Goal: Task Accomplishment & Management: Complete application form

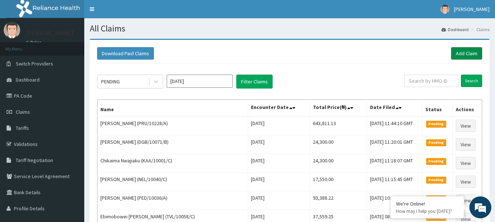
click at [478, 53] on link "Add Claim" at bounding box center [466, 53] width 31 height 12
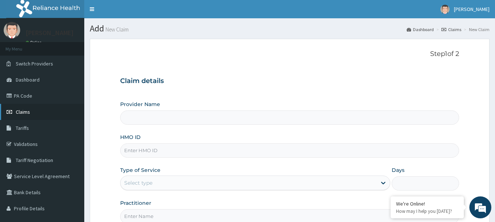
click at [28, 112] on span "Claims" at bounding box center [23, 112] width 14 height 7
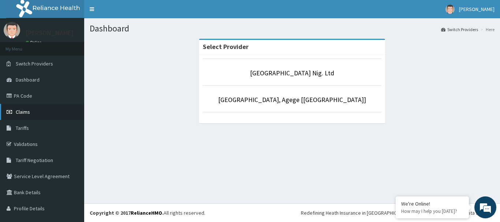
click at [18, 113] on span "Claims" at bounding box center [23, 112] width 14 height 7
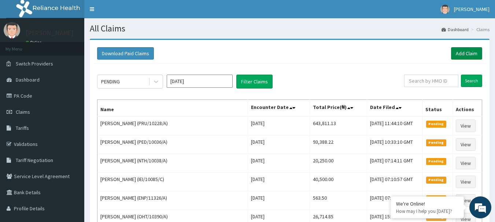
click at [472, 55] on link "Add Claim" at bounding box center [466, 53] width 31 height 12
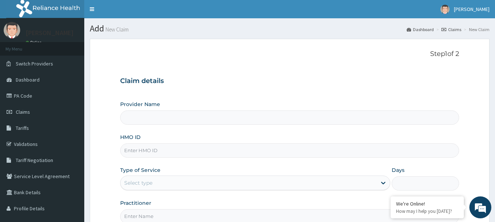
type input "[GEOGRAPHIC_DATA] Nig. Ltd"
click at [193, 154] on input "HMO ID" at bounding box center [289, 151] width 339 height 14
paste input "AGO/10071/C"
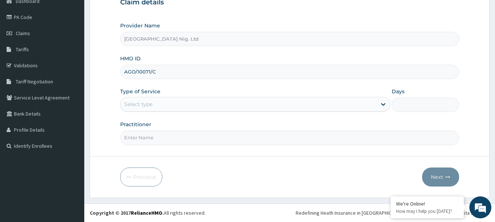
type input "AGO/10071/C"
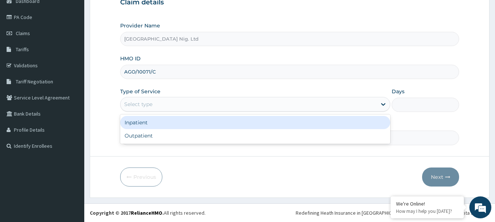
click at [310, 109] on div "Select type" at bounding box center [248, 104] width 256 height 12
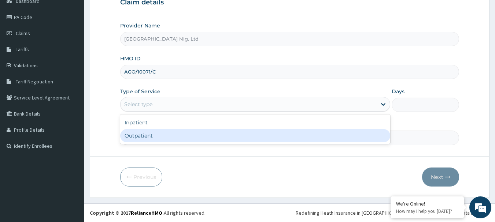
click at [232, 137] on div "Outpatient" at bounding box center [255, 135] width 270 height 13
type input "1"
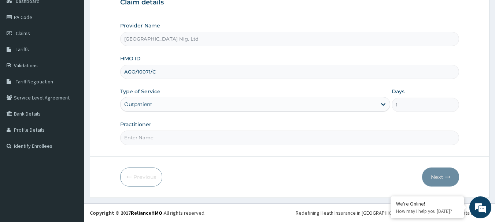
click at [174, 135] on input "Practitioner" at bounding box center [289, 138] width 339 height 14
paste input "[PERSON_NAME]"
type input "[PERSON_NAME]"
click at [435, 175] on button "Next" at bounding box center [440, 177] width 37 height 19
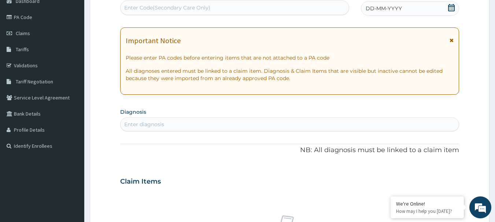
click at [450, 9] on icon at bounding box center [450, 7] width 7 height 7
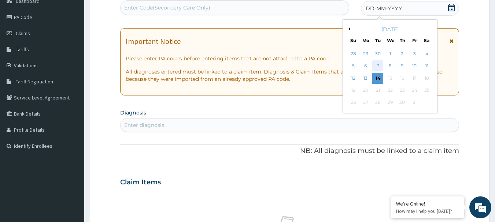
click at [378, 66] on div "7" at bounding box center [377, 66] width 11 height 11
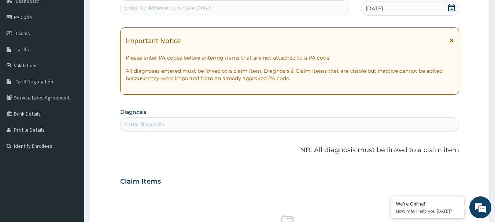
click at [238, 122] on div "Enter diagnosis" at bounding box center [289, 125] width 338 height 12
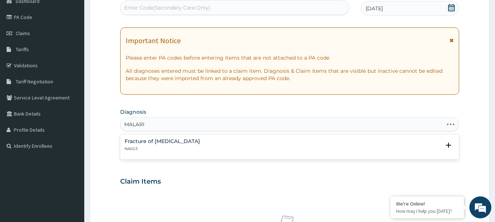
type input "MALARIA"
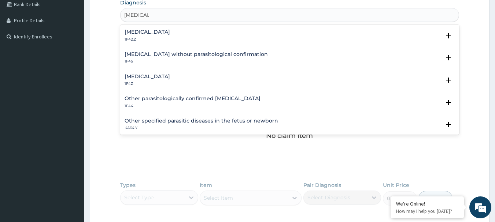
scroll to position [189, 0]
click at [148, 79] on h4 "Malaria, unspecified" at bounding box center [146, 76] width 45 height 5
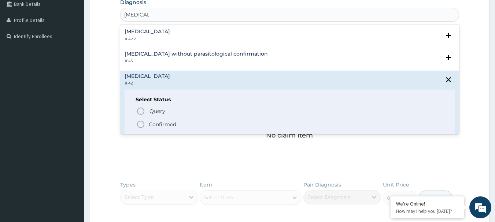
click at [150, 122] on p "Confirmed" at bounding box center [162, 124] width 27 height 7
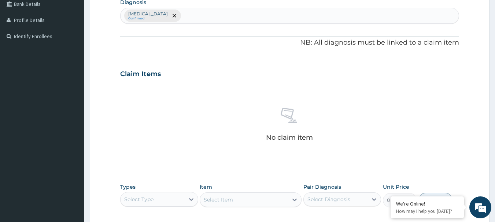
click at [200, 17] on div "[MEDICAL_DATA] Confirmed" at bounding box center [289, 15] width 338 height 15
type input "[MEDICAL_DATA]"
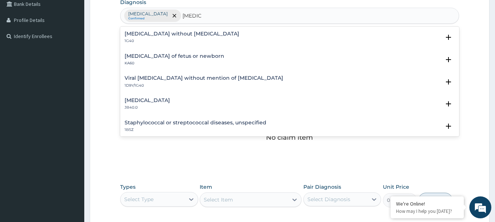
click at [157, 100] on h4 "[MEDICAL_DATA]" at bounding box center [146, 100] width 45 height 5
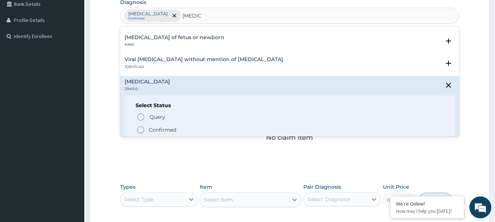
scroll to position [37, 0]
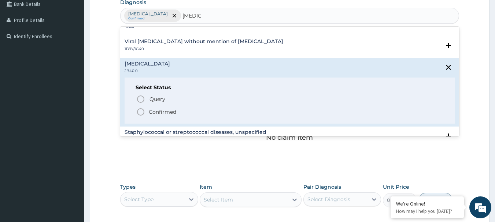
click at [161, 110] on p "Confirmed" at bounding box center [162, 111] width 27 height 7
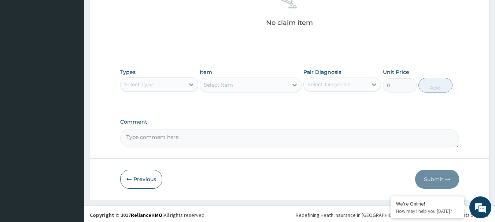
scroll to position [306, 0]
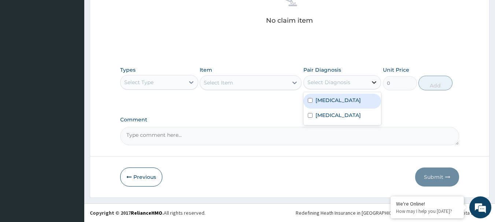
click at [368, 83] on div at bounding box center [373, 82] width 13 height 13
click at [347, 99] on label "Malaria, unspecified" at bounding box center [337, 100] width 45 height 7
checkbox input "true"
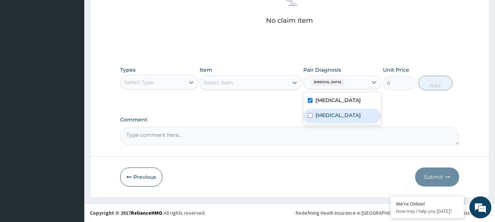
click at [338, 115] on label "Puerperal sepsis" at bounding box center [337, 115] width 45 height 7
checkbox input "true"
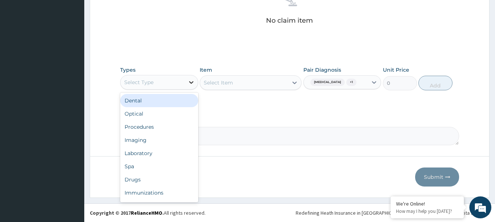
click at [191, 84] on icon at bounding box center [190, 82] width 7 height 7
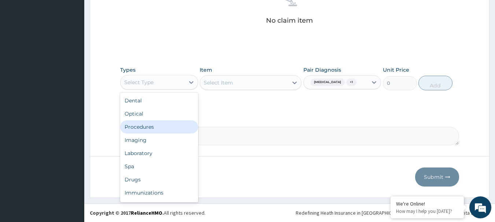
click at [149, 127] on div "Procedures" at bounding box center [159, 126] width 78 height 13
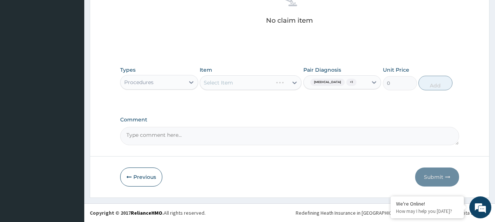
click at [250, 81] on div "Select Item" at bounding box center [251, 82] width 102 height 15
click at [289, 81] on div "Select Item" at bounding box center [251, 82] width 102 height 15
click at [255, 81] on div "Select Item" at bounding box center [251, 82] width 102 height 15
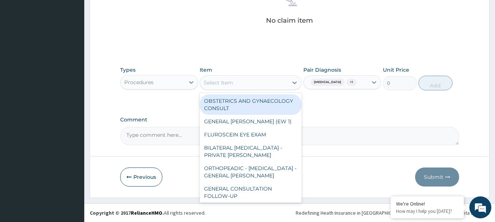
click at [238, 84] on div "Select Item" at bounding box center [244, 83] width 88 height 12
paste input "GENERAL CONSULTATION"
type input "GENERAL CONSULTATION"
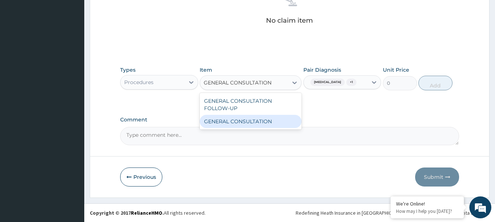
click at [244, 126] on div "GENERAL CONSULTATION" at bounding box center [251, 121] width 102 height 13
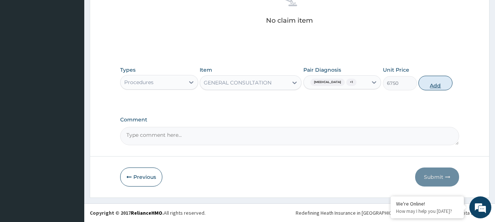
click at [439, 86] on button "Add" at bounding box center [435, 83] width 34 height 15
type input "0"
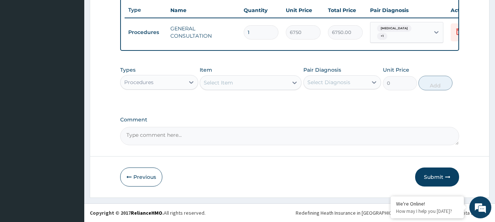
scroll to position [279, 0]
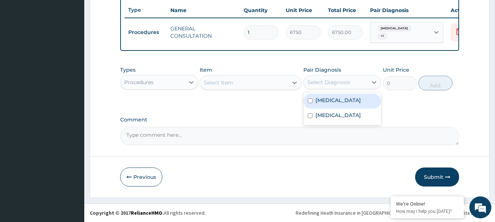
click at [344, 86] on div "Select Diagnosis" at bounding box center [328, 82] width 43 height 7
click at [338, 103] on label "Malaria, unspecified" at bounding box center [337, 100] width 45 height 7
checkbox input "true"
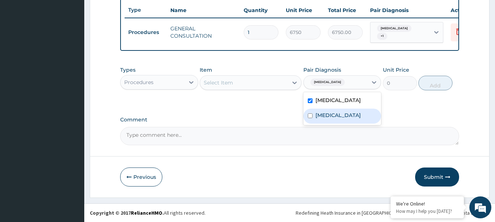
click at [331, 115] on label "Puerperal sepsis" at bounding box center [337, 115] width 45 height 7
checkbox input "true"
click at [175, 81] on div "Procedures" at bounding box center [152, 83] width 64 height 12
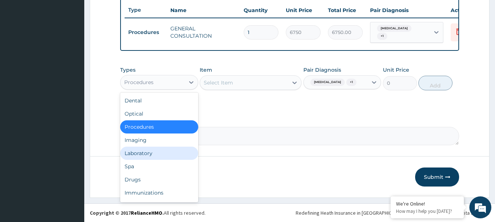
click at [154, 150] on div "Laboratory" at bounding box center [159, 153] width 78 height 13
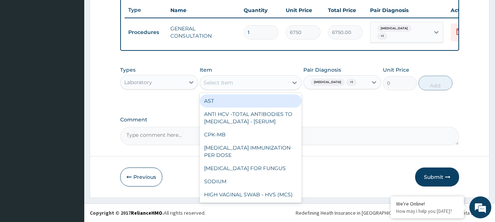
click at [241, 81] on div "Select Item" at bounding box center [244, 83] width 88 height 12
paste input "FBC - (FULL BLOOD COUNT WITH PLATELET AND RED INDICES)"
type input "FBC - (FULL BLOOD COUNT WITH PLATELET AND RED INDICES)"
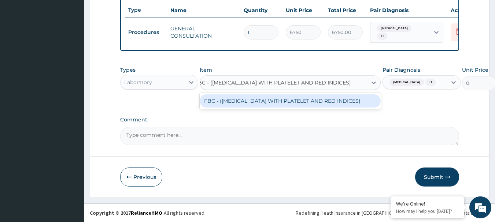
click at [236, 105] on div "FBC - (FULL BLOOD COUNT WITH PLATELET AND RED INDICES)" at bounding box center [290, 100] width 181 height 13
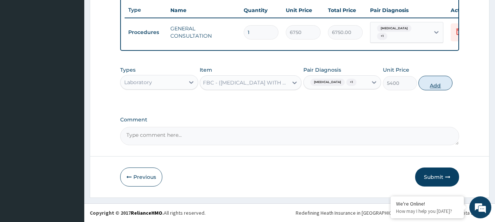
click at [429, 81] on button "Add" at bounding box center [435, 83] width 34 height 15
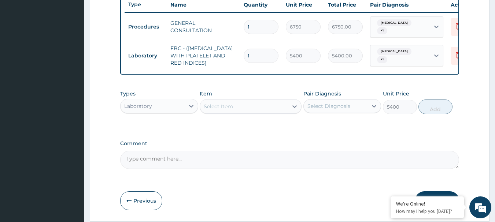
type input "0"
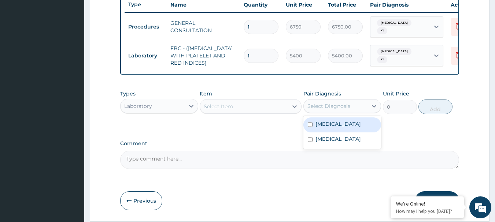
click at [356, 112] on div "Select Diagnosis" at bounding box center [335, 106] width 64 height 12
click at [339, 128] on label "Malaria, unspecified" at bounding box center [337, 123] width 45 height 7
checkbox input "true"
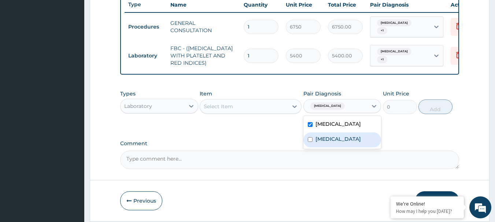
click at [335, 143] on label "Puerperal sepsis" at bounding box center [337, 138] width 45 height 7
checkbox input "true"
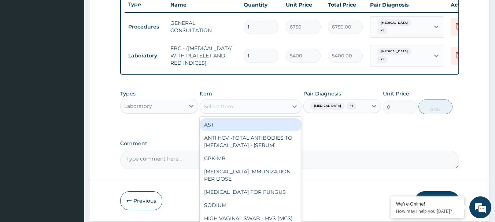
click at [269, 110] on div "Select Item" at bounding box center [244, 107] width 88 height 12
paste input "MALARIA RDT"
type input "MALARIA RDT"
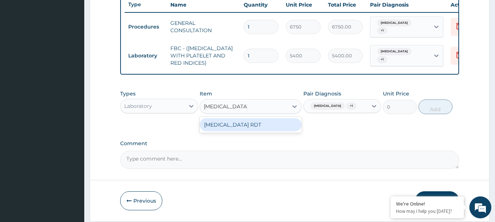
click at [258, 129] on div "MALARIA RDT" at bounding box center [251, 124] width 102 height 13
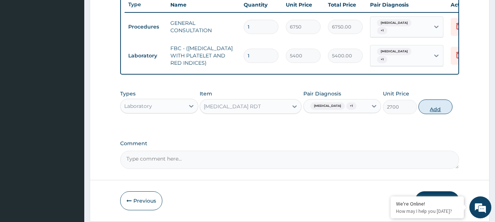
click at [439, 113] on button "Add" at bounding box center [435, 107] width 34 height 15
type input "0"
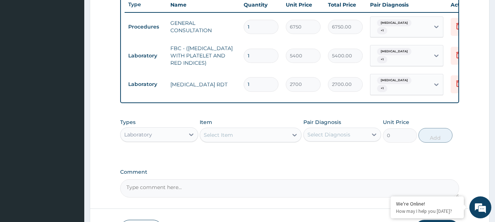
drag, startPoint x: 332, startPoint y: 140, endPoint x: 330, endPoint y: 146, distance: 5.7
click at [332, 138] on div "Select Diagnosis" at bounding box center [328, 134] width 43 height 7
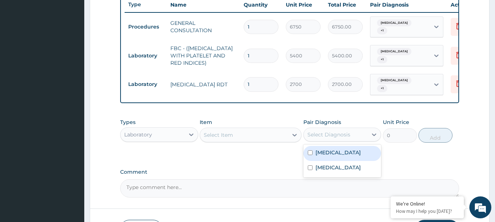
click at [323, 156] on label "Malaria, unspecified" at bounding box center [337, 152] width 45 height 7
checkbox input "true"
click at [323, 171] on label "Puerperal sepsis" at bounding box center [337, 167] width 45 height 7
checkbox input "true"
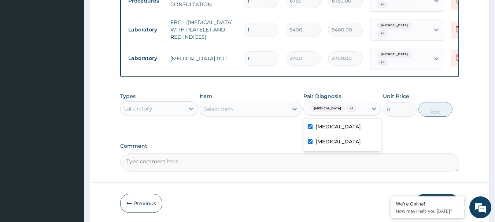
scroll to position [337, 0]
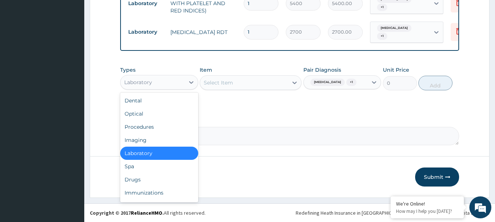
click at [164, 86] on div "Laboratory" at bounding box center [152, 83] width 64 height 12
click at [151, 184] on div "Drugs" at bounding box center [159, 179] width 78 height 13
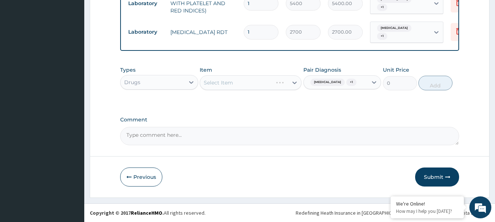
click at [226, 78] on div "Select Item" at bounding box center [251, 82] width 102 height 15
click at [269, 82] on div "Select Item" at bounding box center [251, 82] width 102 height 15
click at [290, 83] on div "Select Item" at bounding box center [251, 82] width 102 height 15
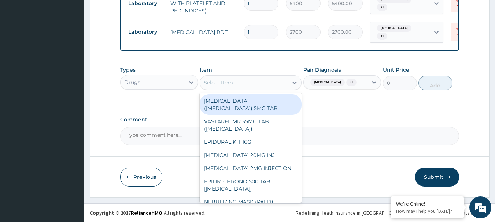
click at [253, 86] on div "Select Item" at bounding box center [244, 83] width 88 height 12
paste input "PARACETAMOL 500MG TAB x 1000"
type input "PARACETAMOL 500MG TAB x 1000"
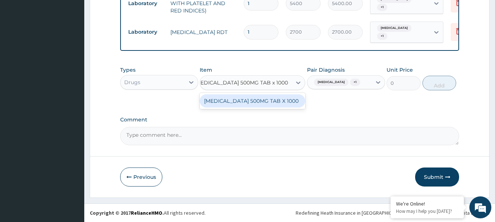
click at [242, 106] on div "PARACETAMOL 500MG TAB X 1000" at bounding box center [252, 100] width 105 height 13
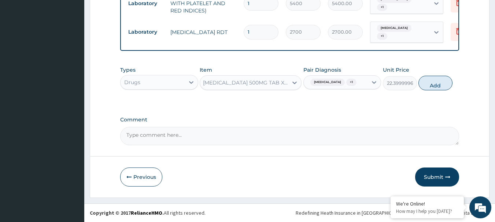
scroll to position [0, 1]
click at [438, 84] on button "Add" at bounding box center [435, 83] width 34 height 15
type input "0"
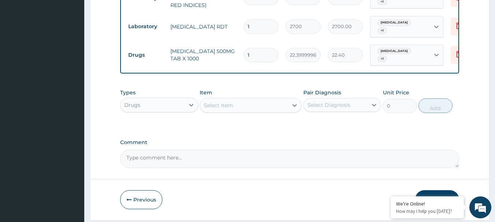
scroll to position [0, 0]
click at [267, 57] on input "1" at bounding box center [260, 55] width 35 height 14
type input "18"
type input "403.20"
type input "18"
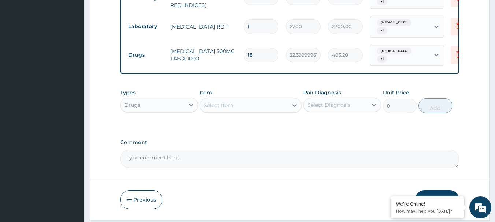
click at [349, 108] on div "Select Diagnosis" at bounding box center [335, 105] width 64 height 12
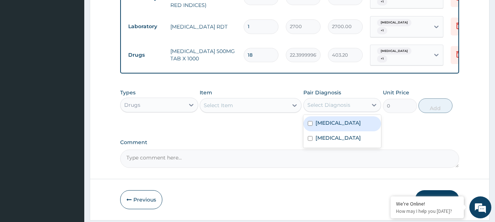
click at [343, 126] on label "Malaria, unspecified" at bounding box center [337, 122] width 45 height 7
checkbox input "true"
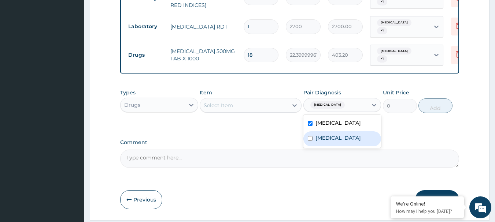
click at [338, 139] on div "Puerperal sepsis" at bounding box center [342, 138] width 78 height 15
checkbox input "true"
click at [254, 109] on div "Select Item" at bounding box center [244, 106] width 88 height 12
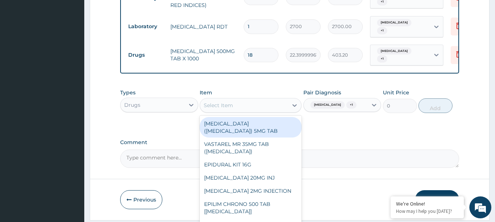
paste input "LORATIDINE 10MG TAB"
type input "LORATIDINE 10MG TAB"
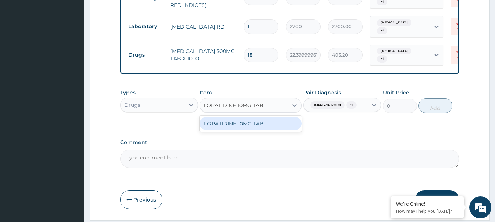
click at [249, 129] on div "LORATIDINE 10MG TAB" at bounding box center [251, 123] width 102 height 13
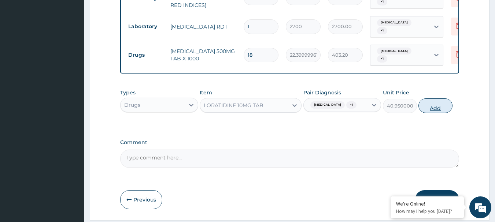
click at [424, 110] on button "Add" at bounding box center [435, 105] width 34 height 15
type input "0"
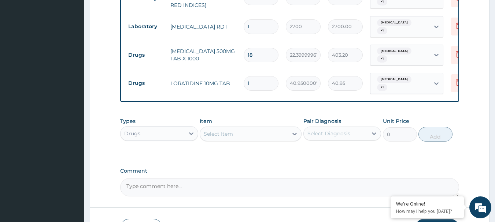
click at [260, 82] on input "1" at bounding box center [260, 83] width 35 height 14
type input "0.00"
type input "7"
type input "286.65"
type input "7"
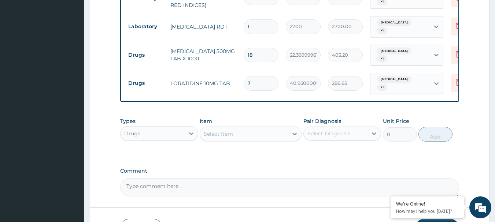
click at [347, 137] on div "Select Diagnosis" at bounding box center [328, 133] width 43 height 7
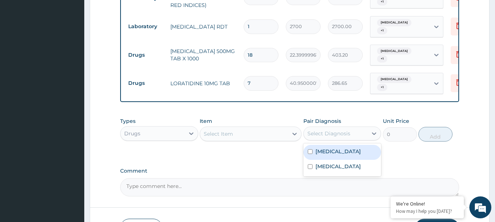
drag, startPoint x: 339, startPoint y: 155, endPoint x: 338, endPoint y: 174, distance: 19.4
click at [339, 155] on label "Malaria, unspecified" at bounding box center [337, 151] width 45 height 7
checkbox input "true"
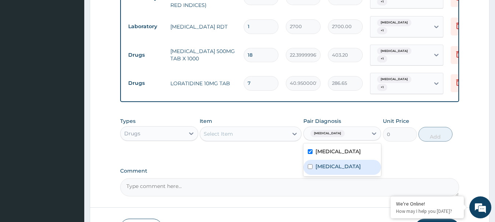
click at [338, 170] on label "Puerperal sepsis" at bounding box center [337, 166] width 45 height 7
checkbox input "true"
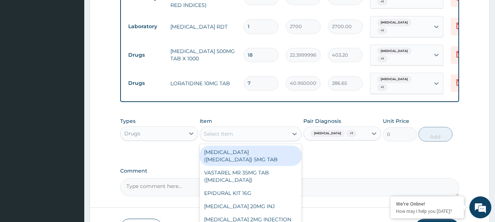
click at [266, 139] on div "Select Item" at bounding box center [244, 134] width 88 height 12
paste input "CEFUROXIME 500MG TAB"
type input "CEFUROXIME 500MG TAB"
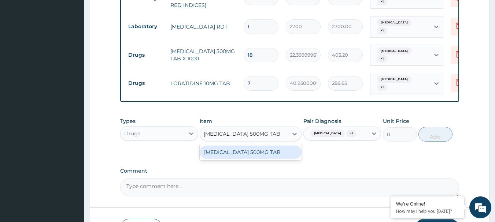
click at [261, 157] on div "CEFUROXIME 500MG TAB" at bounding box center [251, 152] width 102 height 13
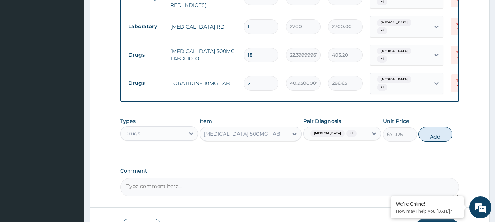
click at [431, 140] on button "Add" at bounding box center [435, 134] width 34 height 15
type input "0"
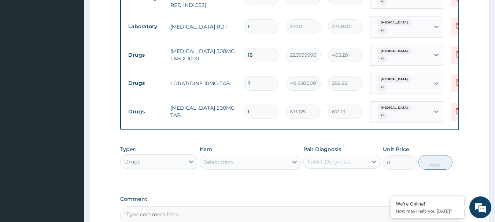
click at [269, 113] on input "1" at bounding box center [260, 112] width 35 height 14
type input "10"
type input "6711.25"
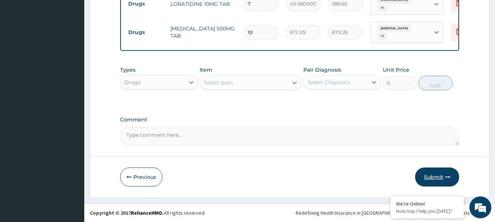
type input "10"
click at [434, 179] on button "Submit" at bounding box center [437, 177] width 44 height 19
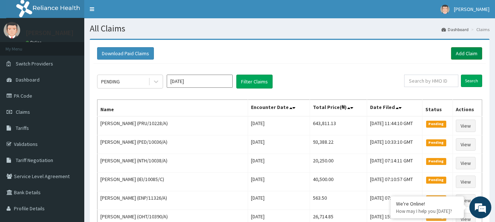
click at [461, 57] on link "Add Claim" at bounding box center [466, 53] width 31 height 12
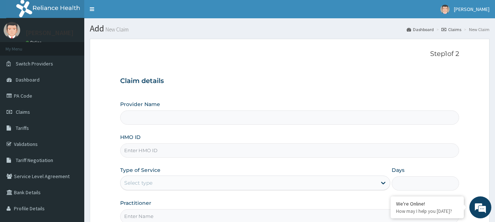
type input "[GEOGRAPHIC_DATA] Nig. Ltd"
click at [191, 150] on input "HMO ID" at bounding box center [289, 151] width 339 height 14
paste input "AGO/10071/E"
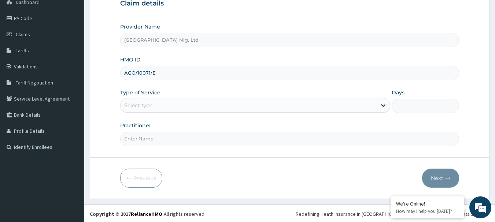
scroll to position [79, 0]
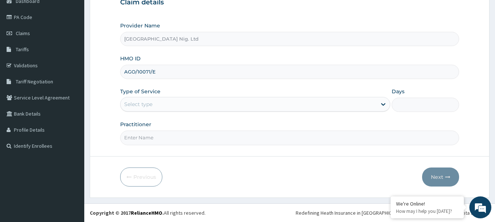
type input "AGO/10071/E"
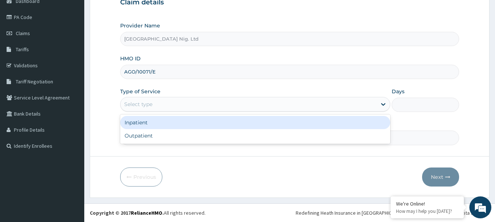
click at [337, 102] on div "Select type" at bounding box center [248, 104] width 256 height 12
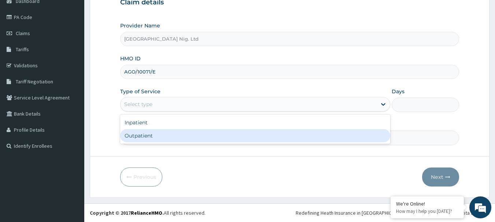
drag, startPoint x: 246, startPoint y: 135, endPoint x: 245, endPoint y: 157, distance: 22.7
click at [246, 135] on div "Outpatient" at bounding box center [255, 135] width 270 height 13
type input "1"
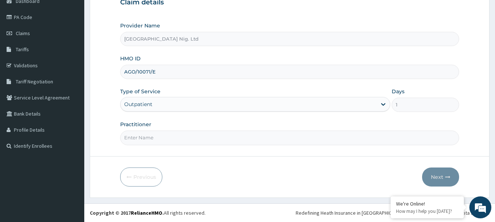
scroll to position [0, 0]
click at [177, 137] on input "Practitioner" at bounding box center [289, 138] width 339 height 14
paste input "NWANKWO IKECHUKWU"
type input "DR NWANKWO IKECHUKWU"
click at [444, 179] on button "Next" at bounding box center [440, 177] width 37 height 19
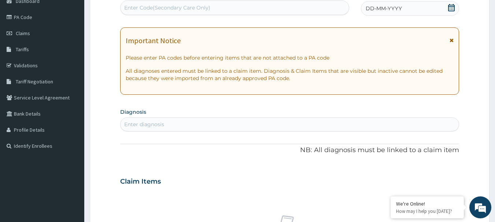
click at [452, 9] on icon at bounding box center [450, 7] width 7 height 7
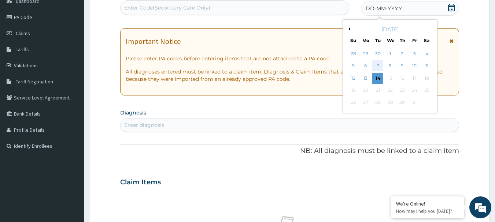
click at [378, 66] on div "7" at bounding box center [377, 66] width 11 height 11
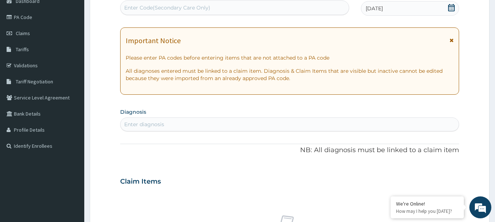
click at [191, 127] on div "Enter diagnosis" at bounding box center [289, 125] width 338 height 12
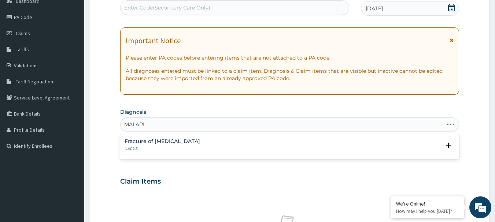
type input "MALARIA"
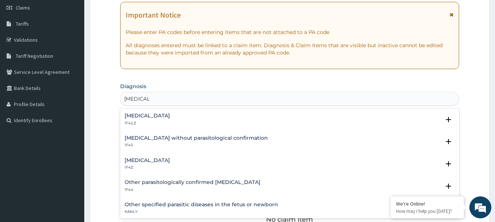
scroll to position [189, 0]
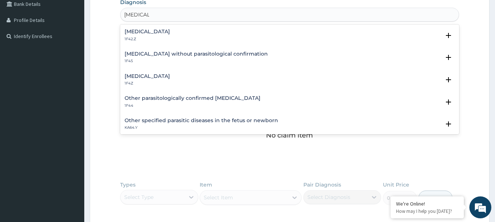
click at [159, 75] on h4 "Malaria, unspecified" at bounding box center [146, 76] width 45 height 5
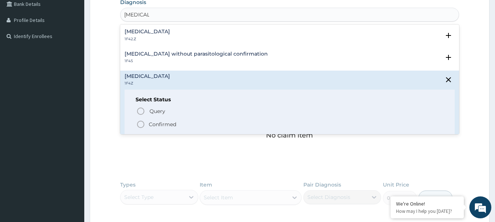
click at [153, 124] on p "Confirmed" at bounding box center [162, 124] width 27 height 7
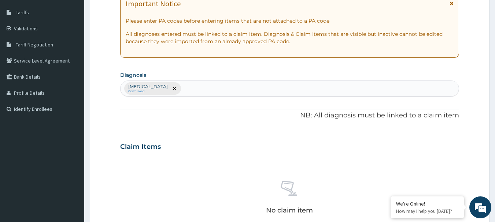
scroll to position [115, 0]
click at [214, 87] on div "Malaria, unspecified Confirmed" at bounding box center [289, 88] width 338 height 15
type input "SEPSIS"
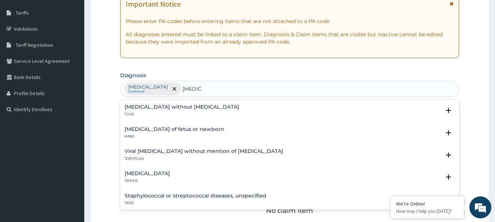
click at [163, 173] on h4 "Puerperal sepsis" at bounding box center [146, 173] width 45 height 5
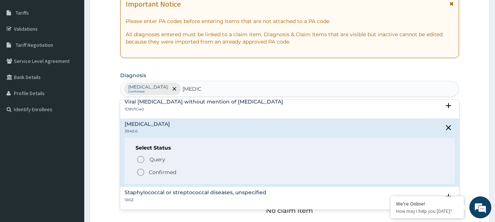
scroll to position [110, 0]
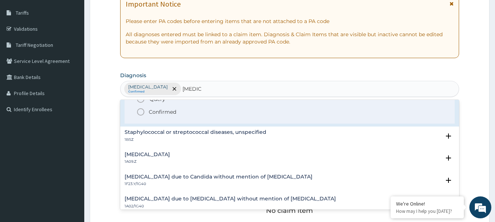
click at [147, 111] on span "Confirmed" at bounding box center [290, 112] width 308 height 9
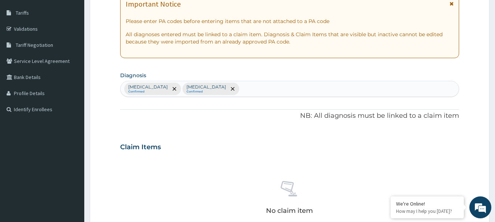
click at [279, 89] on div "Malaria, unspecified Confirmed Puerperal sepsis Confirmed" at bounding box center [289, 88] width 338 height 15
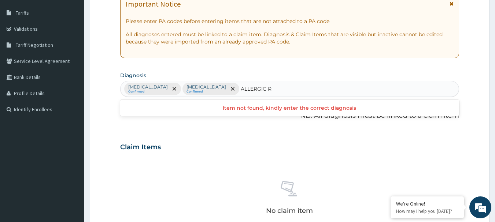
type input "ALLERGIC"
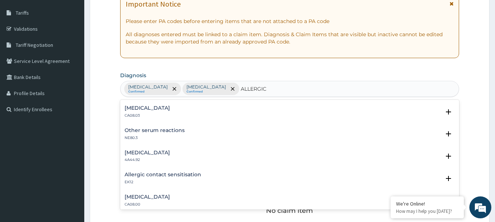
scroll to position [73, 0]
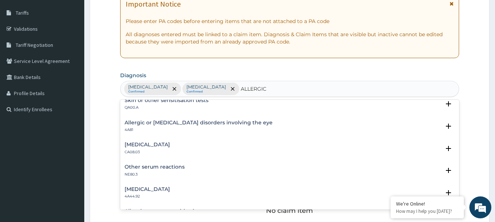
click at [159, 144] on h4 "Other allergic rhinitis" at bounding box center [146, 144] width 45 height 5
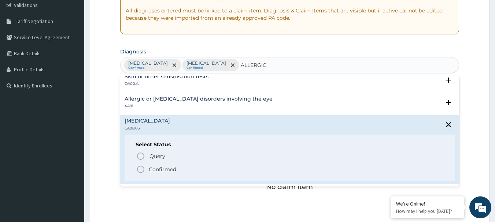
scroll to position [152, 0]
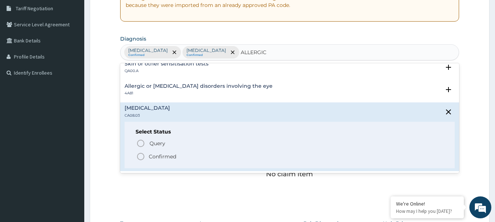
click at [141, 156] on icon "status option filled" at bounding box center [140, 156] width 9 height 9
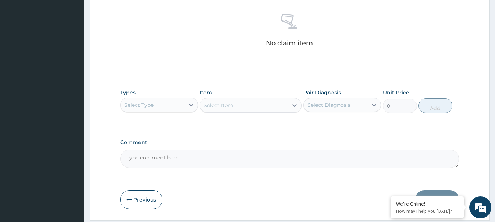
scroll to position [306, 0]
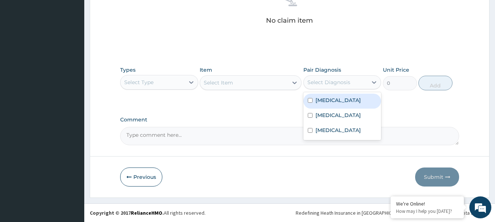
click at [338, 86] on div "Select Diagnosis" at bounding box center [328, 82] width 43 height 7
click at [320, 104] on div "[MEDICAL_DATA]" at bounding box center [342, 101] width 78 height 15
checkbox input "true"
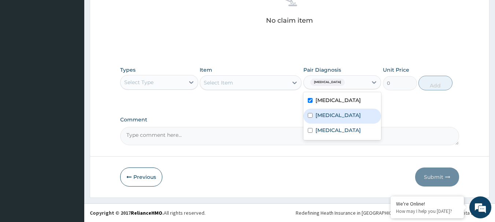
click at [318, 113] on label "[MEDICAL_DATA]" at bounding box center [337, 115] width 45 height 7
checkbox input "true"
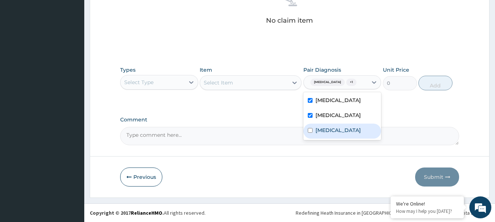
click at [317, 129] on label "Other allergic rhinitis" at bounding box center [337, 130] width 45 height 7
checkbox input "true"
click at [179, 81] on div "Select Type" at bounding box center [152, 83] width 64 height 12
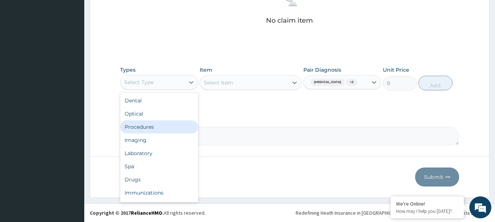
click at [159, 129] on div "Procedures" at bounding box center [159, 126] width 78 height 13
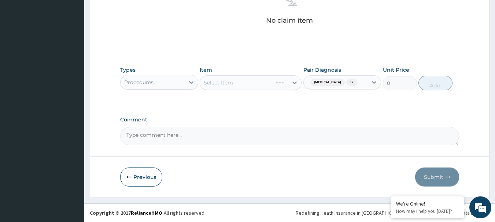
click at [254, 81] on div "Select Item" at bounding box center [251, 82] width 102 height 15
click at [238, 83] on div "Select Item" at bounding box center [251, 82] width 102 height 15
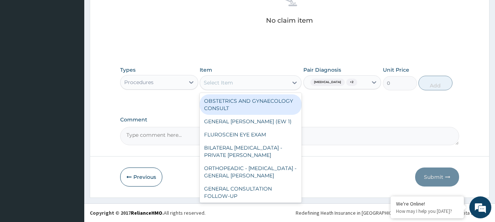
click at [238, 83] on div "Select Item" at bounding box center [244, 83] width 88 height 12
paste input "GENERAL CONSULTATION"
type input "GENERAL CONSULTATION"
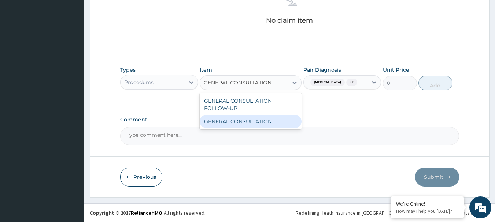
click at [247, 124] on div "GENERAL CONSULTATION" at bounding box center [251, 121] width 102 height 13
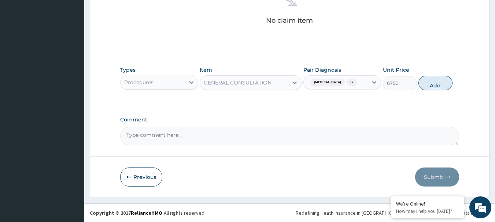
click at [442, 85] on button "Add" at bounding box center [435, 83] width 34 height 15
type input "0"
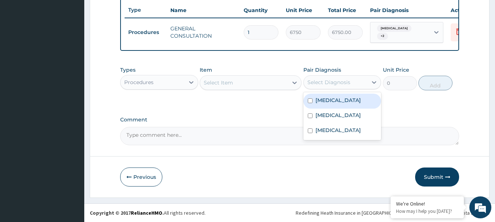
click at [334, 81] on div "Select Diagnosis" at bounding box center [328, 82] width 43 height 7
click at [327, 96] on div "[MEDICAL_DATA]" at bounding box center [342, 101] width 78 height 15
checkbox input "true"
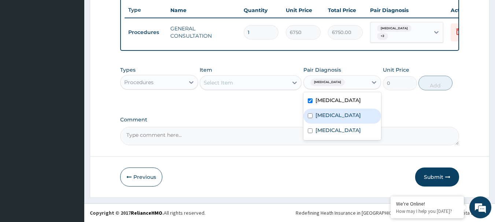
click at [323, 110] on div "Puerperal sepsis" at bounding box center [342, 116] width 78 height 15
checkbox input "true"
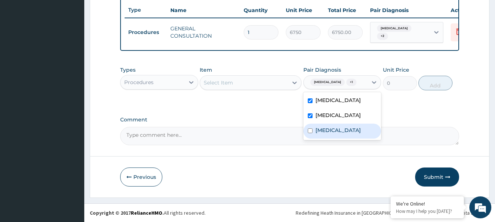
click at [322, 128] on label "Other allergic rhinitis" at bounding box center [337, 130] width 45 height 7
checkbox input "true"
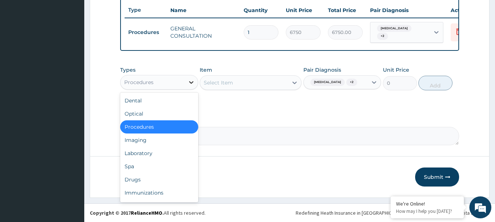
click at [192, 82] on icon at bounding box center [190, 82] width 7 height 7
click at [151, 153] on div "Laboratory" at bounding box center [159, 153] width 78 height 13
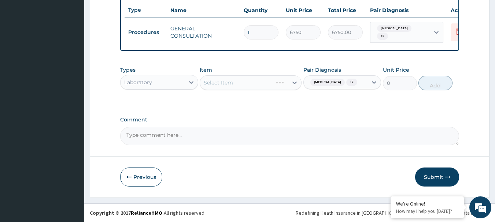
click at [224, 82] on div "Select Item" at bounding box center [251, 82] width 102 height 15
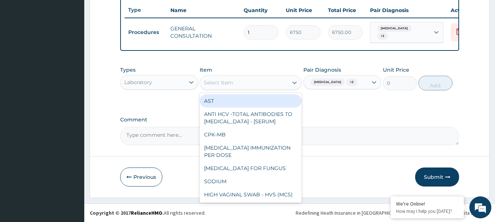
click at [258, 85] on div "Select Item" at bounding box center [244, 83] width 88 height 12
paste input "FBC - ([MEDICAL_DATA] WITH PLATELET AND RED INDICES)"
type input "FBC - ([MEDICAL_DATA] WITH PLATELET AND RED INDICES)"
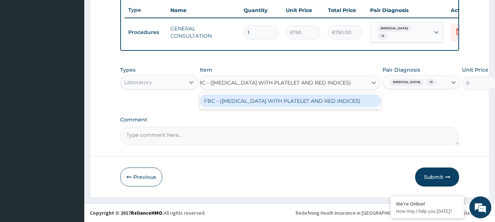
click at [258, 103] on div "FBC - ([MEDICAL_DATA] WITH PLATELET AND RED INDICES)" at bounding box center [290, 100] width 181 height 13
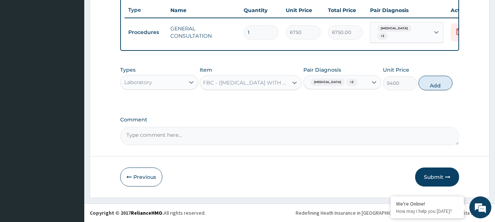
scroll to position [0, 1]
click at [443, 83] on button "Add" at bounding box center [435, 83] width 34 height 15
type input "0"
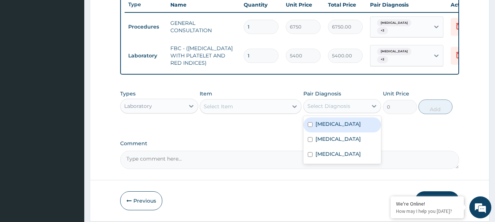
click at [354, 112] on div "Select Diagnosis" at bounding box center [335, 106] width 64 height 12
click at [333, 128] on label "[MEDICAL_DATA]" at bounding box center [337, 123] width 45 height 7
checkbox input "true"
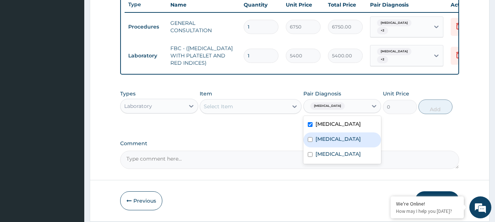
click at [329, 148] on div "Puerperal sepsis" at bounding box center [342, 140] width 78 height 15
checkbox input "true"
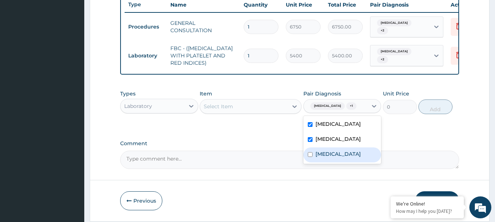
click at [327, 158] on label "Other allergic rhinitis" at bounding box center [337, 153] width 45 height 7
checkbox input "true"
click at [260, 111] on div "Select Item" at bounding box center [244, 107] width 88 height 12
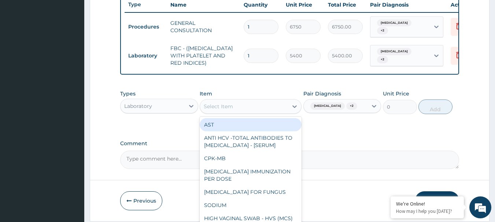
paste input "[MEDICAL_DATA] RDT"
type input "[MEDICAL_DATA] RDT"
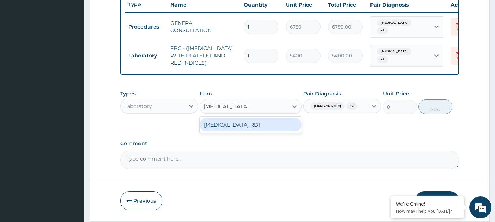
click at [252, 131] on div "[MEDICAL_DATA] RDT" at bounding box center [251, 124] width 102 height 13
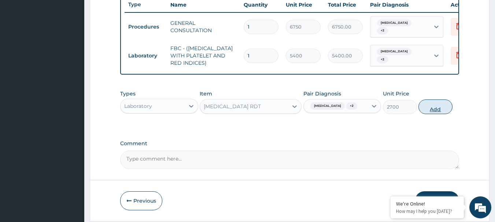
click at [434, 114] on button "Add" at bounding box center [435, 107] width 34 height 15
type input "0"
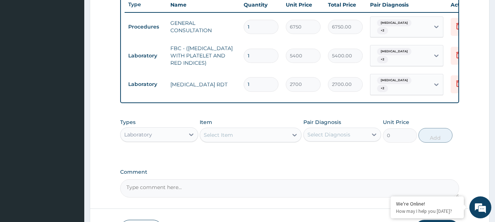
click at [353, 138] on div "Select Diagnosis" at bounding box center [335, 135] width 64 height 12
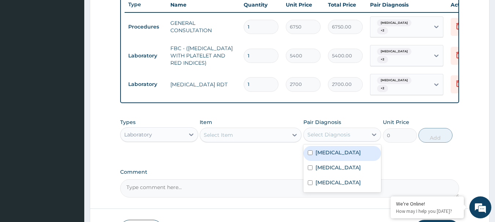
click at [338, 156] on label "[MEDICAL_DATA]" at bounding box center [337, 152] width 45 height 7
checkbox input "true"
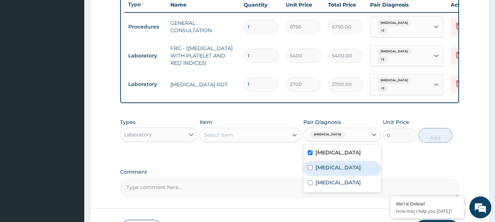
drag, startPoint x: 335, startPoint y: 174, endPoint x: 334, endPoint y: 177, distance: 3.7
click at [334, 171] on label "Puerperal sepsis" at bounding box center [337, 167] width 45 height 7
checkbox input "true"
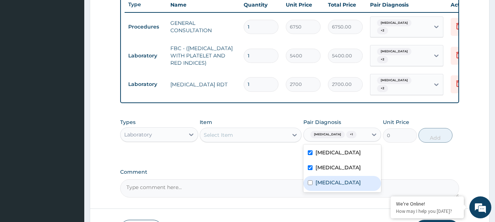
click at [333, 186] on label "Other allergic rhinitis" at bounding box center [337, 182] width 45 height 7
checkbox input "true"
click at [177, 139] on div "Laboratory" at bounding box center [152, 135] width 64 height 12
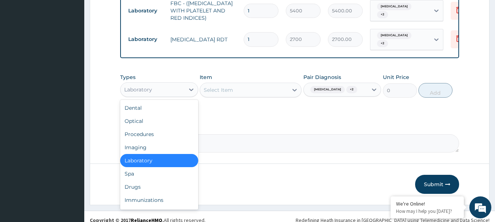
scroll to position [337, 0]
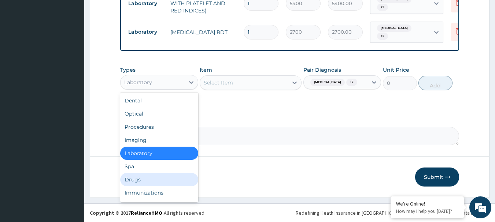
click at [157, 180] on div "Drugs" at bounding box center [159, 179] width 78 height 13
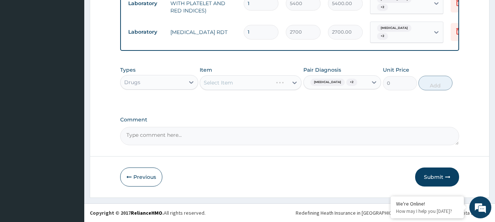
click at [260, 86] on div "Select Item" at bounding box center [251, 82] width 102 height 15
click at [236, 83] on div "Select Item" at bounding box center [251, 82] width 102 height 15
click at [252, 82] on div "Select Item" at bounding box center [251, 82] width 102 height 15
click at [271, 82] on div "Select Item" at bounding box center [251, 82] width 102 height 15
click at [236, 77] on div "Select Item" at bounding box center [251, 82] width 102 height 15
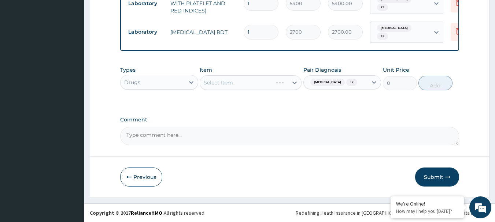
click at [235, 82] on div "Select Item" at bounding box center [251, 82] width 102 height 15
click at [293, 83] on icon at bounding box center [294, 82] width 7 height 7
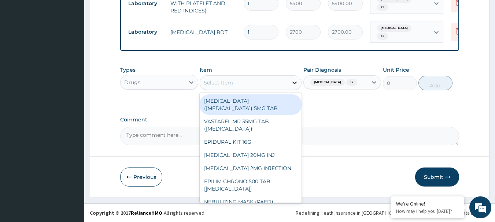
paste input "PARACETAMOL 500MG TAB x 1000"
type input "PARACETAMOL 500MG TAB x 1000"
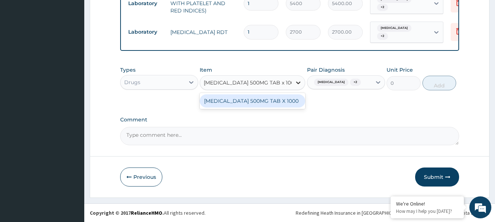
scroll to position [0, 10]
click at [245, 105] on div "PARACETAMOL 500MG TAB X 1000" at bounding box center [252, 100] width 105 height 13
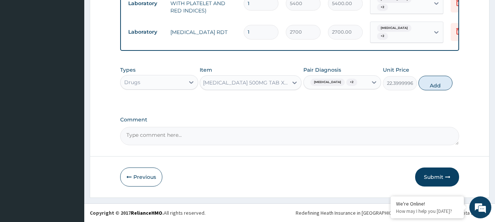
scroll to position [0, 1]
click at [440, 83] on button "Add" at bounding box center [435, 83] width 34 height 15
type input "0"
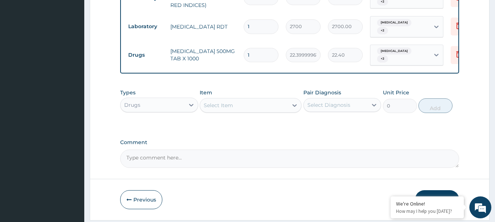
scroll to position [0, 0]
click at [271, 56] on input "1" at bounding box center [260, 55] width 35 height 14
type input "18"
type input "403.20"
type input "18"
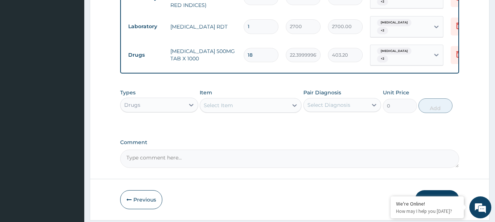
click at [364, 110] on div "Select Diagnosis" at bounding box center [335, 105] width 64 height 12
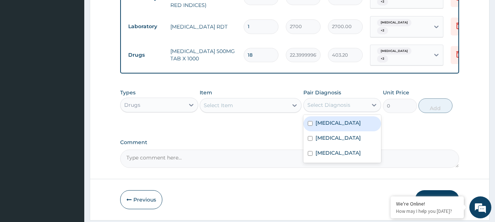
click at [341, 126] on label "Malaria, unspecified" at bounding box center [337, 122] width 45 height 7
checkbox input "true"
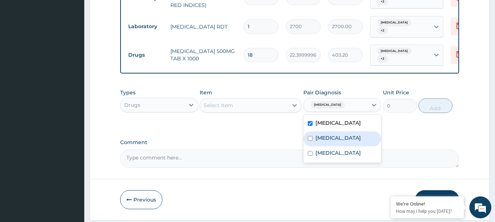
click at [338, 140] on label "Puerperal sepsis" at bounding box center [337, 137] width 45 height 7
checkbox input "true"
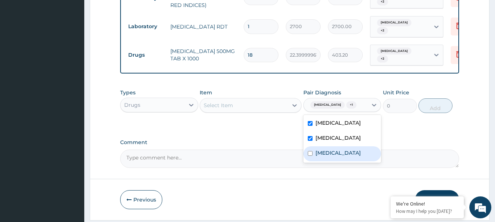
click at [338, 155] on label "Other allergic rhinitis" at bounding box center [337, 152] width 45 height 7
checkbox input "true"
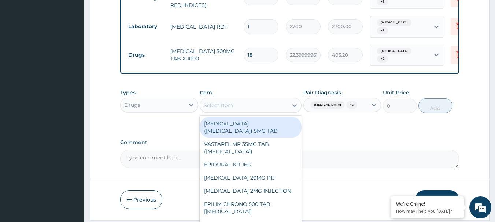
click at [238, 108] on div "Select Item" at bounding box center [244, 106] width 88 height 12
paste input "LORATIDINE 10MG TAB"
type input "LORATIDINE 10MG TAB"
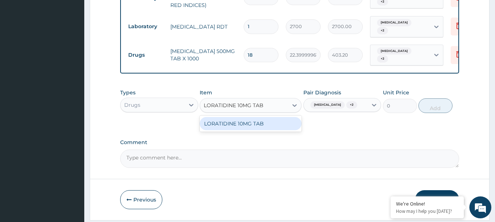
click at [257, 129] on div "LORATIDINE 10MG TAB" at bounding box center [251, 123] width 102 height 13
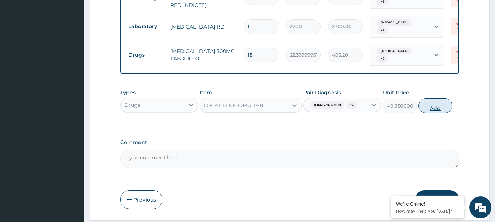
click at [428, 113] on button "Add" at bounding box center [435, 105] width 34 height 15
type input "0"
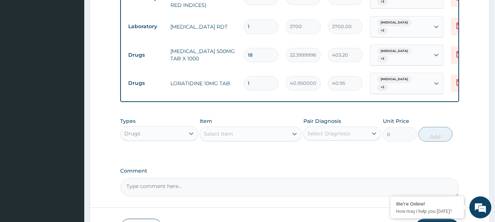
click at [260, 81] on input "1" at bounding box center [260, 83] width 35 height 14
type input "0.00"
type input "7"
type input "286.65"
type input "7"
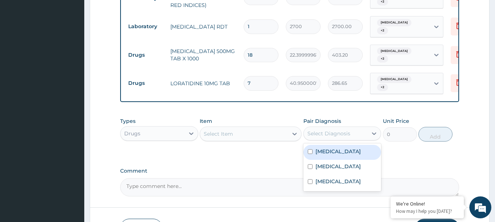
click at [359, 139] on div "Select Diagnosis" at bounding box center [335, 134] width 64 height 12
click at [345, 155] on label "Malaria, unspecified" at bounding box center [337, 151] width 45 height 7
checkbox input "true"
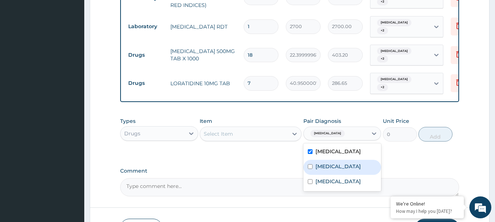
click at [341, 166] on div "Puerperal sepsis" at bounding box center [342, 167] width 78 height 15
checkbox input "true"
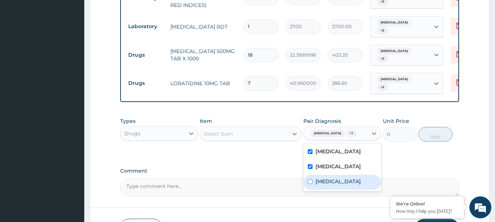
click at [338, 185] on label "Other allergic rhinitis" at bounding box center [337, 181] width 45 height 7
checkbox input "true"
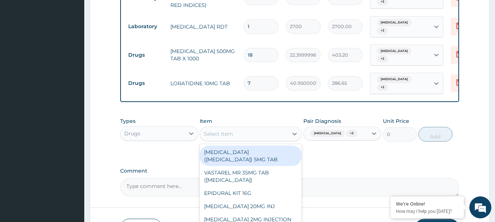
click at [261, 140] on div "Select Item" at bounding box center [244, 134] width 88 height 12
paste input "CEFUROXIME 500MG TAB"
type input "CEFUROXIME 500MG TAB"
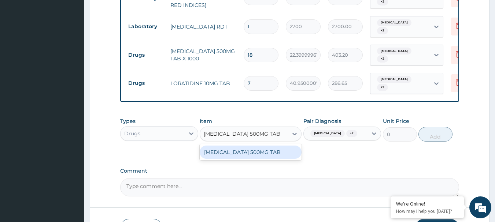
click at [258, 159] on div "CEFUROXIME 500MG TAB" at bounding box center [251, 152] width 102 height 13
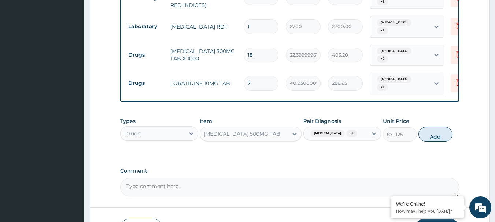
click at [444, 139] on button "Add" at bounding box center [435, 134] width 34 height 15
type input "0"
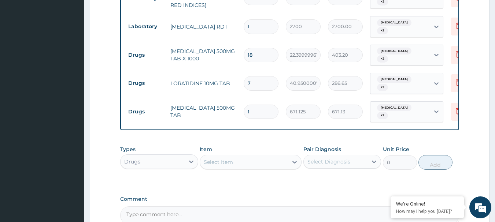
click at [260, 114] on input "1" at bounding box center [260, 112] width 35 height 14
type input "0.00"
type input "5"
type input "3355.63"
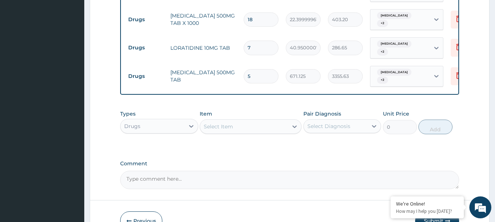
scroll to position [422, 0]
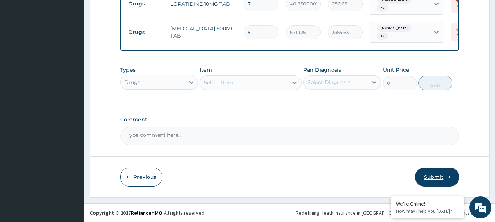
type input "5"
click at [439, 175] on button "Submit" at bounding box center [437, 177] width 44 height 19
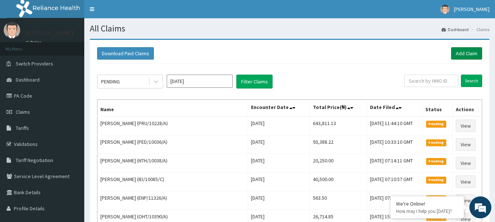
click at [462, 52] on link "Add Claim" at bounding box center [466, 53] width 31 height 12
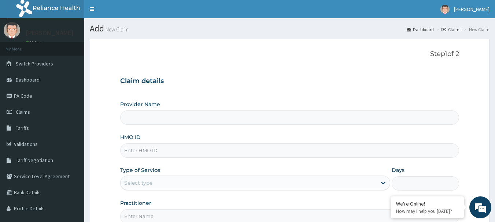
type input "[GEOGRAPHIC_DATA] Nig. Ltd"
click at [215, 147] on input "HMO ID" at bounding box center [289, 151] width 339 height 14
paste input "MTX/10057/A"
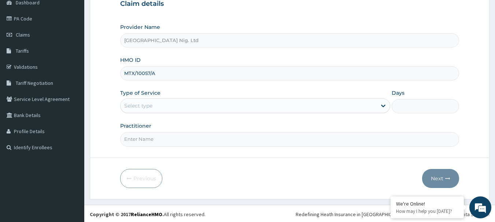
scroll to position [79, 0]
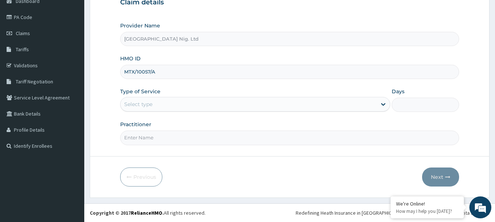
type input "MTX/10057/A"
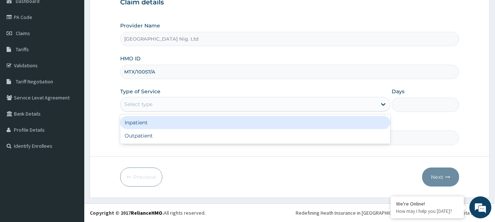
click at [373, 101] on div "Select type" at bounding box center [248, 104] width 256 height 12
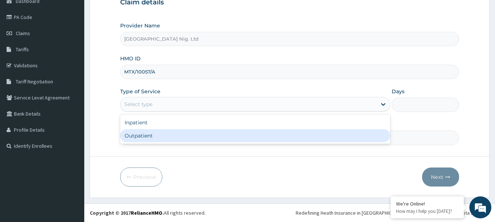
click at [258, 136] on div "Outpatient" at bounding box center [255, 135] width 270 height 13
type input "1"
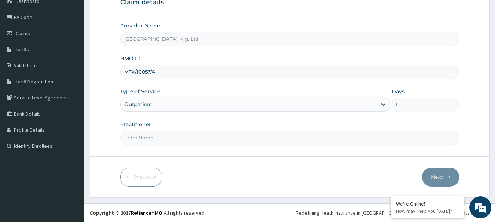
scroll to position [0, 0]
click at [200, 141] on input "Practitioner" at bounding box center [289, 138] width 339 height 14
paste input "Olusanya/Neurology Adedunni"
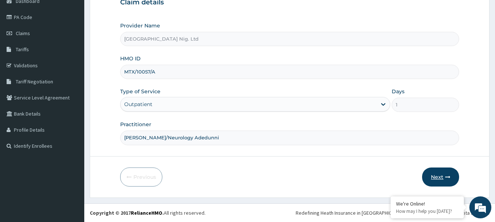
type input "DR Olusanya/Neurology Adedunni"
click at [433, 181] on button "Next" at bounding box center [440, 177] width 37 height 19
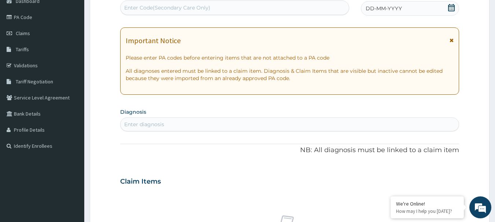
click at [211, 8] on div "Enter Code(Secondary Care Only)" at bounding box center [234, 8] width 228 height 12
paste input "PA/3E4A76"
type input "PA/3E4A76"
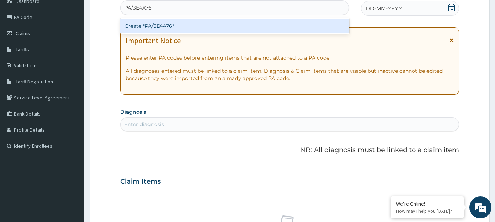
click at [176, 27] on div "Create "PA/3E4A76"" at bounding box center [234, 25] width 229 height 13
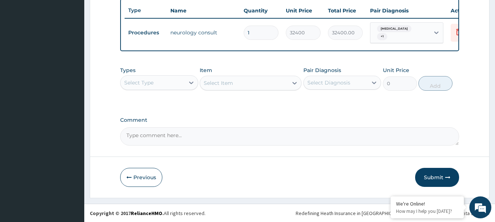
scroll to position [279, 0]
click at [446, 179] on icon "button" at bounding box center [447, 177] width 5 height 5
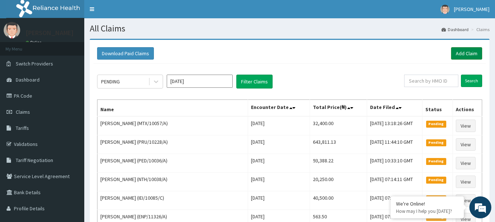
click at [474, 54] on link "Add Claim" at bounding box center [466, 53] width 31 height 12
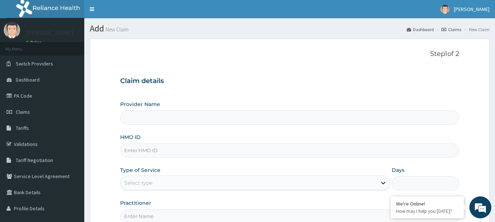
type input "[GEOGRAPHIC_DATA] Nig. Ltd"
click at [180, 153] on input "HMO ID" at bounding box center [289, 151] width 339 height 14
paste input "PRN/10231/A"
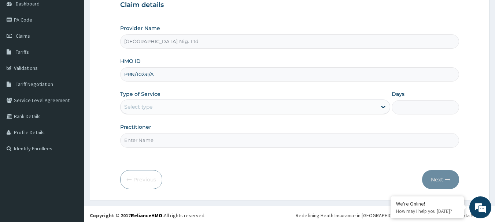
scroll to position [79, 0]
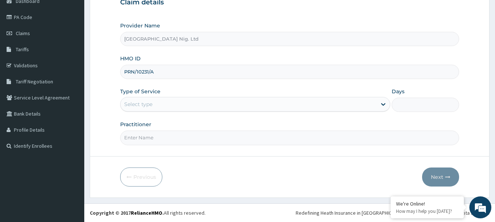
type input "PRN/10231/A"
click at [353, 107] on div "Select type" at bounding box center [248, 104] width 256 height 12
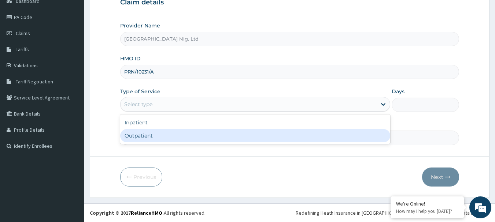
click at [247, 134] on div "Outpatient" at bounding box center [255, 135] width 270 height 13
type input "1"
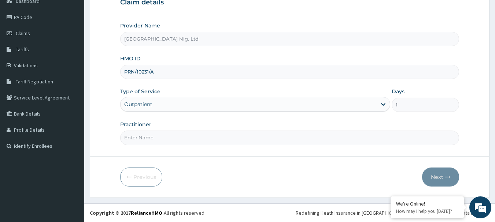
scroll to position [0, 0]
click at [174, 137] on input "Practitioner" at bounding box center [289, 138] width 339 height 14
paste input "[PERSON_NAME]"
type input "[PERSON_NAME]"
click at [443, 179] on button "Next" at bounding box center [440, 177] width 37 height 19
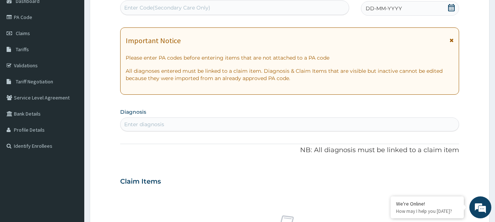
click at [192, 8] on div "Enter Code(Secondary Care Only)" at bounding box center [167, 7] width 86 height 7
paste input "PA/6FDF0A"
type input "PA/6FDF0A"
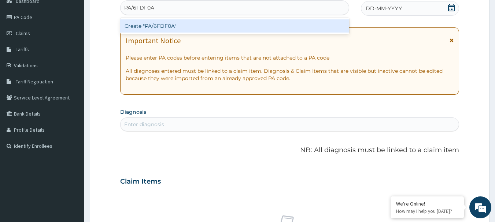
click at [185, 26] on div "Create "PA/6FDF0A"" at bounding box center [234, 25] width 229 height 13
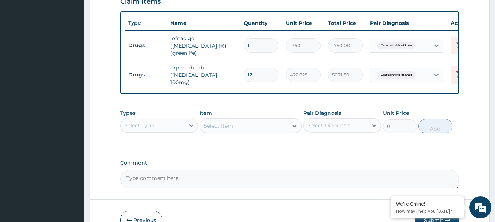
scroll to position [306, 0]
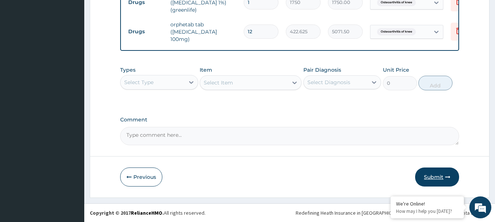
click at [446, 175] on icon "button" at bounding box center [447, 177] width 5 height 5
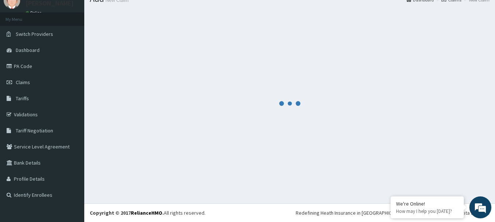
scroll to position [30, 0]
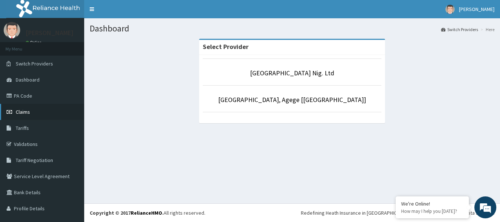
click at [21, 113] on span "Claims" at bounding box center [23, 112] width 14 height 7
click at [26, 112] on span "Claims" at bounding box center [23, 112] width 14 height 7
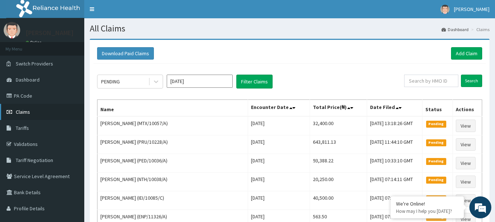
click at [25, 112] on span "Claims" at bounding box center [23, 112] width 14 height 7
click at [474, 52] on link "Add Claim" at bounding box center [466, 53] width 31 height 12
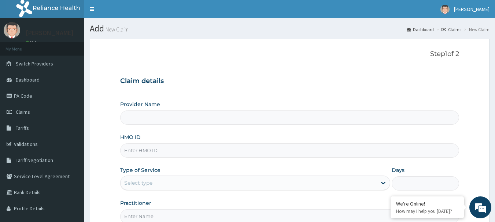
type input "[GEOGRAPHIC_DATA] Nig. Ltd"
click at [200, 155] on input "HMO ID" at bounding box center [289, 151] width 339 height 14
paste input "TRU/10010/A"
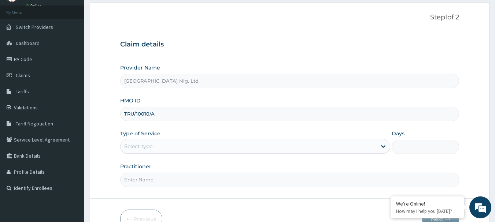
scroll to position [79, 0]
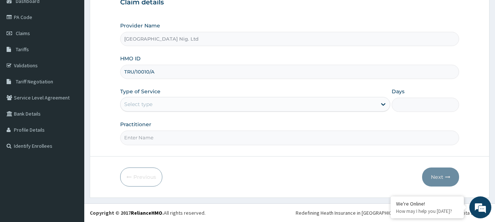
type input "TRU/10010/A"
click at [357, 102] on div "Select type" at bounding box center [248, 104] width 256 height 12
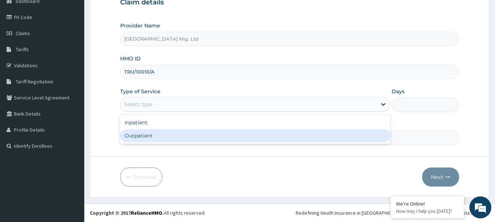
click at [207, 133] on div "Outpatient" at bounding box center [255, 135] width 270 height 13
type input "1"
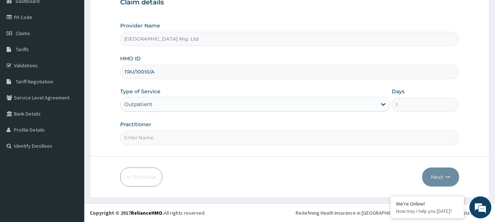
click at [176, 136] on input "Practitioner" at bounding box center [289, 138] width 339 height 14
paste input "Sylvanus Chibuike"
type input "DR Sylvanus Chibuike"
click at [440, 177] on button "Next" at bounding box center [440, 177] width 37 height 19
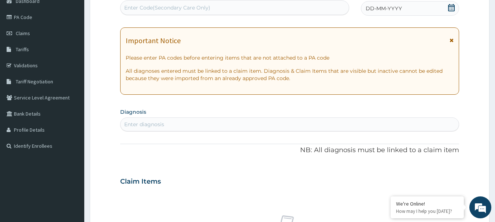
click at [180, 8] on div "Enter Code(Secondary Care Only)" at bounding box center [167, 7] width 86 height 7
paste input "PA/7311CC"
type input "PA/7311CC"
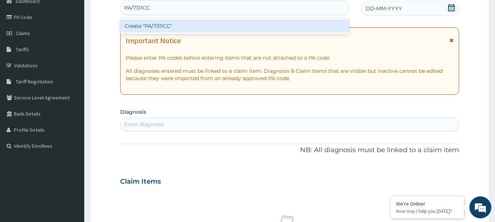
click at [176, 21] on div "Create "PA/7311CC"" at bounding box center [234, 25] width 229 height 13
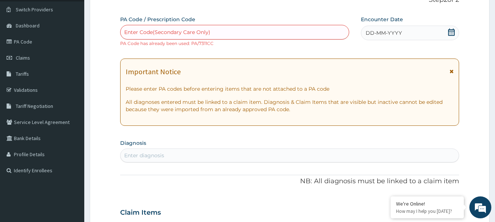
scroll to position [5, 0]
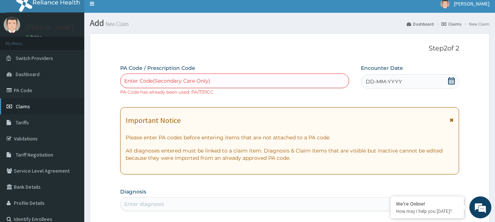
click at [21, 109] on span "Claims" at bounding box center [23, 106] width 14 height 7
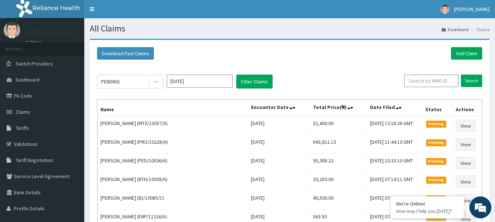
click at [430, 80] on input "text" at bounding box center [431, 81] width 54 height 12
paste input "TRU/10010/A"
type input "TRU/10010/A"
click at [471, 83] on input "Search" at bounding box center [471, 81] width 21 height 12
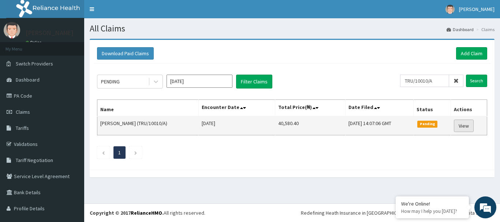
click at [461, 125] on link "View" at bounding box center [464, 126] width 20 height 12
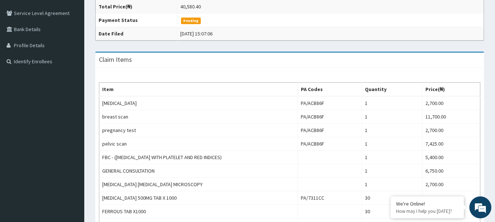
scroll to position [146, 0]
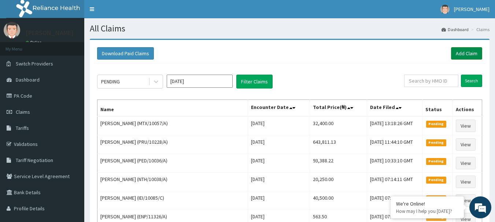
click at [461, 53] on link "Add Claim" at bounding box center [466, 53] width 31 height 12
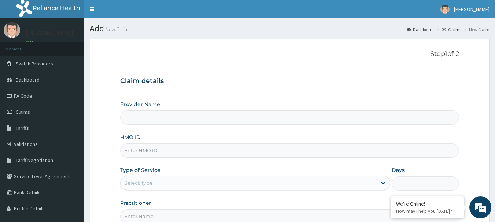
type input "[GEOGRAPHIC_DATA] Nig. Ltd"
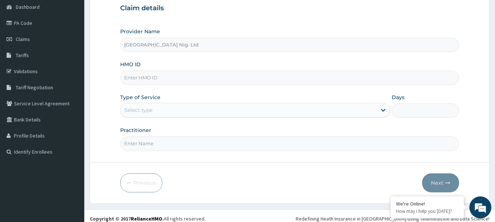
scroll to position [73, 0]
click at [169, 76] on input "HMO ID" at bounding box center [289, 77] width 339 height 14
paste input "FRC/10026/A"
type input "FRC/10026/A"
click at [371, 110] on div "Select type" at bounding box center [248, 110] width 256 height 12
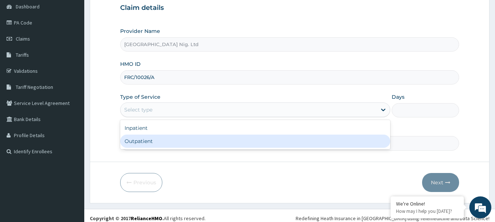
click at [209, 143] on div "Outpatient" at bounding box center [255, 141] width 270 height 13
type input "1"
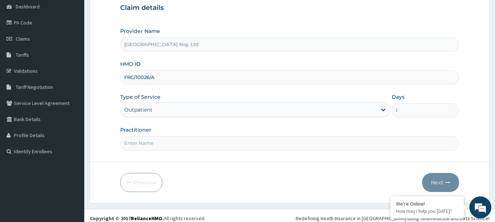
scroll to position [0, 0]
click at [188, 142] on input "Practitioner" at bounding box center [289, 143] width 339 height 14
paste input "Sylvanus Chibuike"
type input "DR Sylvanus Chibuike"
click at [443, 182] on button "Next" at bounding box center [440, 182] width 37 height 19
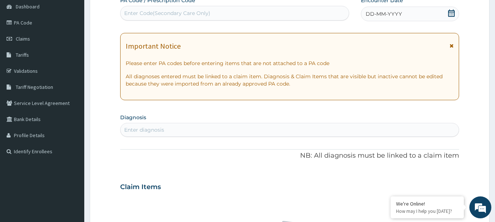
click at [226, 14] on div "Enter Code(Secondary Care Only)" at bounding box center [234, 13] width 228 height 12
click at [275, 14] on div "Enter Code(Secondary Care Only)" at bounding box center [234, 13] width 228 height 12
paste input "PA/24537F"
type input "PA/24537F"
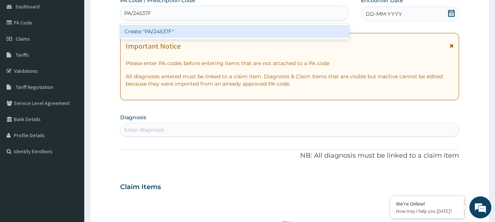
click at [168, 33] on div "Create "PA/24537F"" at bounding box center [234, 31] width 229 height 13
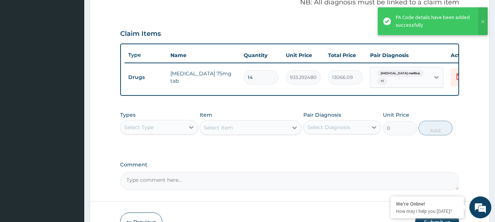
scroll to position [276, 0]
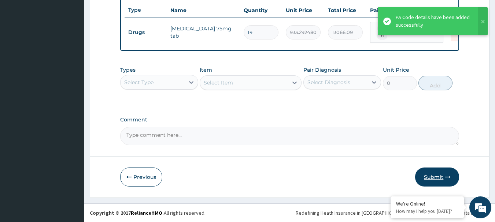
click at [435, 176] on button "Submit" at bounding box center [437, 177] width 44 height 19
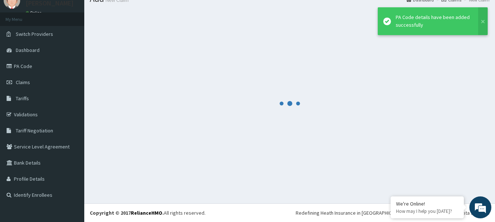
scroll to position [30, 0]
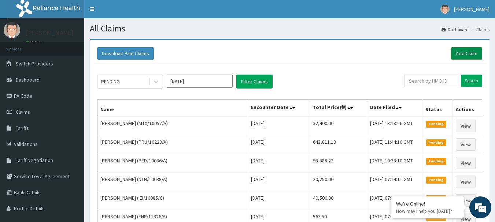
click at [459, 53] on link "Add Claim" at bounding box center [466, 53] width 31 height 12
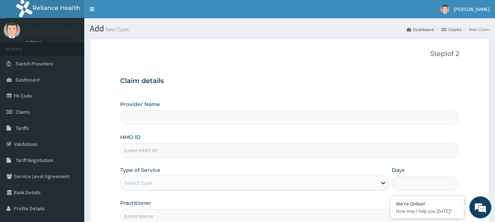
type input "[GEOGRAPHIC_DATA] Nig. Ltd"
click at [201, 155] on input "HMO ID" at bounding box center [289, 151] width 339 height 14
type input "V"
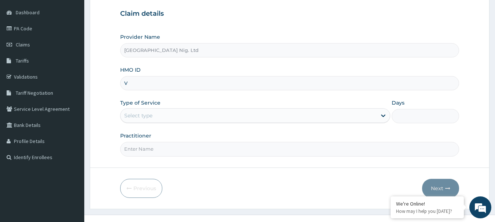
scroll to position [79, 0]
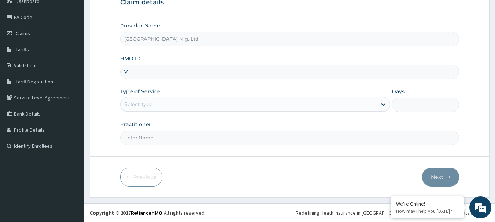
click at [187, 71] on input "V" at bounding box center [289, 72] width 339 height 14
paste input "FRC/10026/D"
type input "FRC/10026/D"
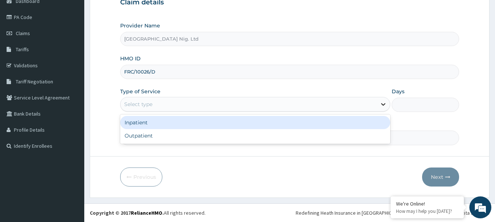
click at [381, 103] on icon at bounding box center [382, 104] width 7 height 7
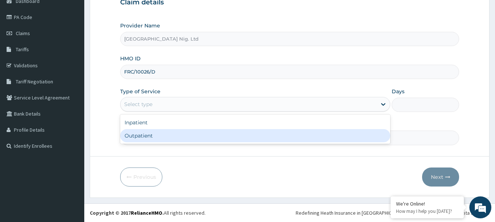
click at [204, 138] on div "Outpatient" at bounding box center [255, 135] width 270 height 13
type input "1"
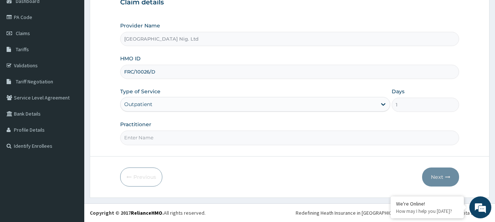
click at [180, 138] on input "Practitioner" at bounding box center [289, 138] width 339 height 14
paste input "NWANKWO IKECHUKWU"
type input "DR NWANKWO IKECHUKWU"
click at [446, 177] on icon "button" at bounding box center [447, 177] width 5 height 5
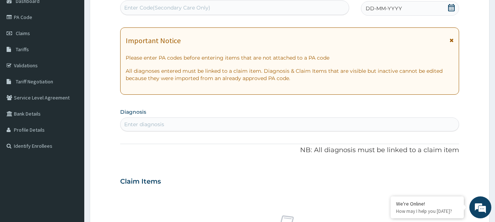
click at [451, 7] on icon at bounding box center [450, 7] width 7 height 7
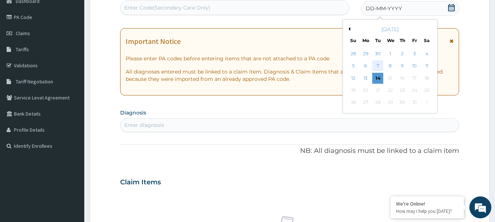
click at [378, 65] on div "7" at bounding box center [377, 66] width 11 height 11
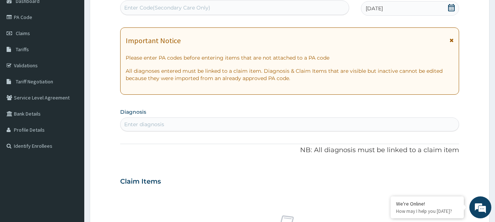
click at [168, 123] on div "Enter diagnosis" at bounding box center [289, 125] width 338 height 12
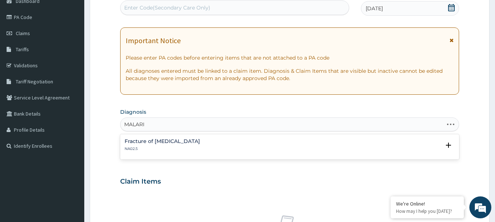
type input "[MEDICAL_DATA]"
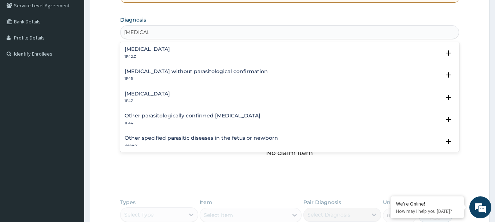
scroll to position [189, 0]
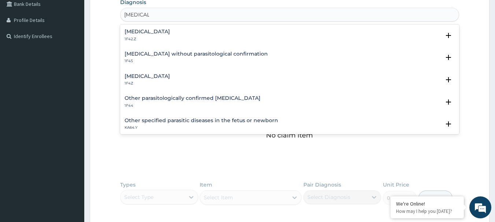
click at [146, 76] on h4 "[MEDICAL_DATA]" at bounding box center [146, 76] width 45 height 5
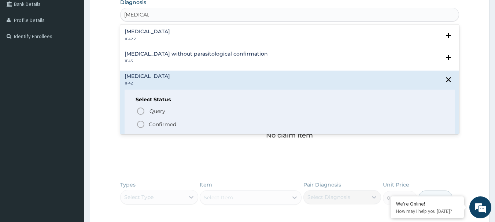
click at [155, 126] on p "Confirmed" at bounding box center [162, 124] width 27 height 7
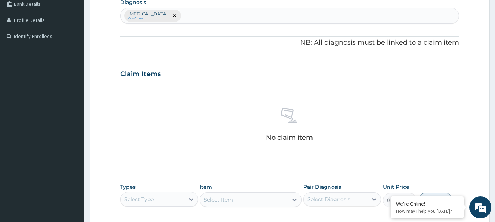
click at [208, 17] on div "[MEDICAL_DATA] Confirmed" at bounding box center [289, 15] width 338 height 15
type input "SEPSIS"
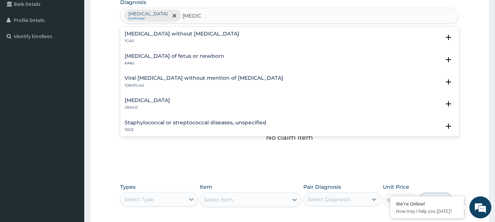
click at [160, 101] on h4 "Puerperal sepsis" at bounding box center [146, 100] width 45 height 5
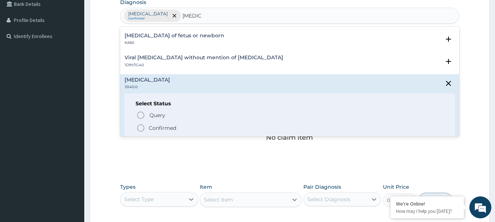
scroll to position [37, 0]
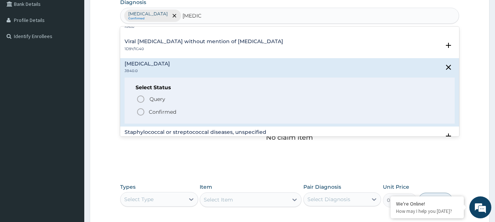
click at [163, 110] on p "Confirmed" at bounding box center [162, 111] width 27 height 7
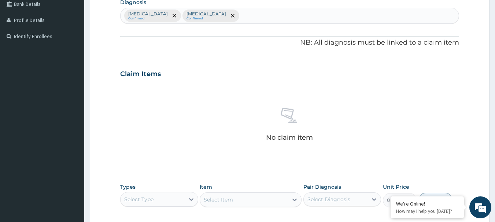
click at [265, 13] on div "Malaria, unspecified Confirmed Puerperal sepsis Confirmed" at bounding box center [289, 15] width 338 height 15
type input "ACUTE UPPER"
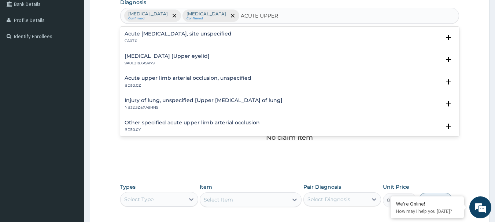
click at [211, 33] on h4 "Acute upper respiratory infection, site unspecified" at bounding box center [177, 33] width 107 height 5
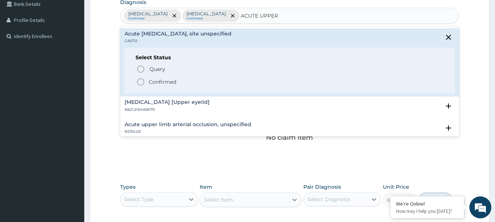
click at [139, 84] on icon "status option filled" at bounding box center [140, 82] width 9 height 9
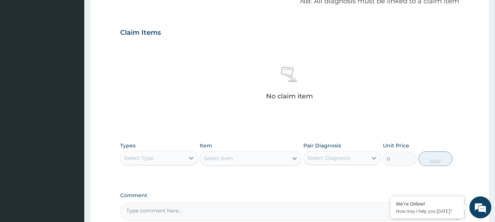
scroll to position [306, 0]
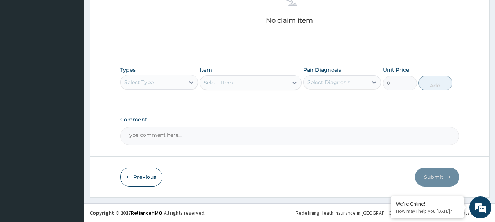
click at [363, 86] on div "Select Diagnosis" at bounding box center [335, 83] width 64 height 12
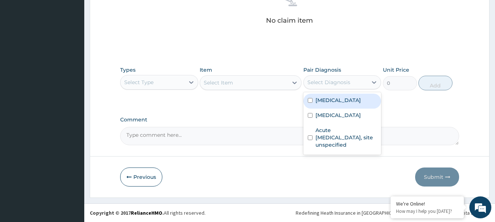
click at [340, 101] on label "[MEDICAL_DATA]" at bounding box center [337, 100] width 45 height 7
checkbox input "true"
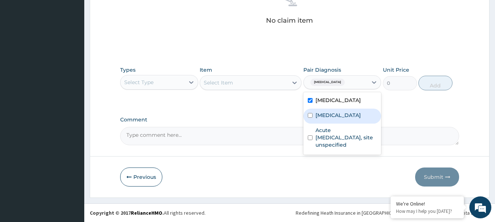
click at [336, 118] on label "Puerperal sepsis" at bounding box center [337, 115] width 45 height 7
checkbox input "true"
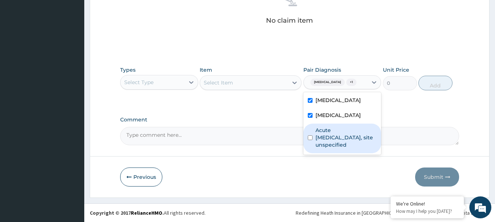
click at [332, 137] on label "Acute upper respiratory infection, site unspecified" at bounding box center [346, 138] width 62 height 22
checkbox input "true"
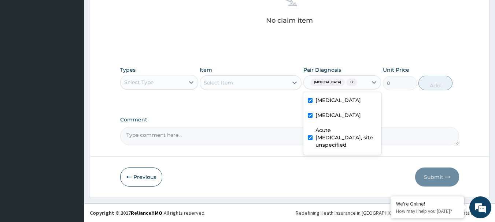
click at [172, 83] on div "Select Type" at bounding box center [152, 83] width 64 height 12
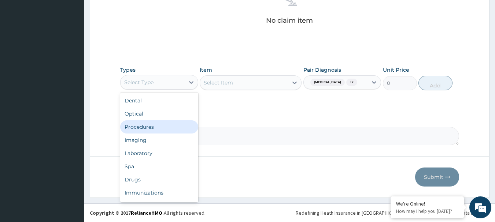
click at [156, 127] on div "Procedures" at bounding box center [159, 126] width 78 height 13
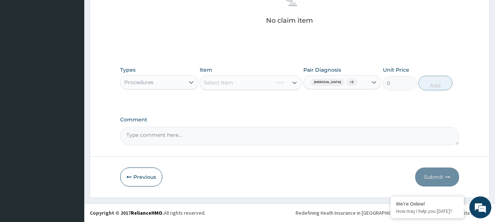
click at [242, 80] on div "Select Item" at bounding box center [251, 82] width 102 height 15
click at [257, 81] on div "Select Item" at bounding box center [251, 82] width 102 height 15
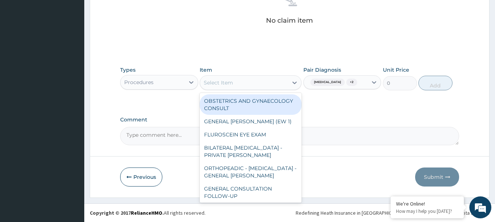
click at [267, 82] on div "Select Item" at bounding box center [244, 83] width 88 height 12
paste input "GENERAL CONSULTATION"
type input "GENERAL CONSULTATION"
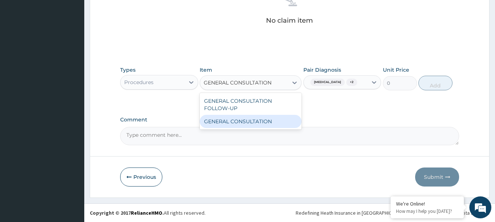
click at [253, 123] on div "GENERAL CONSULTATION" at bounding box center [251, 121] width 102 height 13
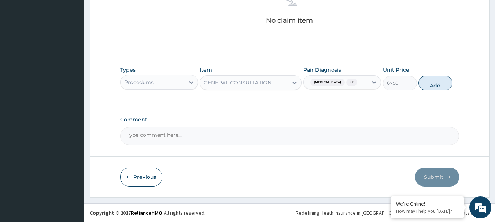
click at [428, 88] on button "Add" at bounding box center [435, 83] width 34 height 15
type input "0"
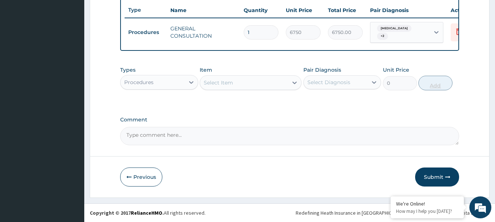
scroll to position [279, 0]
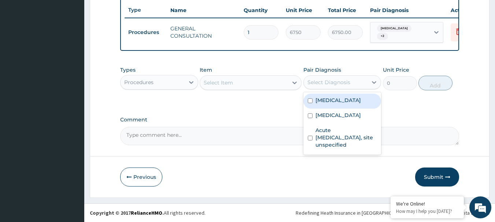
click at [347, 82] on div "Select Diagnosis" at bounding box center [328, 82] width 43 height 7
click at [332, 99] on label "[MEDICAL_DATA]" at bounding box center [337, 100] width 45 height 7
checkbox input "true"
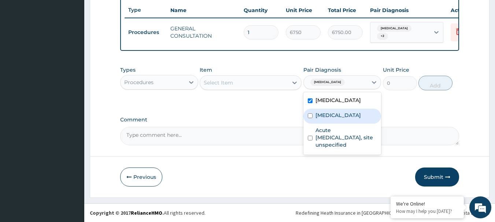
drag, startPoint x: 332, startPoint y: 118, endPoint x: 332, endPoint y: 136, distance: 18.3
click at [332, 118] on label "Puerperal sepsis" at bounding box center [337, 115] width 45 height 7
checkbox input "true"
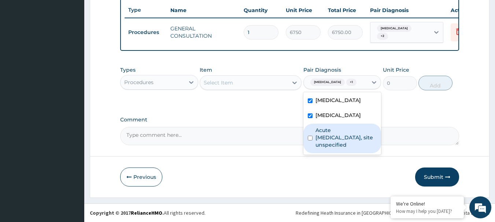
click at [332, 144] on label "Acute upper respiratory infection, site unspecified" at bounding box center [346, 138] width 62 height 22
checkbox input "true"
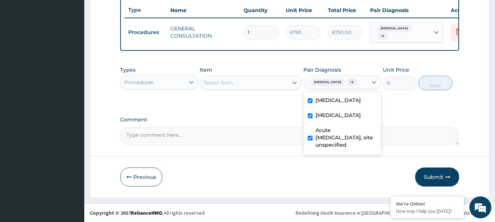
click at [171, 81] on div "Procedures" at bounding box center [152, 83] width 64 height 12
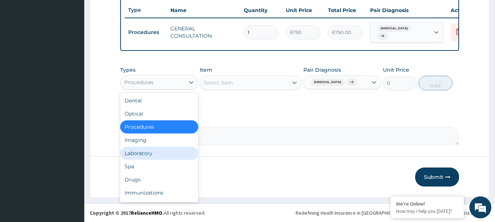
click at [161, 157] on div "Laboratory" at bounding box center [159, 153] width 78 height 13
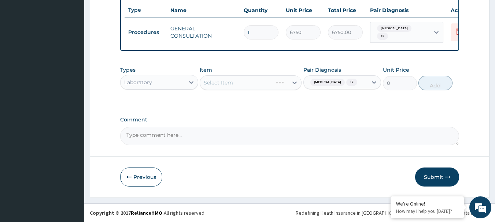
click at [263, 79] on div "Select Item" at bounding box center [251, 82] width 102 height 15
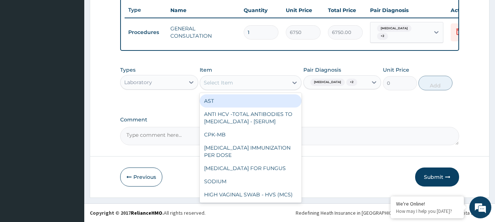
click at [234, 82] on div "Select Item" at bounding box center [244, 83] width 88 height 12
paste input "FBC - ([MEDICAL_DATA] WITH PLATELET AND RED INDICES)"
type input "FBC - ([MEDICAL_DATA] WITH PLATELET AND RED INDICES)"
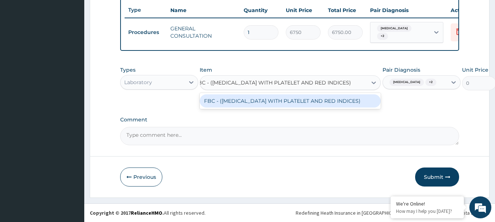
click at [231, 102] on div "FBC - (FULL BLOOD COUNT WITH PLATELET AND RED INDICES)" at bounding box center [290, 100] width 181 height 13
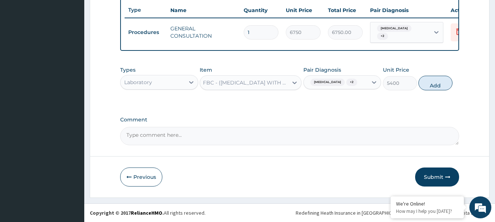
scroll to position [0, 1]
click at [430, 86] on button "Add" at bounding box center [435, 83] width 34 height 15
type input "0"
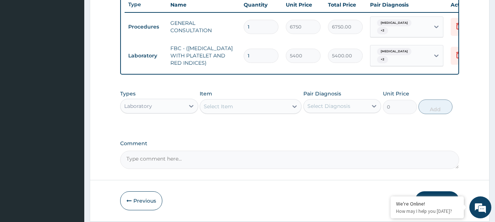
click at [347, 110] on div "Select Diagnosis" at bounding box center [328, 106] width 43 height 7
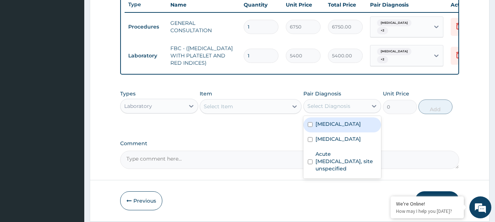
drag, startPoint x: 328, startPoint y: 131, endPoint x: 327, endPoint y: 139, distance: 8.1
click at [328, 128] on label "Malaria, unspecified" at bounding box center [337, 123] width 45 height 7
checkbox input "true"
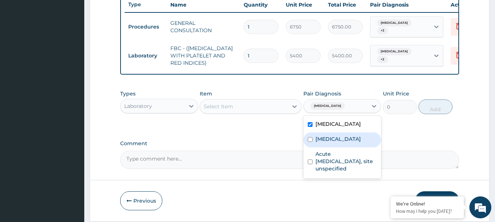
drag, startPoint x: 326, startPoint y: 148, endPoint x: 325, endPoint y: 163, distance: 15.0
click at [326, 148] on div "Puerperal sepsis" at bounding box center [342, 140] width 78 height 15
checkbox input "true"
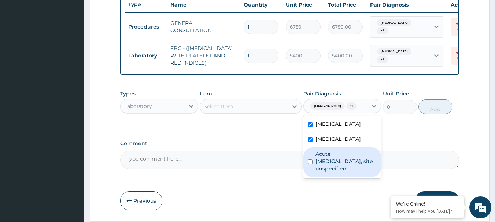
click at [325, 164] on label "Acute upper respiratory infection, site unspecified" at bounding box center [346, 161] width 62 height 22
checkbox input "true"
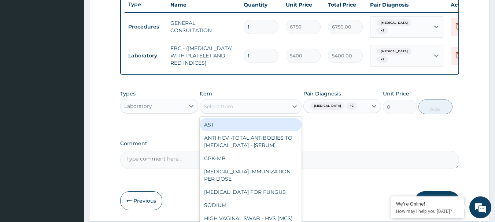
click at [253, 112] on div "Select Item" at bounding box center [244, 107] width 88 height 12
paste input "MALARIA RDT"
type input "MALARIA RDT"
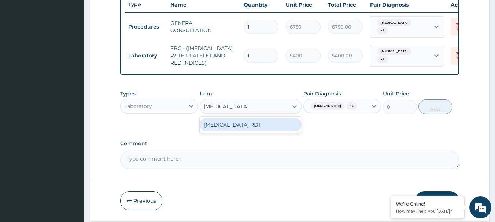
click at [246, 131] on div "MALARIA RDT" at bounding box center [251, 124] width 102 height 13
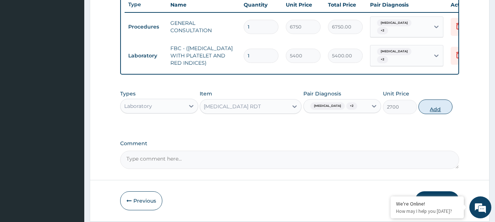
click at [441, 114] on button "Add" at bounding box center [435, 107] width 34 height 15
type input "0"
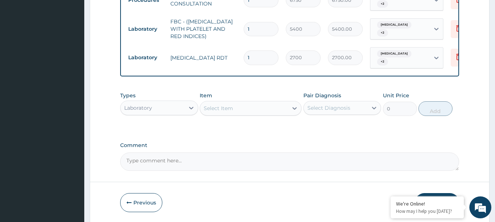
scroll to position [337, 0]
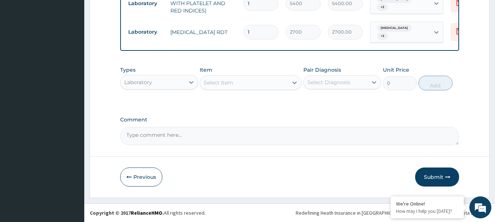
click at [360, 83] on div "Select Diagnosis" at bounding box center [335, 83] width 64 height 12
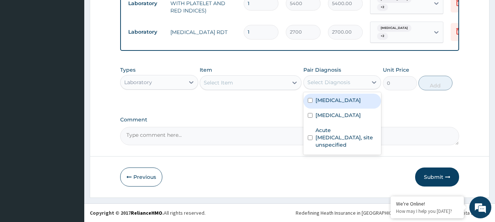
drag, startPoint x: 338, startPoint y: 104, endPoint x: 336, endPoint y: 113, distance: 9.7
click at [338, 104] on div "Malaria, unspecified" at bounding box center [342, 101] width 78 height 15
checkbox input "true"
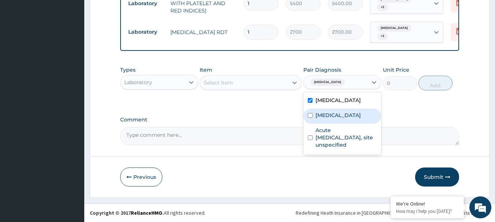
click at [335, 116] on label "Puerperal sepsis" at bounding box center [337, 115] width 45 height 7
checkbox input "true"
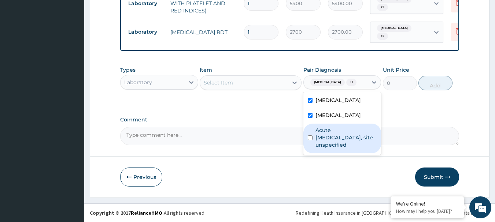
click at [332, 138] on label "Acute upper respiratory infection, site unspecified" at bounding box center [346, 138] width 62 height 22
checkbox input "true"
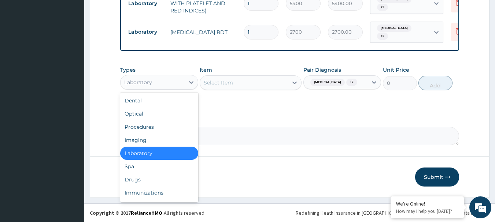
click at [160, 86] on div "Laboratory" at bounding box center [152, 83] width 64 height 12
click at [151, 182] on div "Drugs" at bounding box center [159, 179] width 78 height 13
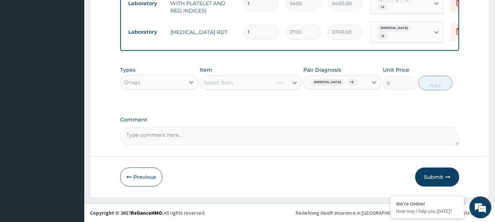
click at [231, 83] on div "Select Item" at bounding box center [251, 82] width 102 height 15
click at [249, 81] on div "Select Item" at bounding box center [251, 82] width 102 height 15
click at [285, 81] on div "Select Item" at bounding box center [251, 82] width 102 height 15
click at [253, 82] on div "Select Item" at bounding box center [251, 82] width 102 height 15
click at [293, 84] on div "Select Item" at bounding box center [251, 82] width 102 height 15
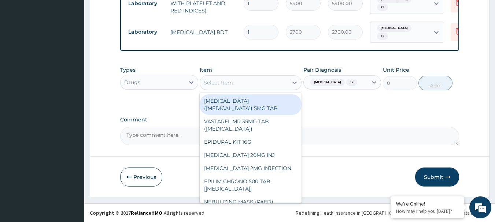
click at [220, 83] on div "Select Item" at bounding box center [218, 82] width 29 height 7
paste input "PARACETAMOL 500MG TAB x 1000"
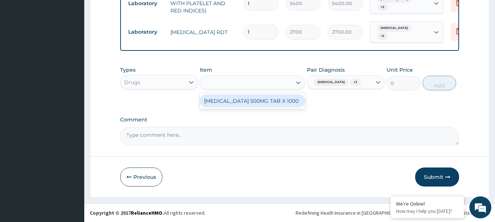
type input "PARACETAMOL 500MG TAB x 1000"
click at [224, 102] on div "PARACETAMOL 500MG TAB X 1000" at bounding box center [252, 100] width 105 height 13
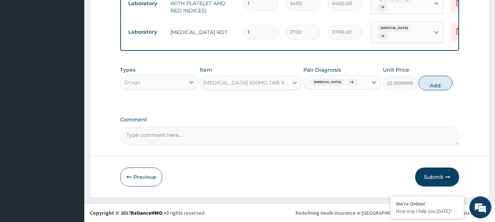
scroll to position [0, 1]
click at [423, 85] on button "Add" at bounding box center [435, 83] width 34 height 15
type input "0"
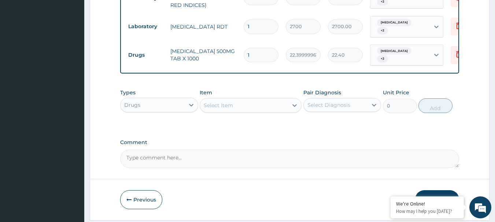
scroll to position [0, 0]
click at [257, 56] on input "1" at bounding box center [260, 55] width 35 height 14
type input "0.00"
type input "9"
type input "201.60"
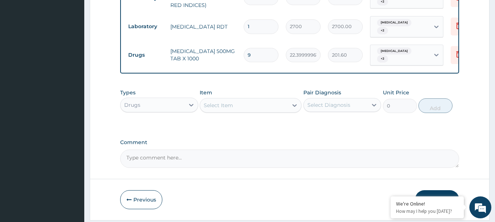
type input "9"
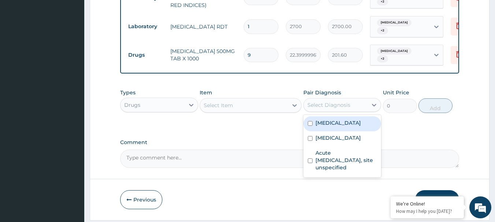
click at [353, 107] on div "Select Diagnosis" at bounding box center [335, 105] width 64 height 12
click at [343, 123] on div "Malaria, unspecified" at bounding box center [342, 123] width 78 height 15
checkbox input "true"
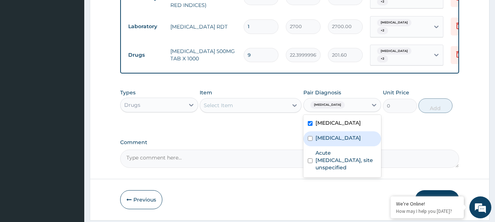
click at [339, 140] on label "Puerperal sepsis" at bounding box center [337, 137] width 45 height 7
checkbox input "true"
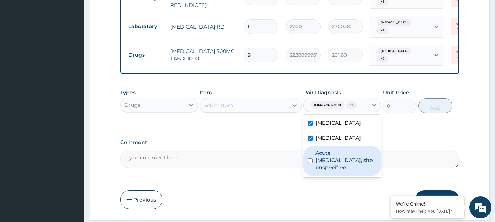
click at [336, 161] on label "Acute upper respiratory infection, site unspecified" at bounding box center [346, 160] width 62 height 22
checkbox input "true"
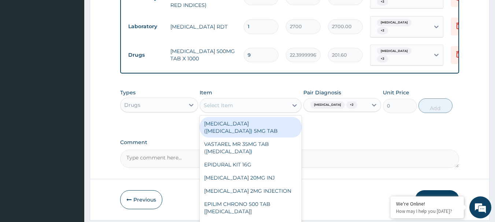
click at [238, 108] on div "Select Item" at bounding box center [244, 106] width 88 height 12
paste input "CEFUROXIME 500MG TAB"
type input "CEFUROXIME 500MG TAB"
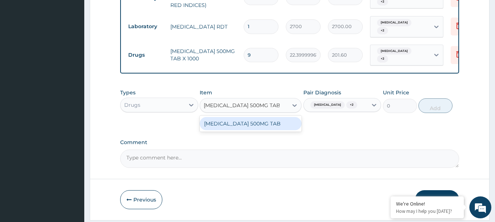
click at [241, 130] on div "CEFUROXIME 500MG TAB" at bounding box center [251, 123] width 102 height 13
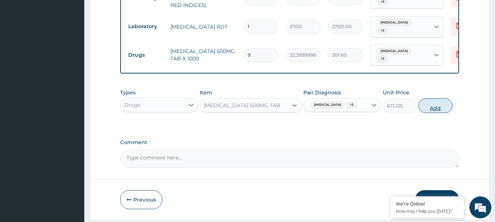
click at [434, 107] on button "Add" at bounding box center [435, 105] width 34 height 15
type input "0"
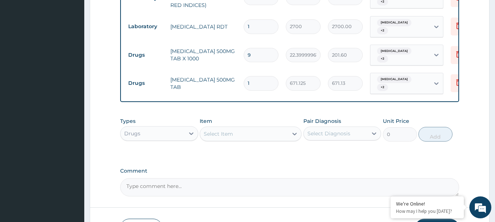
click at [264, 83] on input "1" at bounding box center [260, 83] width 35 height 14
type input "10"
type input "6711.25"
type input "10"
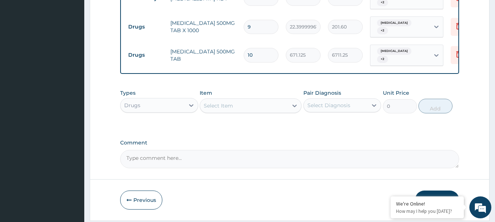
scroll to position [394, 0]
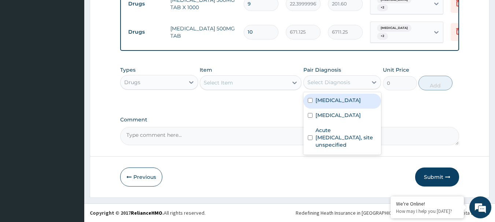
click at [350, 83] on div "Select Diagnosis" at bounding box center [335, 83] width 64 height 12
click at [340, 107] on div "Malaria, unspecified" at bounding box center [342, 101] width 78 height 15
checkbox input "true"
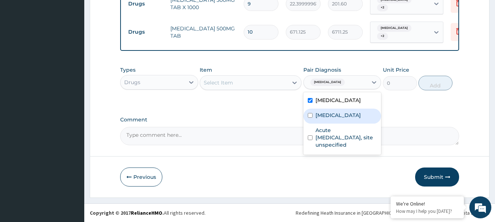
drag, startPoint x: 337, startPoint y: 120, endPoint x: 337, endPoint y: 128, distance: 8.4
click at [337, 121] on div "Puerperal sepsis" at bounding box center [342, 116] width 78 height 15
checkbox input "true"
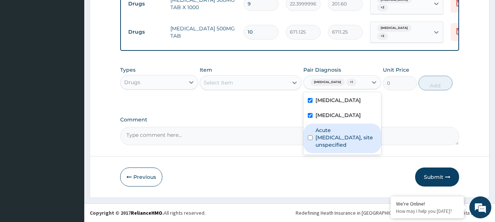
click at [336, 144] on label "Acute upper respiratory infection, site unspecified" at bounding box center [346, 138] width 62 height 22
checkbox input "true"
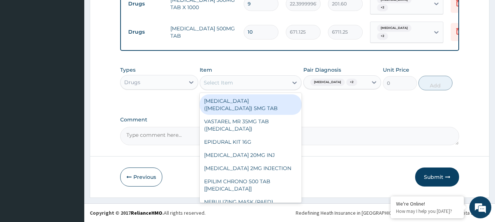
click at [276, 85] on div "Select Item" at bounding box center [244, 83] width 88 height 12
paste input "COUGH SYRUP CHILDREN (FIDSON)"
type input "COUGH SYRUP CHILDREN (FIDSON)"
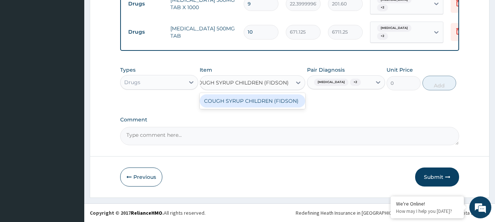
click at [273, 102] on div "COUGH SYRUP CHILDREN (FIDSON)" at bounding box center [252, 100] width 105 height 13
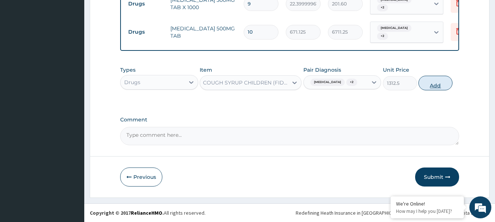
click at [446, 84] on button "Add" at bounding box center [435, 83] width 34 height 15
type input "0"
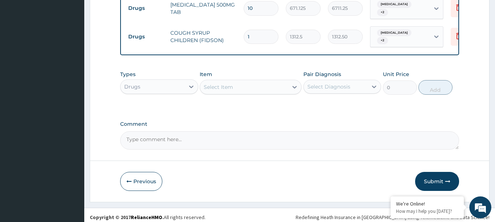
scroll to position [422, 0]
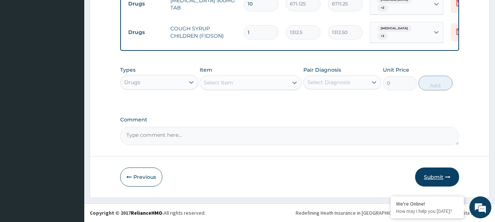
click at [422, 175] on button "Submit" at bounding box center [437, 177] width 44 height 19
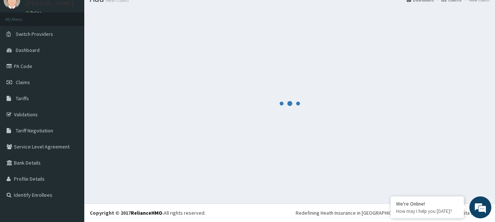
scroll to position [30, 0]
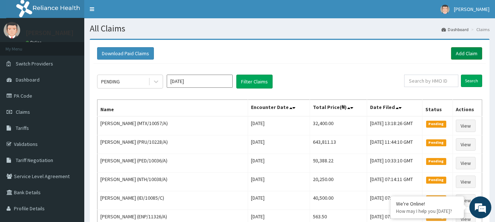
click at [468, 52] on link "Add Claim" at bounding box center [466, 53] width 31 height 12
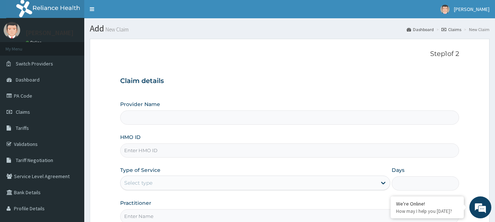
type input "[GEOGRAPHIC_DATA] Nig. Ltd"
click at [221, 151] on input "HMO ID" at bounding box center [289, 151] width 339 height 14
paste input "ITO/10007/A"
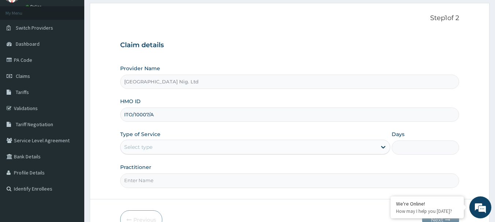
scroll to position [79, 0]
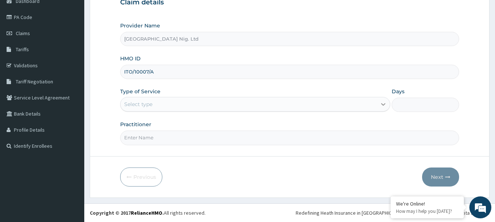
type input "ITO/10007/A"
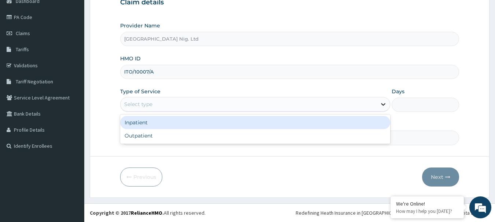
click at [376, 107] on div at bounding box center [382, 104] width 13 height 13
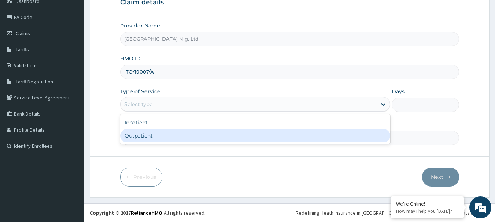
click at [284, 138] on div "Outpatient" at bounding box center [255, 135] width 270 height 13
type input "1"
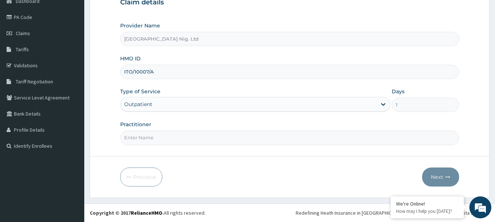
scroll to position [0, 0]
click at [192, 140] on input "Practitioner" at bounding box center [289, 138] width 339 height 14
paste input "Okani | MEDICAL OFFICER [PERSON_NAME]"
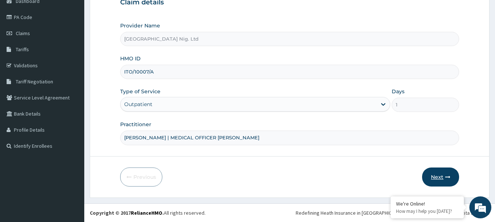
type input "[PERSON_NAME] | MEDICAL OFFICER [PERSON_NAME]"
click at [430, 177] on button "Next" at bounding box center [440, 177] width 37 height 19
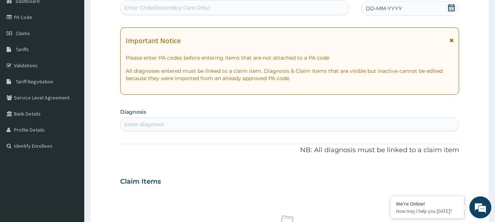
click at [454, 10] on icon at bounding box center [451, 7] width 7 height 7
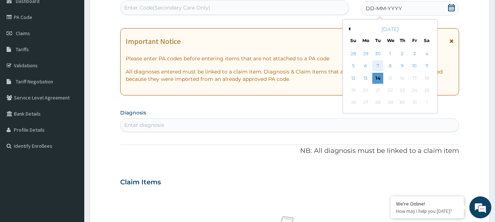
click at [379, 66] on div "7" at bounding box center [377, 66] width 11 height 11
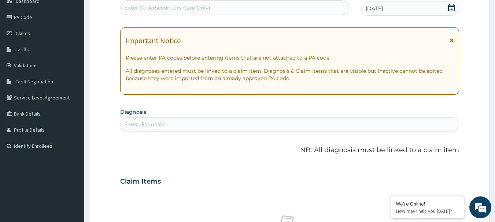
click at [174, 125] on div "Enter diagnosis" at bounding box center [289, 125] width 338 height 12
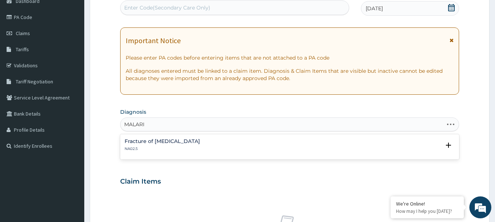
type input "[MEDICAL_DATA]"
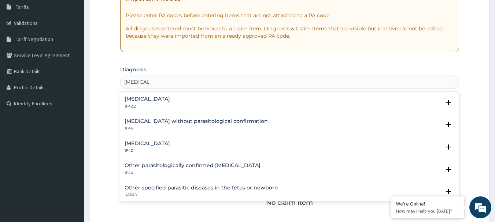
scroll to position [152, 0]
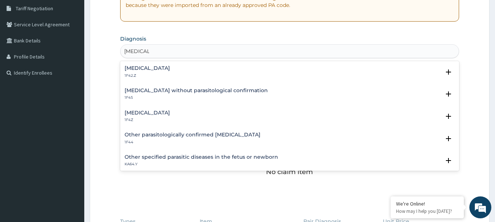
click at [155, 113] on h4 "[MEDICAL_DATA]" at bounding box center [146, 112] width 45 height 5
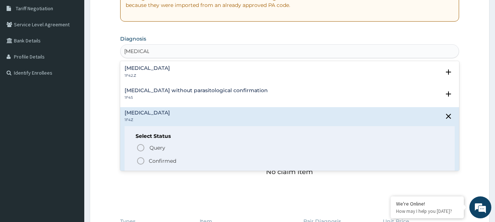
click at [141, 161] on icon "status option filled" at bounding box center [140, 161] width 9 height 9
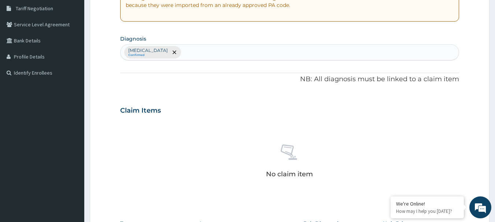
click at [211, 50] on div "[MEDICAL_DATA] Confirmed" at bounding box center [289, 52] width 338 height 15
type input "BACTERIAL"
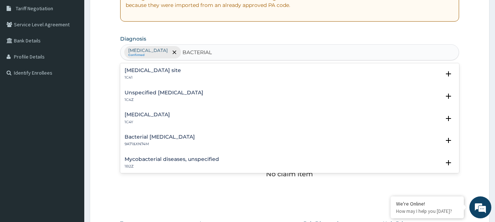
click at [167, 74] on div "[MEDICAL_DATA] site 1C41" at bounding box center [152, 74] width 56 height 13
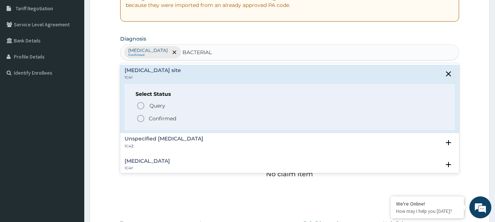
click at [147, 119] on span "Confirmed" at bounding box center [290, 118] width 308 height 9
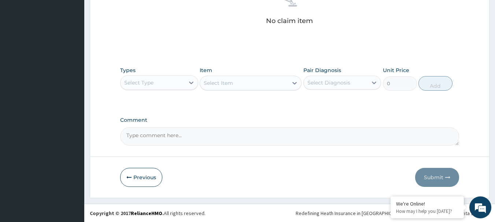
scroll to position [306, 0]
click at [357, 80] on div "Select Diagnosis" at bounding box center [335, 83] width 64 height 12
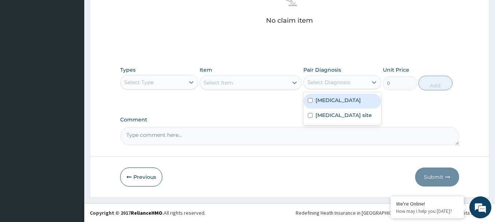
click at [332, 98] on label "[MEDICAL_DATA]" at bounding box center [337, 100] width 45 height 7
checkbox input "true"
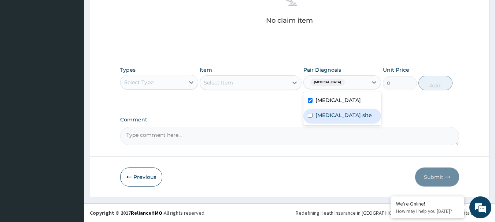
click at [331, 113] on label "[MEDICAL_DATA] site" at bounding box center [343, 115] width 56 height 7
checkbox input "true"
click at [190, 82] on icon at bounding box center [190, 82] width 7 height 7
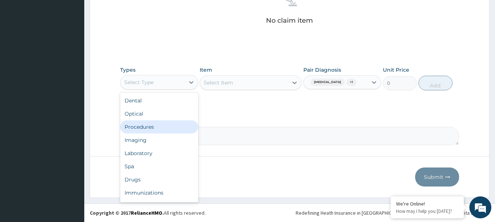
click at [154, 125] on div "Procedures" at bounding box center [159, 126] width 78 height 13
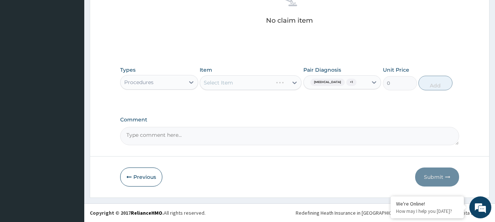
click at [238, 82] on div "Select Item" at bounding box center [251, 82] width 102 height 15
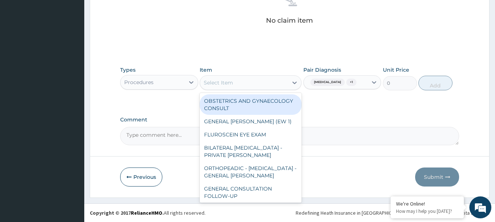
click at [289, 82] on div at bounding box center [294, 82] width 13 height 13
paste input "GENERAL CONSULTATION"
type input "GENERAL CONSULTATION"
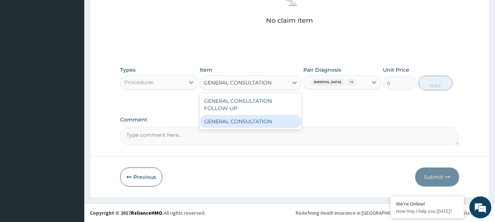
click at [252, 119] on div "GENERAL CONSULTATION" at bounding box center [251, 121] width 102 height 13
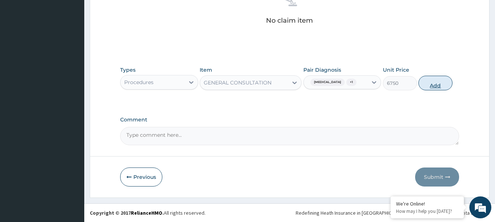
click at [437, 87] on button "Add" at bounding box center [435, 83] width 34 height 15
type input "0"
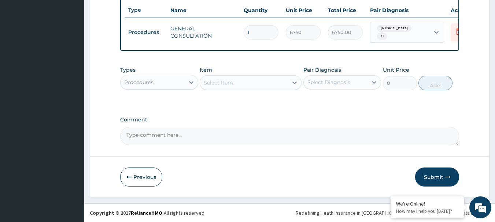
scroll to position [279, 0]
click at [349, 83] on div "Select Diagnosis" at bounding box center [328, 82] width 43 height 7
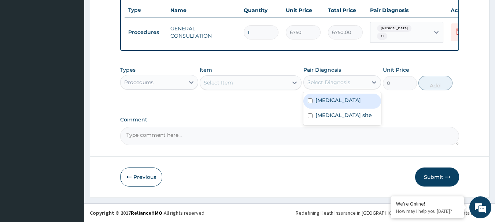
click at [337, 105] on div "Malaria, unspecified" at bounding box center [342, 101] width 78 height 15
checkbox input "true"
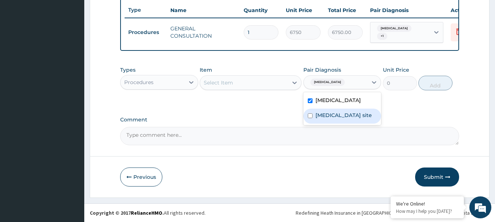
click at [335, 119] on label "Bacterial infection of unspecified site" at bounding box center [343, 115] width 56 height 7
checkbox input "true"
click at [150, 86] on div "Procedures" at bounding box center [138, 82] width 29 height 7
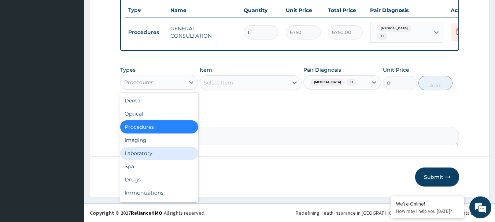
click at [147, 153] on div "Laboratory" at bounding box center [159, 153] width 78 height 13
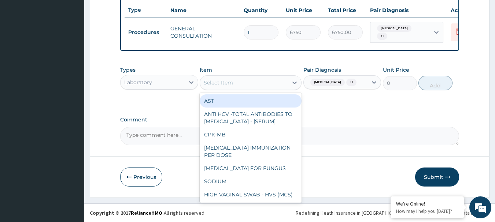
click at [223, 79] on div "Select Item" at bounding box center [218, 82] width 29 height 7
paste input "FBC - (FULL BLOOD COUNT WITH PLATELET AND RED INDICES)"
type input "FBC - (FULL BLOOD COUNT WITH PLATELET AND RED INDICES)"
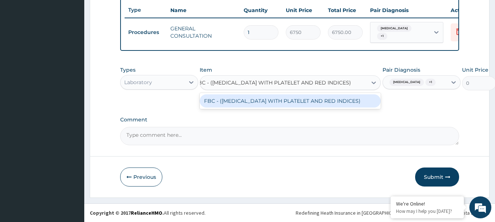
click at [227, 102] on div "FBC - (FULL BLOOD COUNT WITH PLATELET AND RED INDICES)" at bounding box center [290, 100] width 181 height 13
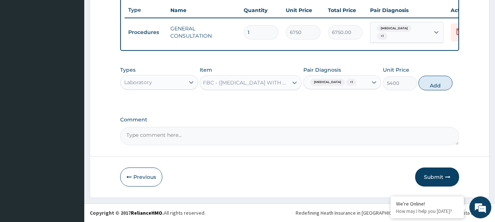
scroll to position [0, 1]
click at [428, 86] on button "Add" at bounding box center [435, 83] width 34 height 15
type input "0"
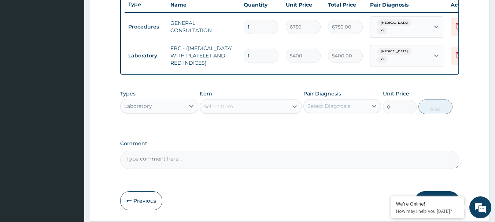
scroll to position [0, 0]
click at [361, 112] on div "Select Diagnosis" at bounding box center [335, 106] width 64 height 12
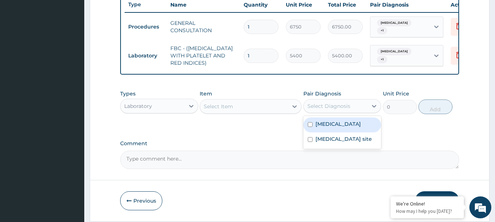
click at [350, 128] on label "Malaria, unspecified" at bounding box center [337, 123] width 45 height 7
checkbox input "true"
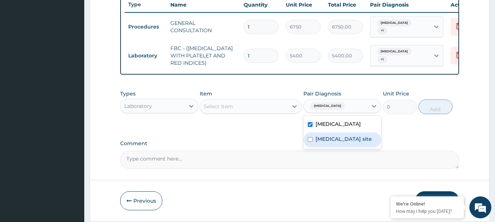
drag, startPoint x: 346, startPoint y: 146, endPoint x: 309, endPoint y: 146, distance: 36.6
click at [345, 143] on label "Bacterial infection of unspecified site" at bounding box center [343, 138] width 56 height 7
checkbox input "true"
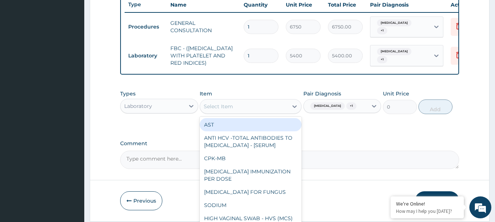
click at [281, 112] on div "Select Item" at bounding box center [244, 107] width 88 height 12
paste input "MALARIA PARASITE MICROSCOPY"
type input "MALARIA PARASITE MICROSCOPY"
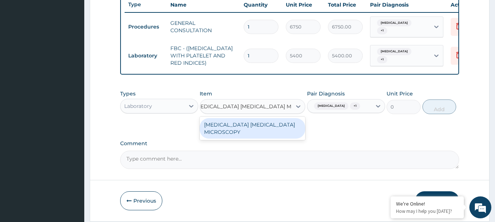
click at [262, 136] on div "MALARIA PARASITE MICROSCOPY" at bounding box center [252, 128] width 105 height 21
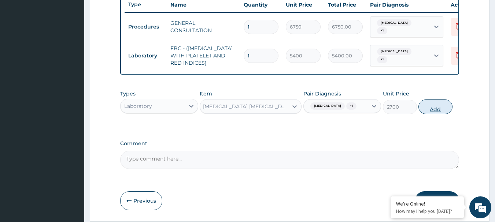
click at [439, 109] on button "Add" at bounding box center [435, 107] width 34 height 15
type input "0"
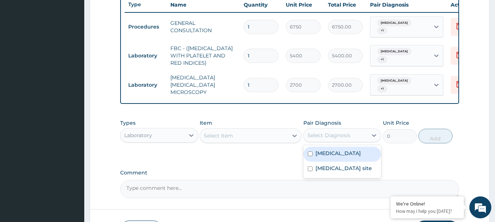
click at [354, 141] on div "Select Diagnosis" at bounding box center [335, 136] width 64 height 12
click at [342, 157] on label "Malaria, unspecified" at bounding box center [337, 153] width 45 height 7
checkbox input "true"
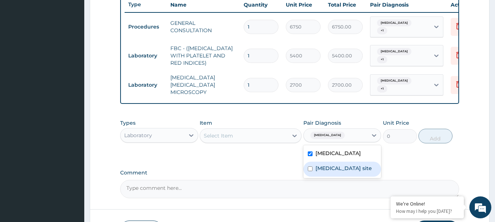
click at [338, 172] on label "Bacterial infection of unspecified site" at bounding box center [343, 168] width 56 height 7
checkbox input "true"
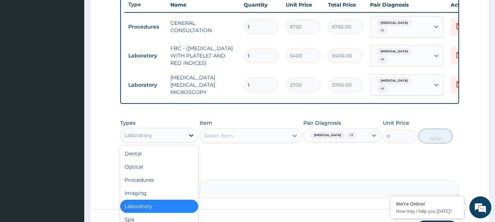
click at [193, 139] on icon at bounding box center [190, 135] width 7 height 7
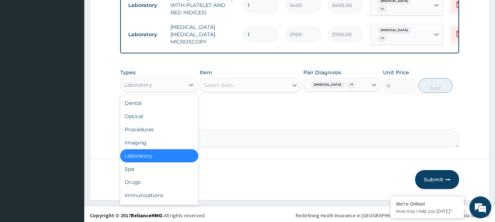
scroll to position [337, 0]
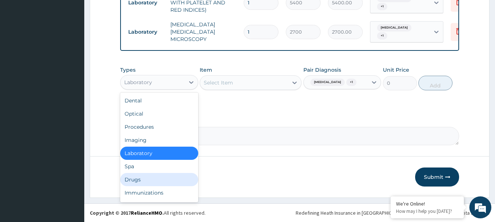
click at [154, 183] on div "Drugs" at bounding box center [159, 179] width 78 height 13
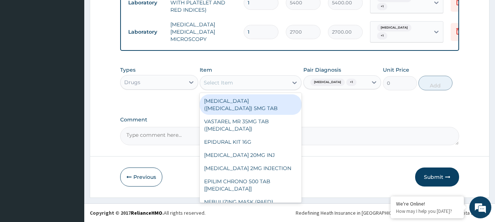
click at [246, 84] on div "Select Item" at bounding box center [244, 83] width 88 height 12
paste input "CELECOXIB 200MG CAP"
type input "CELECOXIB 200MG CAP"
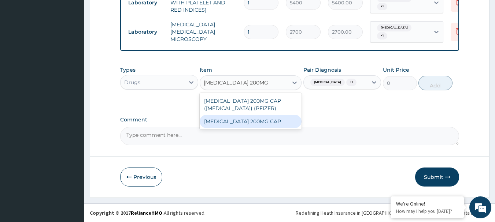
click at [243, 124] on div "CELECOXIB 200MG CAP" at bounding box center [251, 121] width 102 height 13
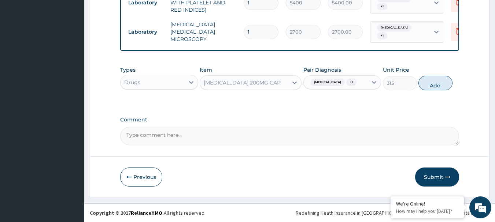
click at [439, 78] on button "Add" at bounding box center [435, 83] width 34 height 15
type input "0"
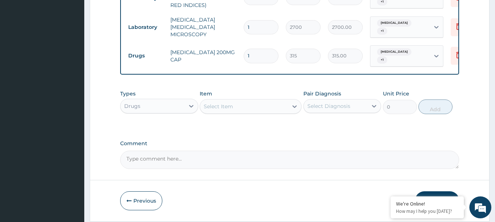
click at [265, 55] on input "1" at bounding box center [260, 56] width 35 height 14
type input "0.00"
type input "5"
type input "1575.00"
type input "5"
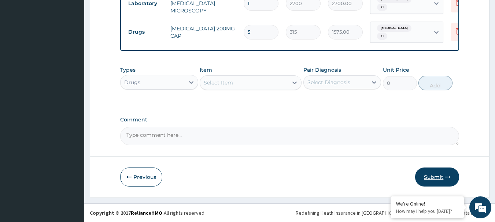
click at [439, 174] on button "Submit" at bounding box center [437, 177] width 44 height 19
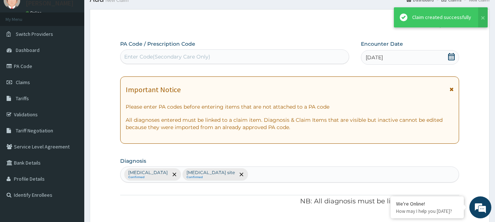
scroll to position [365, 0]
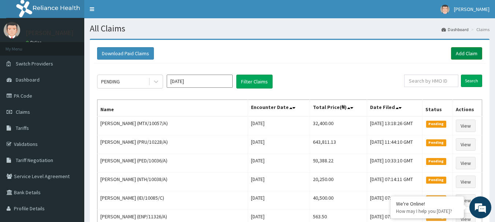
click at [468, 53] on link "Add Claim" at bounding box center [466, 53] width 31 height 12
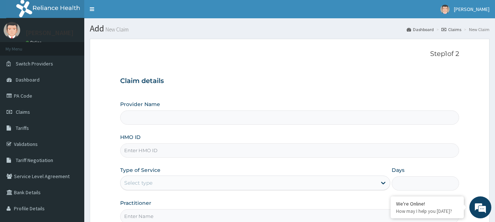
type input "[GEOGRAPHIC_DATA] Nig. Ltd"
click at [223, 149] on input "HMO ID" at bounding box center [289, 151] width 339 height 14
paste input "PRU/10228/B"
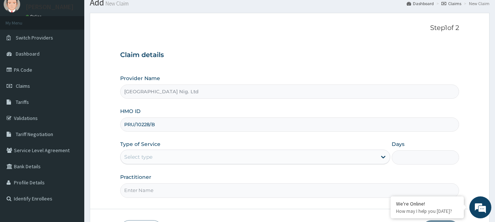
scroll to position [79, 0]
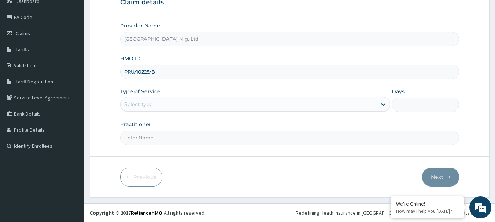
type input "PRU/10228/B"
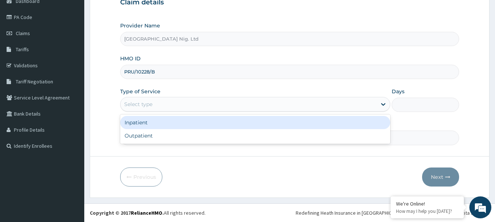
click at [350, 110] on div "Select type" at bounding box center [248, 104] width 256 height 12
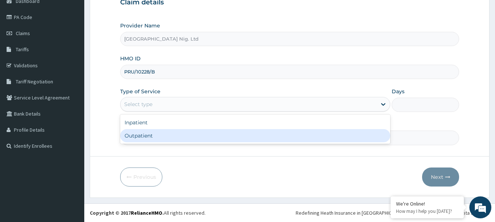
click at [282, 135] on div "Outpatient" at bounding box center [255, 135] width 270 height 13
type input "1"
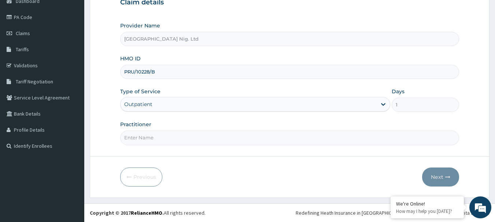
scroll to position [0, 0]
click at [176, 132] on input "Practitioner" at bounding box center [289, 138] width 339 height 14
paste input "Okani | MEDICAL OFFICER [PERSON_NAME]"
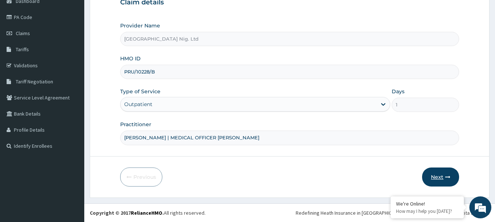
type input "[PERSON_NAME] | MEDICAL OFFICER [PERSON_NAME]"
click at [437, 176] on button "Next" at bounding box center [440, 177] width 37 height 19
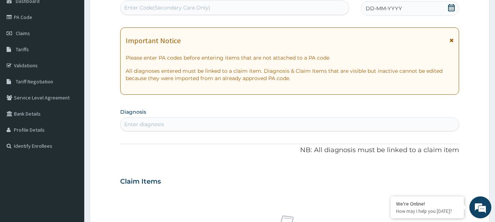
click at [189, 6] on div "Enter Code(Secondary Care Only)" at bounding box center [167, 7] width 86 height 7
paste input "PA/230452"
type input "PA/230452"
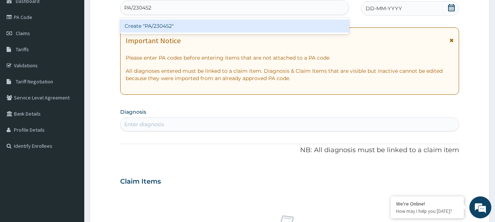
click at [172, 23] on div "Create "PA/230452"" at bounding box center [234, 25] width 229 height 13
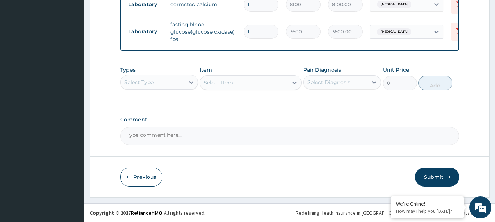
scroll to position [356, 0]
click at [365, 85] on div "Select Diagnosis" at bounding box center [335, 83] width 64 height 12
click at [351, 100] on label "Polyneuropathy" at bounding box center [337, 100] width 45 height 7
checkbox input "true"
click at [188, 83] on icon at bounding box center [190, 82] width 7 height 7
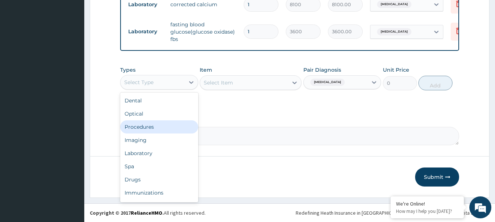
click at [157, 126] on div "Procedures" at bounding box center [159, 126] width 78 height 13
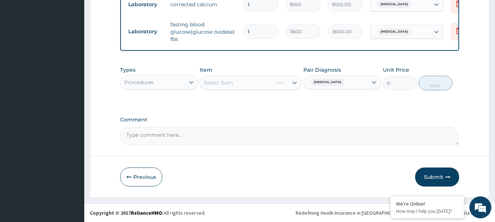
click at [253, 82] on div "Select Item" at bounding box center [251, 82] width 102 height 15
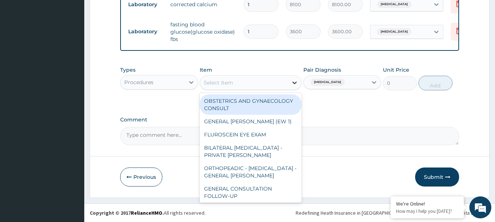
click at [288, 84] on div at bounding box center [294, 82] width 13 height 13
paste input "GENERAL CONSULTATION"
type input "GENERAL CONSULTATION"
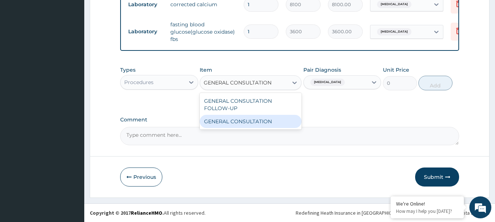
click at [260, 120] on div "GENERAL CONSULTATION" at bounding box center [251, 121] width 102 height 13
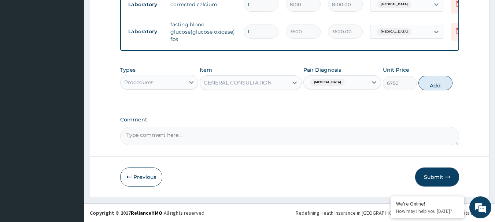
click at [432, 81] on button "Add" at bounding box center [435, 83] width 34 height 15
type input "0"
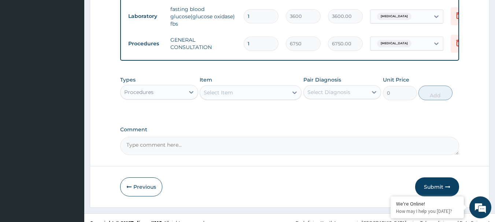
scroll to position [381, 0]
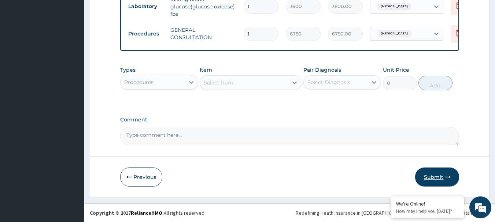
click at [436, 179] on button "Submit" at bounding box center [437, 177] width 44 height 19
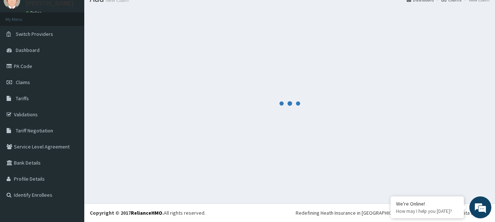
scroll to position [30, 0]
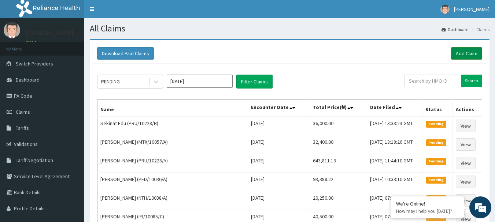
click at [478, 53] on link "Add Claim" at bounding box center [466, 53] width 31 height 12
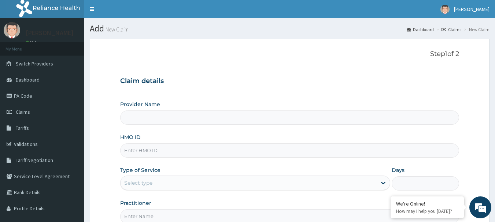
type input "[GEOGRAPHIC_DATA] Nig. Ltd"
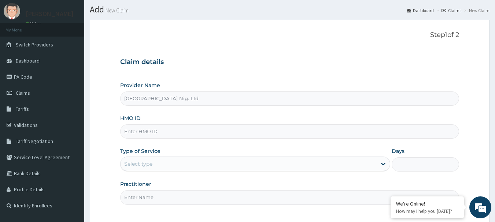
scroll to position [73, 0]
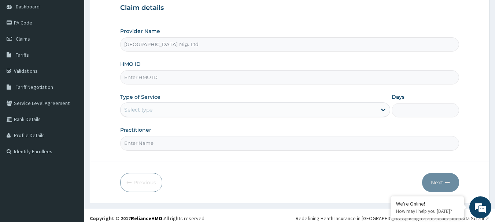
click at [194, 79] on input "HMO ID" at bounding box center [289, 77] width 339 height 14
paste input "SAZ/10001/A"
type input "SAZ/10001/A"
click at [362, 111] on div "Select type" at bounding box center [248, 110] width 256 height 12
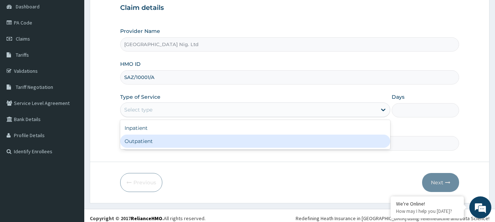
scroll to position [0, 0]
click at [198, 139] on div "Outpatient" at bounding box center [255, 141] width 270 height 13
type input "1"
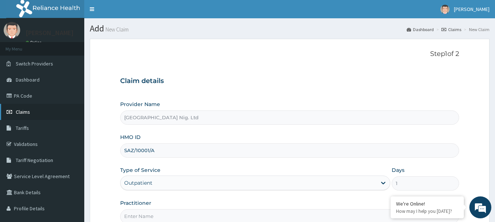
click at [23, 113] on span "Claims" at bounding box center [23, 112] width 14 height 7
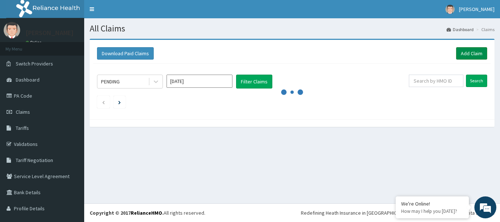
click at [472, 54] on link "Add Claim" at bounding box center [471, 53] width 31 height 12
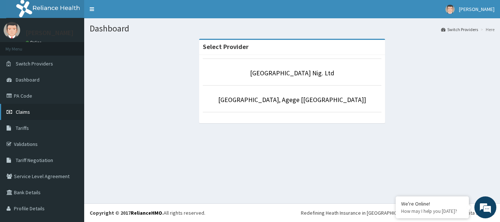
click at [23, 111] on span "Claims" at bounding box center [23, 112] width 14 height 7
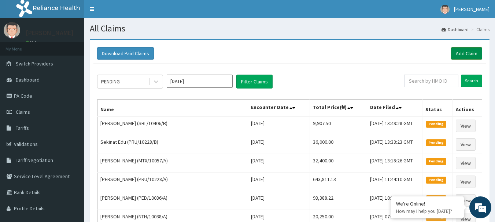
click at [465, 51] on link "Add Claim" at bounding box center [466, 53] width 31 height 12
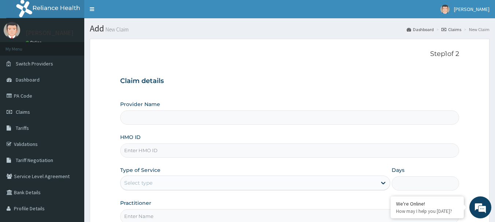
type input "[GEOGRAPHIC_DATA] Nig. Ltd"
click at [200, 150] on input "HMO ID" at bounding box center [289, 151] width 339 height 14
paste input "WBS/10061/A"
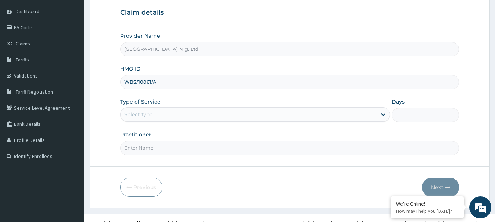
scroll to position [79, 0]
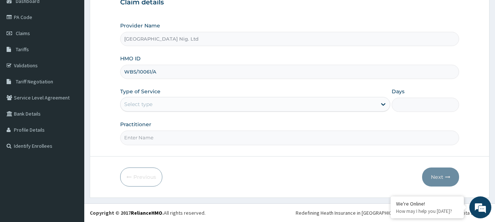
type input "WBS/10061/A"
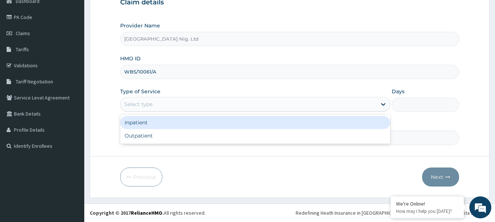
click at [350, 105] on div "Select type" at bounding box center [248, 104] width 256 height 12
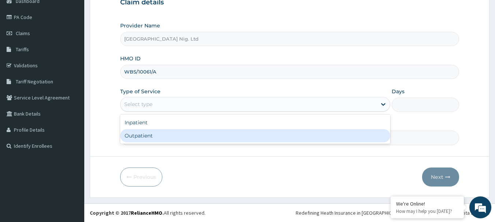
click at [247, 138] on div "Outpatient" at bounding box center [255, 135] width 270 height 13
type input "1"
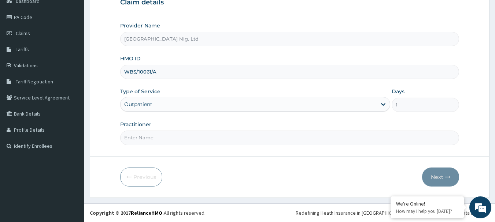
scroll to position [0, 0]
click at [192, 139] on input "Practitioner" at bounding box center [289, 138] width 339 height 14
paste input "Ihejirika Florence"
type input "DR Ihejirika Florence"
click at [441, 173] on button "Next" at bounding box center [440, 177] width 37 height 19
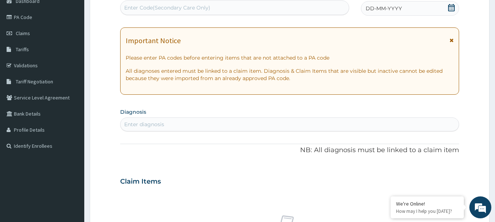
click at [184, 2] on div "Enter Code(Secondary Care Only)" at bounding box center [234, 8] width 228 height 12
paste input "PA/EEA1C6"
type input "PA/EEA1C6"
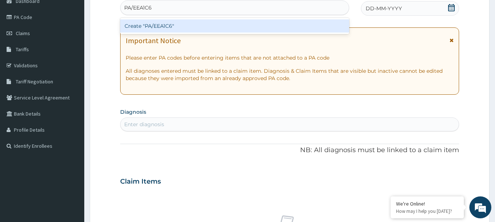
click at [173, 26] on div "Create "PA/EEA1C6"" at bounding box center [234, 25] width 229 height 13
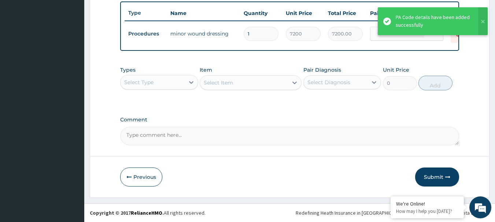
scroll to position [276, 0]
click at [442, 180] on button "Submit" at bounding box center [437, 177] width 44 height 19
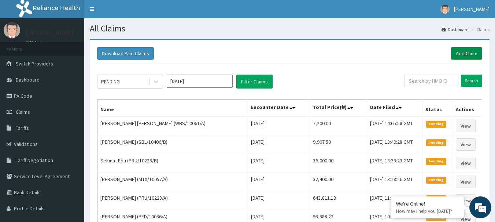
click at [467, 53] on link "Add Claim" at bounding box center [466, 53] width 31 height 12
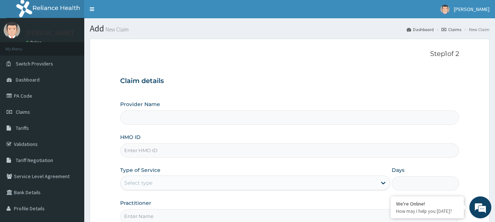
type input "[GEOGRAPHIC_DATA] Nig. Ltd"
click at [221, 150] on input "HMO ID" at bounding box center [289, 151] width 339 height 14
paste input "SLN/10029/A"
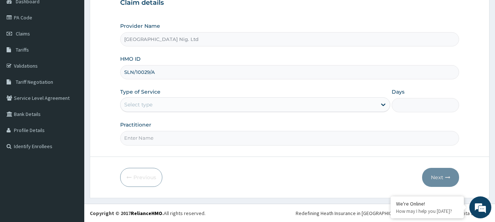
scroll to position [79, 0]
type input "SLN/10029/A"
click at [370, 105] on div "Select type" at bounding box center [248, 104] width 256 height 12
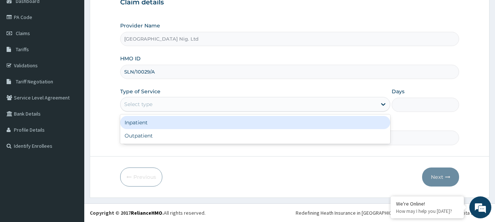
scroll to position [0, 0]
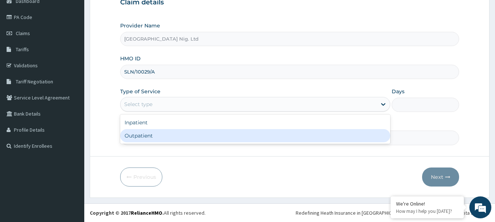
click at [153, 136] on div "Outpatient" at bounding box center [255, 135] width 270 height 13
type input "1"
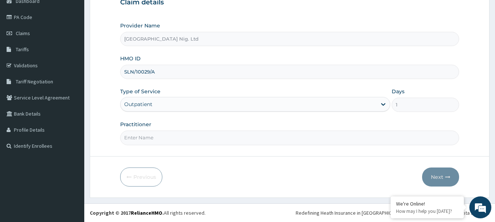
click at [187, 137] on input "Practitioner" at bounding box center [289, 138] width 339 height 14
paste input "maconi | MEDICAL OFFICER christiana"
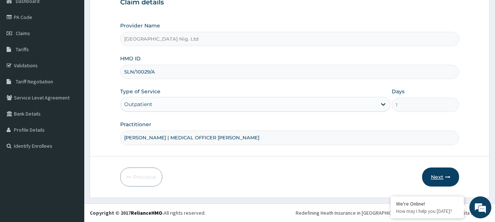
type input "DR maconi | MEDICAL OFFICER christiana"
click at [443, 178] on button "Next" at bounding box center [440, 177] width 37 height 19
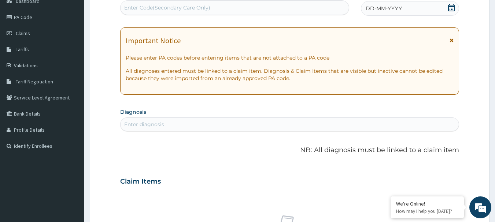
click at [182, 7] on div "Enter Code(Secondary Care Only)" at bounding box center [167, 7] width 86 height 7
paste input "PA/7B3C44"
type input "PA/7B3C44"
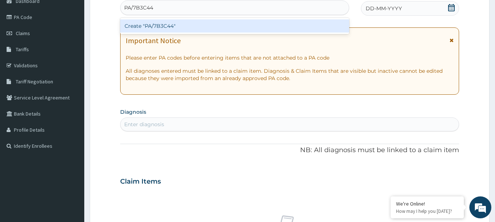
click at [173, 27] on div "Create "PA/7B3C44"" at bounding box center [234, 25] width 229 height 13
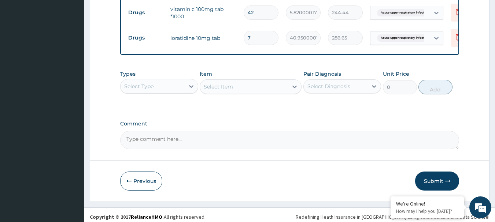
scroll to position [358, 0]
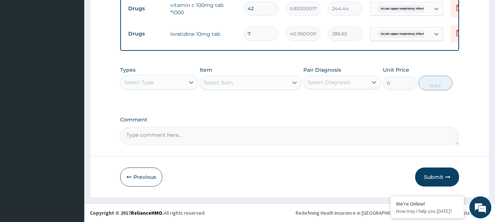
click at [361, 84] on div "Select Diagnosis" at bounding box center [335, 83] width 64 height 12
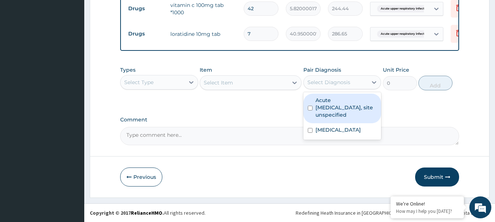
click at [344, 97] on label "Acute upper respiratory infection, site unspecified" at bounding box center [346, 108] width 62 height 22
checkbox input "true"
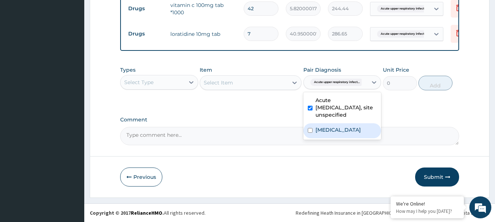
click at [338, 131] on label "Malaria, unspecified" at bounding box center [337, 129] width 45 height 7
checkbox input "true"
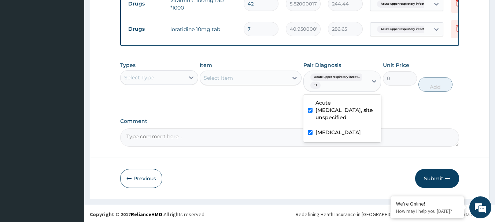
click at [181, 83] on div "Select Type" at bounding box center [152, 78] width 64 height 12
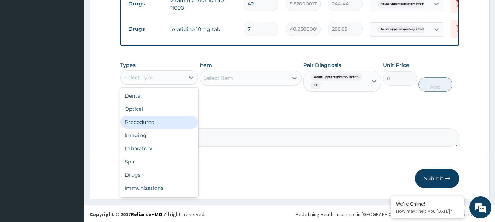
click at [162, 127] on div "Procedures" at bounding box center [159, 122] width 78 height 13
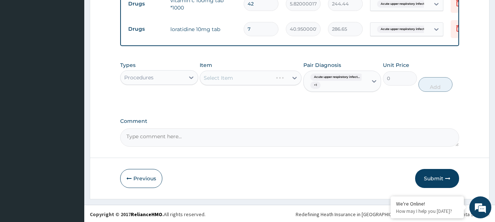
click at [220, 81] on div "Select Item" at bounding box center [251, 78] width 102 height 15
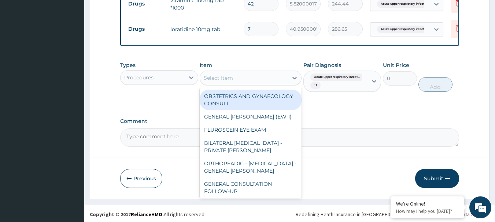
click at [223, 81] on div "Select Item" at bounding box center [218, 77] width 29 height 7
paste input "GENERAL CONSULTATION"
type input "GENERAL CONSULTATION"
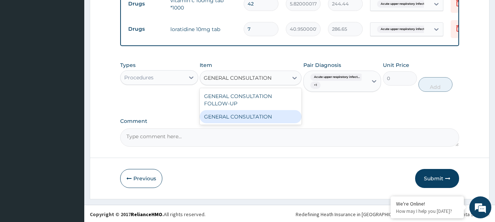
click at [224, 123] on div "GENERAL CONSULTATION" at bounding box center [251, 116] width 102 height 13
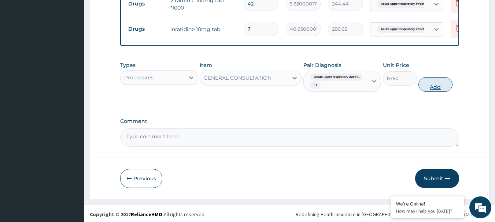
click at [439, 90] on button "Add" at bounding box center [435, 84] width 34 height 15
type input "0"
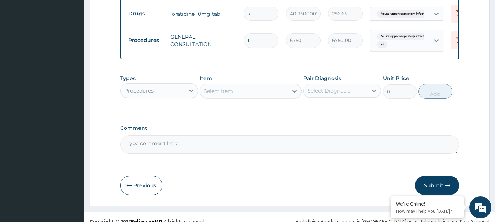
scroll to position [387, 0]
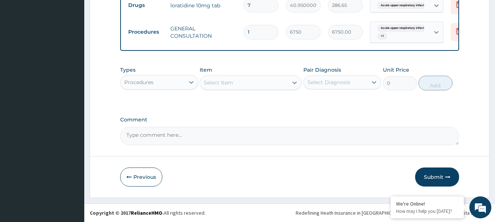
click at [336, 82] on div "Select Diagnosis" at bounding box center [328, 82] width 43 height 7
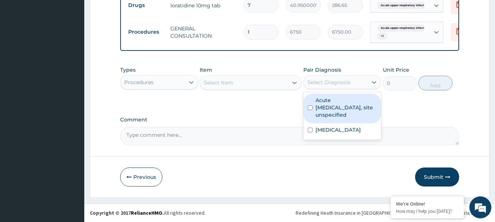
click at [332, 108] on label "Acute upper respiratory infection, site unspecified" at bounding box center [346, 108] width 62 height 22
checkbox input "true"
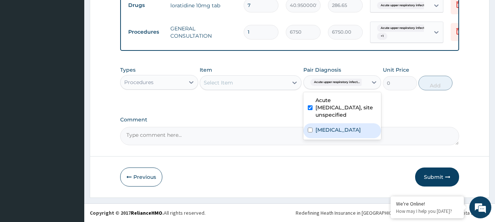
click at [332, 129] on label "Malaria, unspecified" at bounding box center [337, 129] width 45 height 7
checkbox input "true"
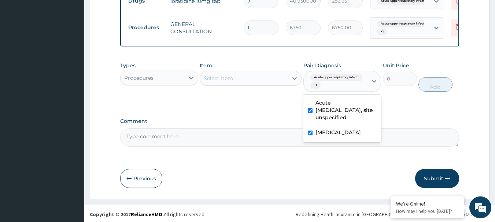
click at [170, 77] on div "Procedures" at bounding box center [152, 78] width 64 height 12
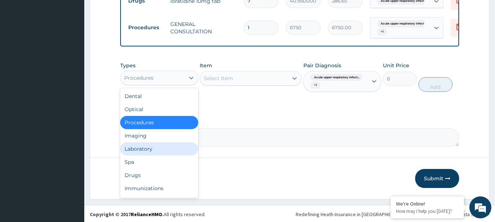
click at [140, 153] on div "Laboratory" at bounding box center [159, 148] width 78 height 13
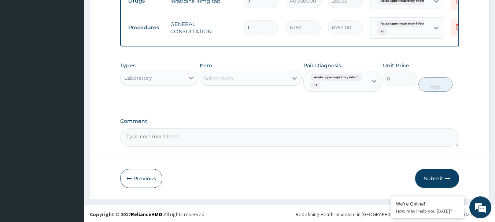
click at [237, 85] on div "Select Item" at bounding box center [251, 78] width 102 height 15
click at [237, 84] on div "Select Item" at bounding box center [244, 78] width 88 height 12
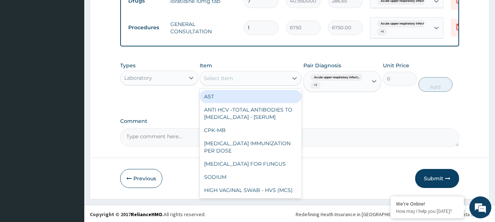
paste input "FBC - (FULL BLOOD COUNT WITH PLATELET AND RED INDICES)"
type input "FBC - (FULL BLOOD COUNT WITH PLATELET AND RED INDICES)"
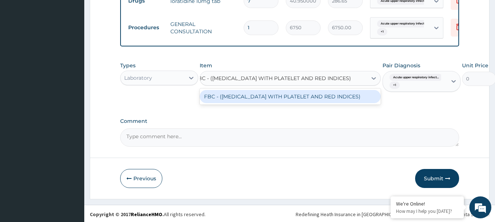
click at [247, 97] on div "FBC - (FULL BLOOD COUNT WITH PLATELET AND RED INDICES)" at bounding box center [290, 96] width 181 height 13
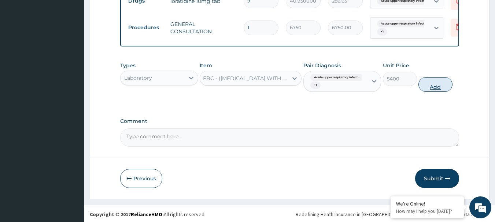
click at [436, 92] on button "Add" at bounding box center [435, 84] width 34 height 15
type input "0"
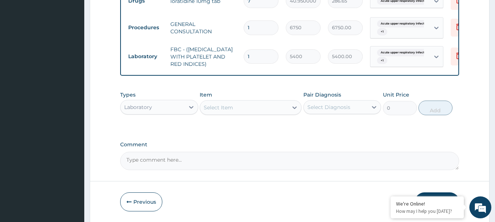
click at [344, 111] on div "Select Diagnosis" at bounding box center [328, 107] width 43 height 7
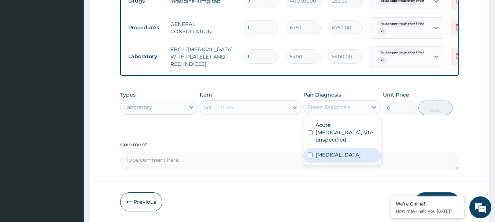
click at [341, 159] on label "Malaria, unspecified" at bounding box center [337, 154] width 45 height 7
checkbox input "true"
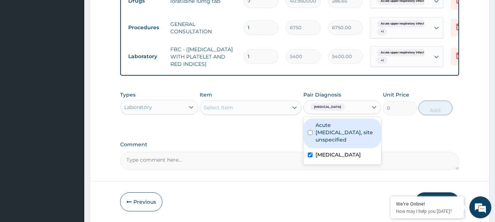
click at [339, 142] on label "Acute upper respiratory infection, site unspecified" at bounding box center [346, 133] width 62 height 22
checkbox input "true"
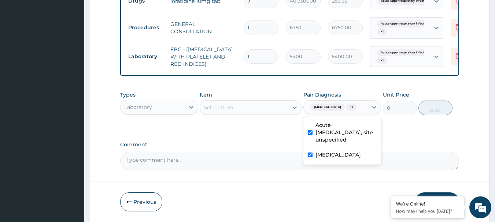
click at [268, 111] on div "Select Item" at bounding box center [244, 108] width 88 height 12
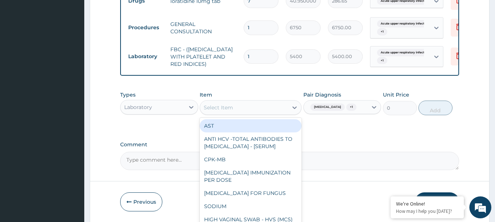
paste input "MALARIA RDT"
type input "MALARIA RDT"
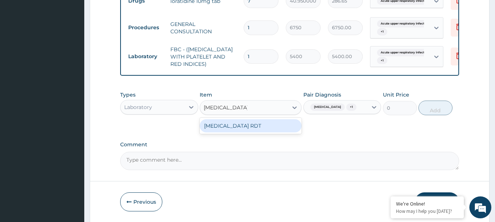
click at [252, 128] on div "MALARIA RDT" at bounding box center [251, 125] width 102 height 13
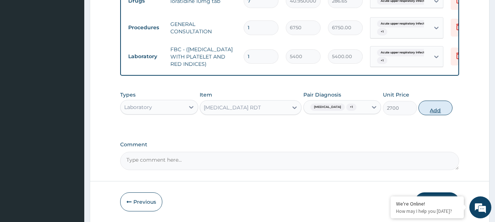
click at [440, 109] on button "Add" at bounding box center [435, 108] width 34 height 15
type input "0"
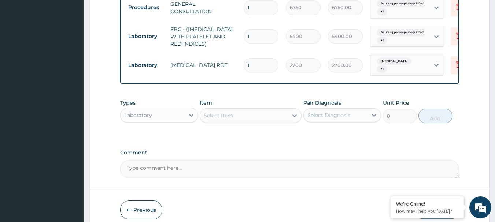
scroll to position [444, 0]
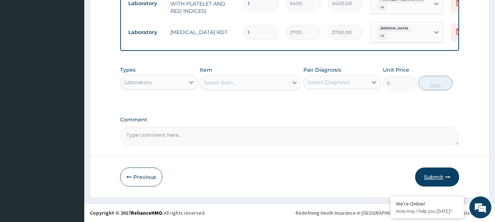
click at [441, 174] on button "Submit" at bounding box center [437, 177] width 44 height 19
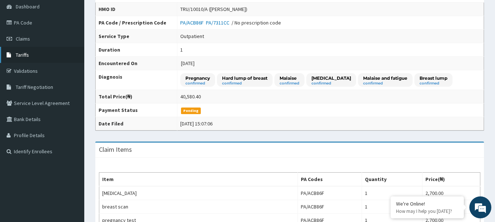
scroll to position [37, 0]
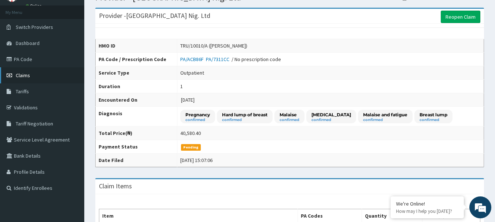
click at [22, 76] on span "Claims" at bounding box center [23, 75] width 14 height 7
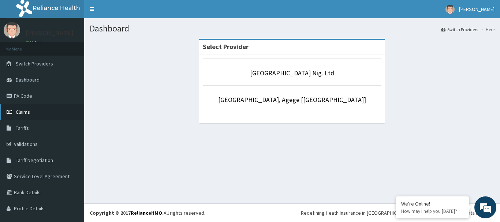
click at [27, 112] on span "Claims" at bounding box center [23, 112] width 14 height 7
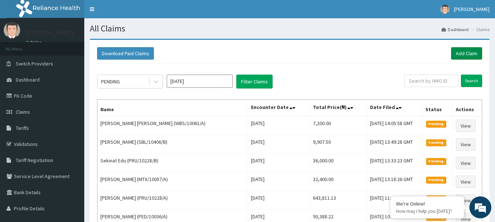
click at [473, 56] on link "Add Claim" at bounding box center [466, 53] width 31 height 12
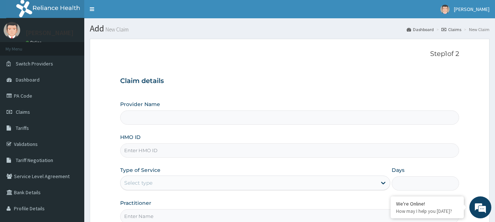
type input "R-Jolad Hospital Nig. Ltd"
click at [199, 148] on input "HMO ID" at bounding box center [289, 151] width 339 height 14
paste input "KSB/10262/A"
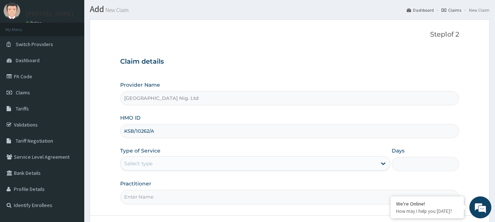
scroll to position [37, 0]
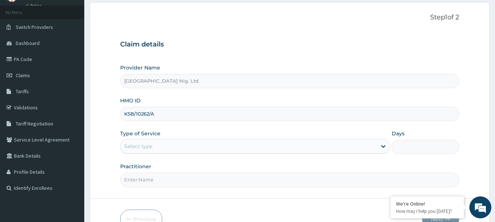
type input "KSB/10262/A"
click at [358, 145] on div "Select type" at bounding box center [248, 147] width 256 height 12
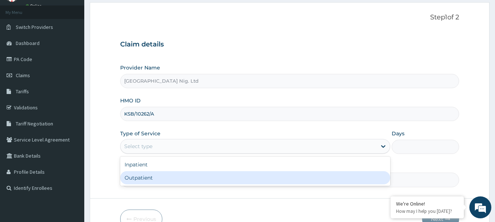
drag, startPoint x: 256, startPoint y: 177, endPoint x: 247, endPoint y: 168, distance: 12.2
click at [256, 178] on div "Outpatient" at bounding box center [255, 177] width 270 height 13
type input "1"
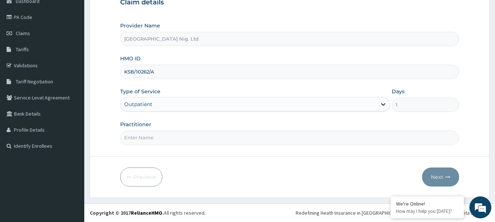
scroll to position [0, 0]
click at [250, 137] on input "Practitioner" at bounding box center [289, 138] width 339 height 14
paste input "maconi | MEDICAL OFFICER christiana"
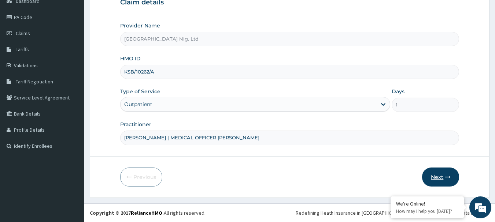
type input "DR maconi | MEDICAL OFFICER christiana"
click at [436, 180] on button "Next" at bounding box center [440, 177] width 37 height 19
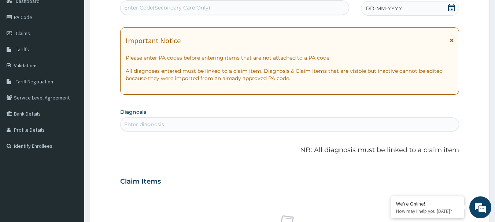
click at [202, 4] on div "Enter Code(Secondary Care Only)" at bounding box center [167, 7] width 86 height 7
paste input "PA/102C6E"
type input "PA/102C6E"
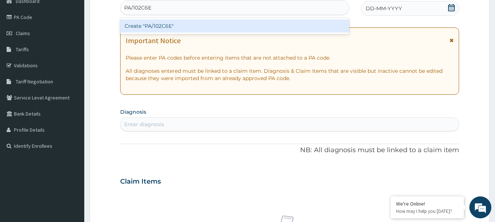
click at [183, 25] on div "Create "PA/102C6E"" at bounding box center [234, 25] width 229 height 13
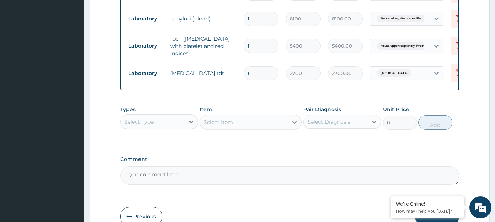
scroll to position [429, 0]
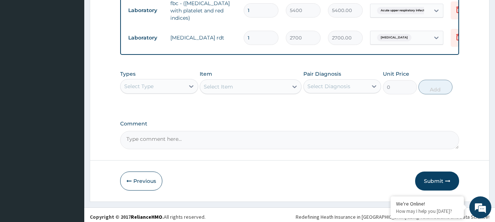
click at [354, 92] on div "Select Diagnosis" at bounding box center [335, 87] width 64 height 12
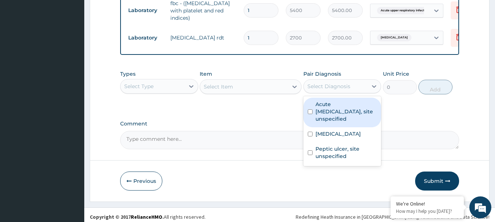
click at [342, 116] on label "Acute upper respiratory infection, site unspecified" at bounding box center [346, 112] width 62 height 22
checkbox input "true"
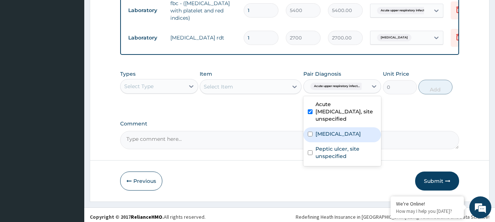
click at [338, 136] on label "Malaria, unspecified" at bounding box center [337, 133] width 45 height 7
checkbox input "true"
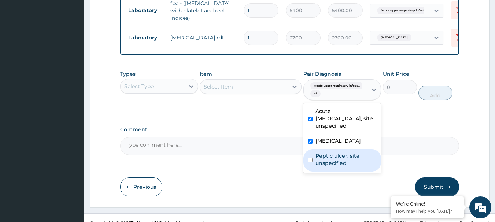
click at [334, 164] on label "Peptic ulcer, site unspecified" at bounding box center [346, 159] width 62 height 15
checkbox input "true"
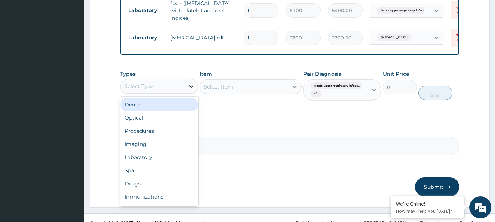
click at [189, 90] on icon at bounding box center [190, 86] width 7 height 7
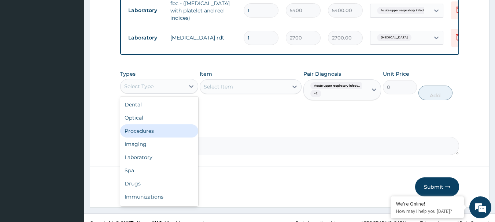
click at [160, 135] on div "Procedures" at bounding box center [159, 130] width 78 height 13
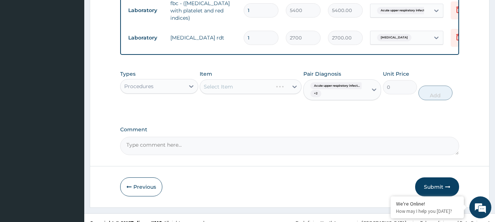
click at [242, 88] on div "Select Item" at bounding box center [251, 86] width 102 height 15
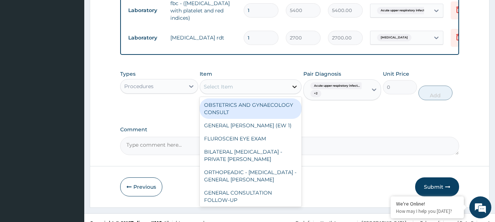
click at [293, 90] on icon at bounding box center [294, 86] width 7 height 7
paste input "GENERAL CONSULTATION"
type input "GENERAL CONSULTATION"
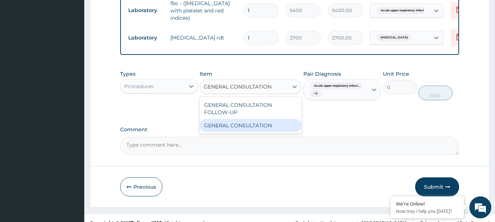
click at [250, 132] on div "GENERAL CONSULTATION" at bounding box center [251, 125] width 102 height 13
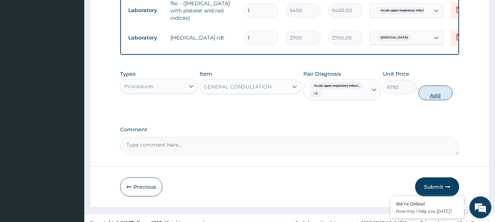
click at [443, 100] on button "Add" at bounding box center [435, 93] width 34 height 15
type input "0"
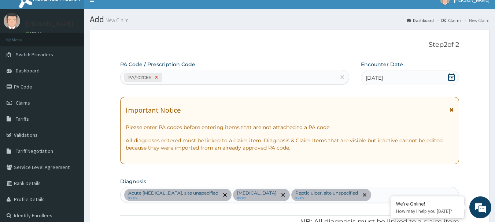
scroll to position [0, 0]
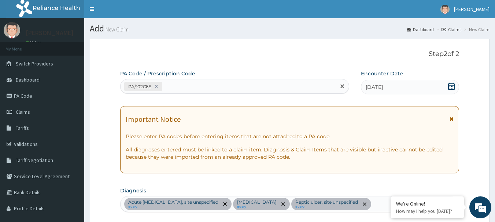
click at [173, 85] on div "PA/102C6E" at bounding box center [227, 87] width 215 height 12
paste input "PA/29DE68"
type input "PA/29DE68"
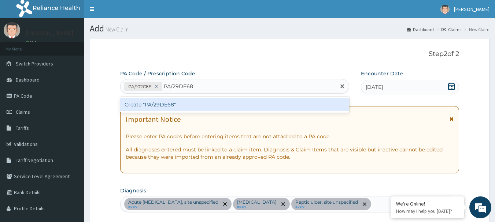
click at [162, 105] on div "Create "PA/29DE68"" at bounding box center [234, 104] width 229 height 13
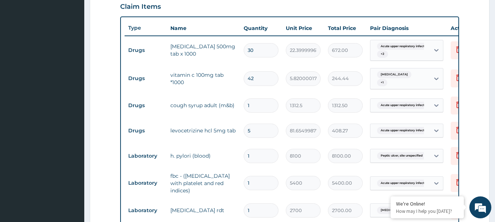
scroll to position [299, 0]
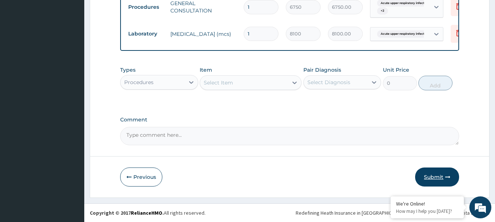
click at [432, 182] on button "Submit" at bounding box center [437, 177] width 44 height 19
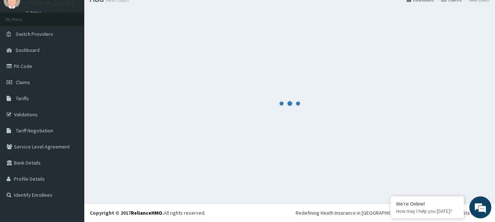
scroll to position [30, 0]
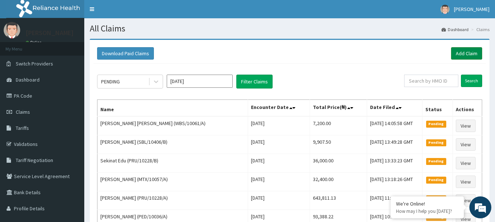
click at [462, 51] on link "Add Claim" at bounding box center [466, 53] width 31 height 12
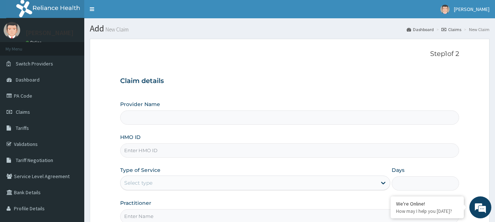
type input "[GEOGRAPHIC_DATA] Nig. Ltd"
click at [193, 152] on input "HMO ID" at bounding box center [289, 151] width 339 height 14
paste input "CPS/10454/B"
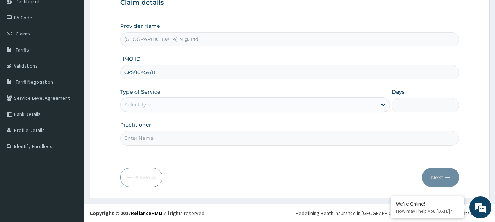
scroll to position [79, 0]
type input "CPS/10454/B"
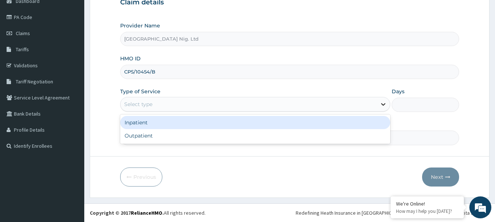
click at [380, 104] on icon at bounding box center [382, 104] width 7 height 7
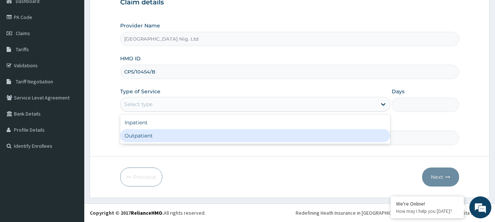
click at [211, 135] on div "Outpatient" at bounding box center [255, 135] width 270 height 13
type input "1"
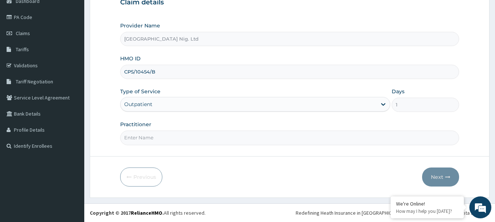
scroll to position [0, 0]
click at [183, 139] on input "Practitioner" at bounding box center [289, 138] width 339 height 14
paste input "Okani | MEDICAL OFFICER [PERSON_NAME]"
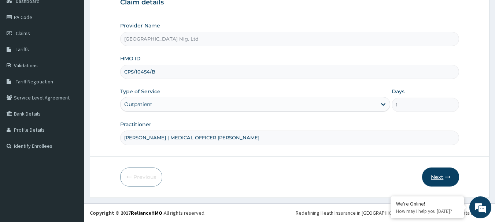
type input "[PERSON_NAME] | MEDICAL OFFICER [PERSON_NAME]"
click at [435, 178] on button "Next" at bounding box center [440, 177] width 37 height 19
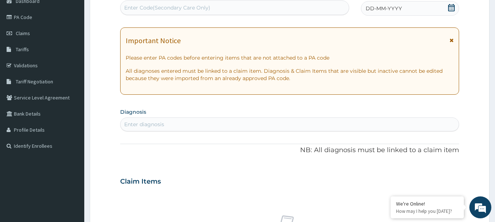
click at [449, 6] on icon at bounding box center [450, 7] width 7 height 7
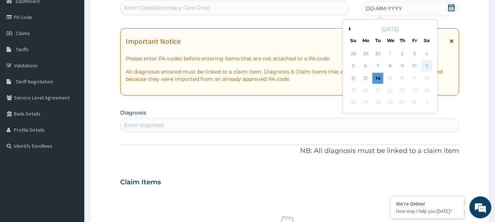
click at [428, 63] on div "11" at bounding box center [426, 66] width 11 height 11
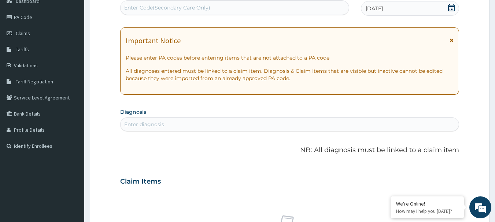
click at [185, 124] on div "Enter diagnosis" at bounding box center [289, 125] width 338 height 12
type input "A"
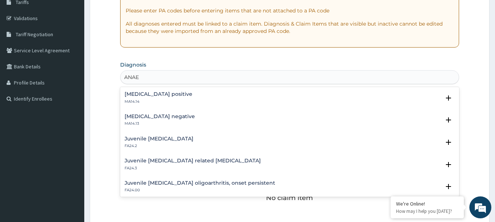
scroll to position [115, 0]
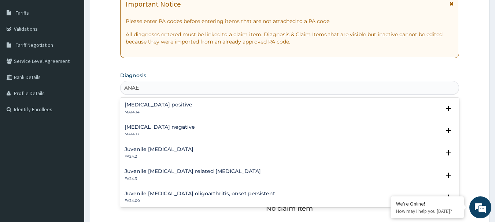
type input "ANAE"
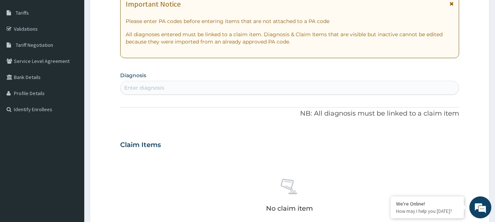
click at [192, 88] on div "Enter diagnosis" at bounding box center [289, 88] width 338 height 12
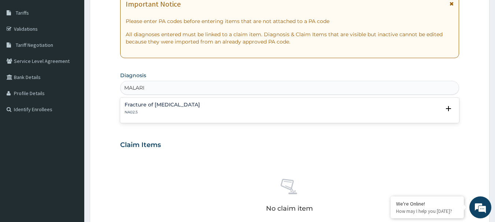
type input "MALARIA"
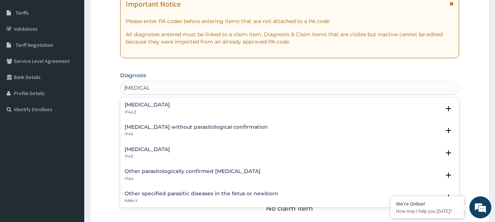
click at [168, 153] on div "Malaria, unspecified 1F4Z" at bounding box center [146, 153] width 45 height 13
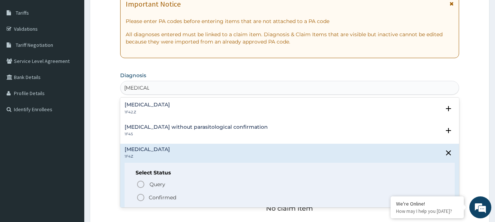
click at [147, 195] on span "Confirmed" at bounding box center [290, 197] width 308 height 9
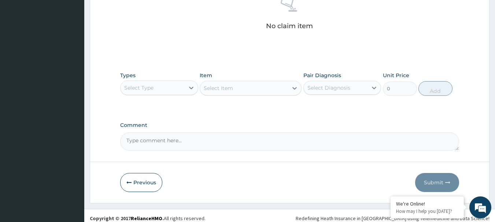
scroll to position [306, 0]
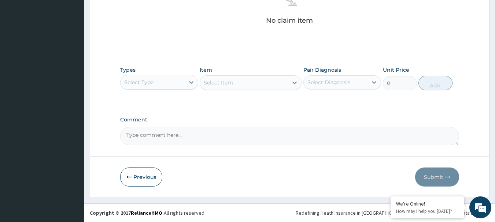
click at [353, 82] on div "Select Diagnosis" at bounding box center [335, 83] width 64 height 12
click at [329, 100] on label "[MEDICAL_DATA]" at bounding box center [337, 100] width 45 height 7
checkbox input "true"
click at [192, 83] on icon at bounding box center [190, 82] width 7 height 7
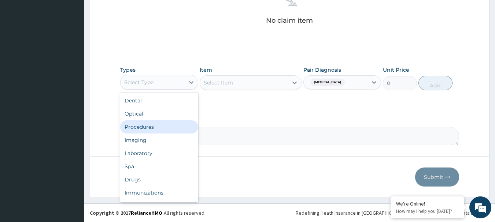
click at [146, 125] on div "Procedures" at bounding box center [159, 126] width 78 height 13
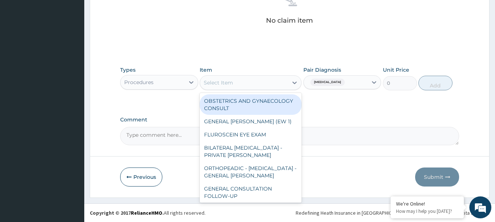
click at [233, 83] on div "Select Item" at bounding box center [244, 83] width 88 height 12
paste input "GENERAL CONSULTATION"
type input "GENERAL CONSULTATION"
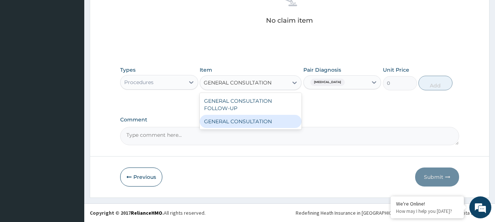
click at [235, 122] on div "GENERAL CONSULTATION" at bounding box center [251, 121] width 102 height 13
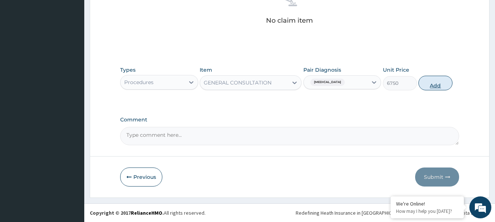
click at [445, 79] on button "Add" at bounding box center [435, 83] width 34 height 15
type input "0"
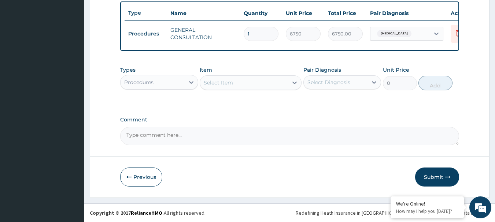
scroll to position [276, 0]
click at [433, 183] on button "Submit" at bounding box center [437, 177] width 44 height 19
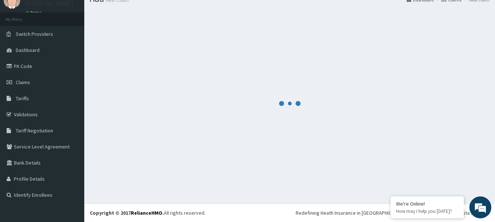
scroll to position [30, 0]
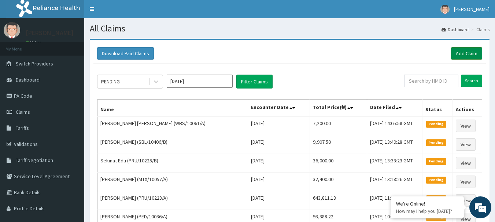
click at [460, 50] on link "Add Claim" at bounding box center [466, 53] width 31 height 12
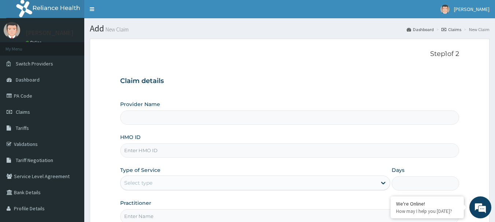
type input "[GEOGRAPHIC_DATA] Nig. Ltd"
click at [219, 152] on input "HMO ID" at bounding box center [289, 151] width 339 height 14
paste input "GSV/10065/A"
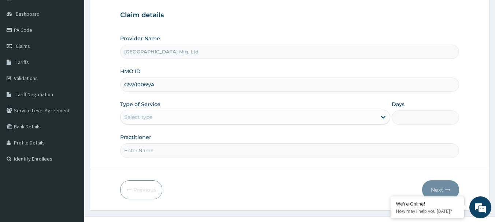
scroll to position [79, 0]
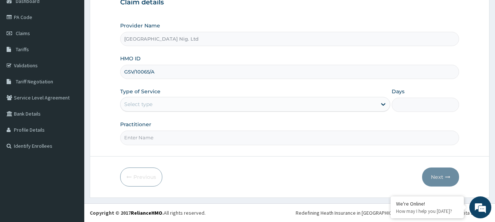
type input "GSV/10065/A"
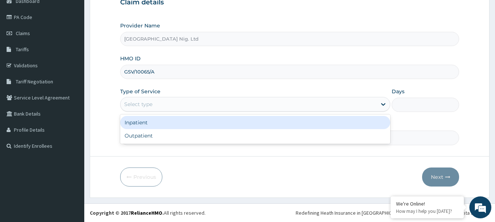
click at [372, 106] on div "Select type" at bounding box center [248, 104] width 256 height 12
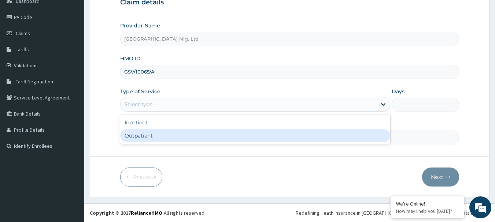
click at [182, 138] on div "Outpatient" at bounding box center [255, 135] width 270 height 13
type input "1"
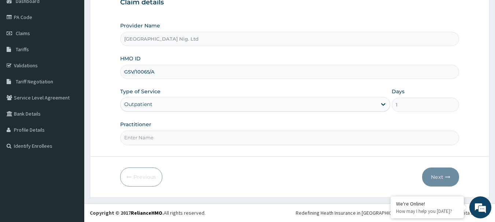
scroll to position [0, 0]
click at [181, 138] on input "Practitioner" at bounding box center [289, 138] width 339 height 14
paste input "Onodu | Junior Resident DivineGrace"
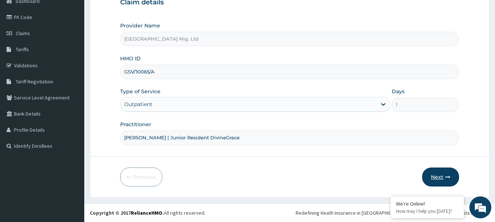
type input "[PERSON_NAME] | Junior Resident DivineGrace"
click at [439, 174] on button "Next" at bounding box center [440, 177] width 37 height 19
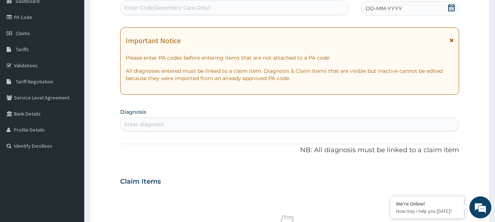
click at [182, 7] on div "Enter Code(Secondary Care Only)" at bounding box center [167, 7] width 86 height 7
paste input "PA/766D68"
type input "PA/766D68"
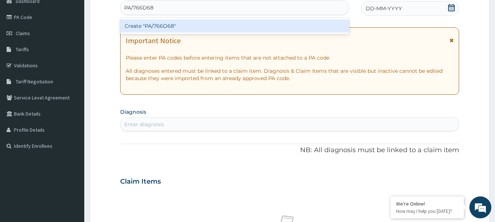
click at [168, 25] on div "Create "PA/766D68"" at bounding box center [234, 25] width 229 height 13
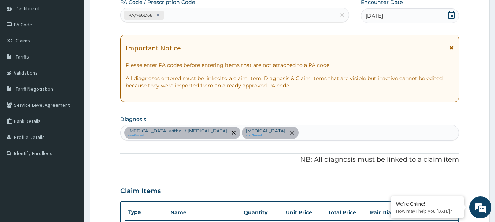
scroll to position [65, 0]
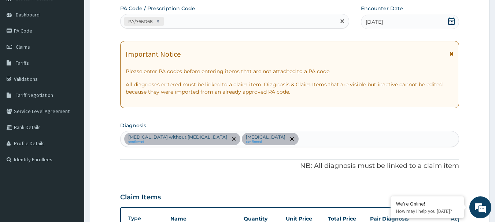
click at [205, 20] on div "PA/766D68" at bounding box center [227, 21] width 215 height 12
paste input "PA/664FA5"
type input "PA/664FA5"
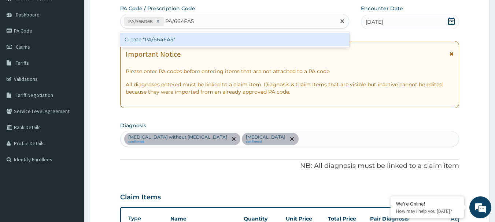
click at [154, 38] on div "Create "PA/664FA5"" at bounding box center [234, 39] width 229 height 13
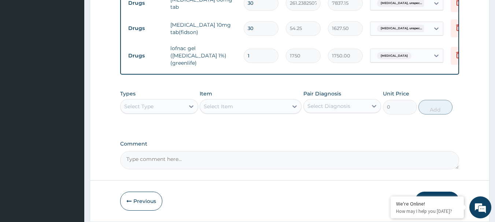
scroll to position [457, 0]
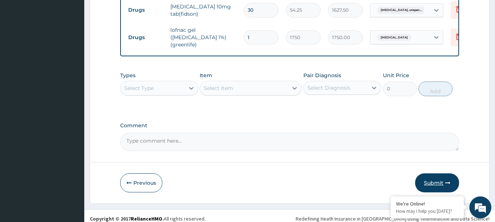
click at [435, 175] on button "Submit" at bounding box center [437, 183] width 44 height 19
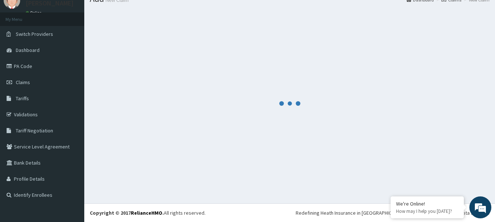
scroll to position [30, 0]
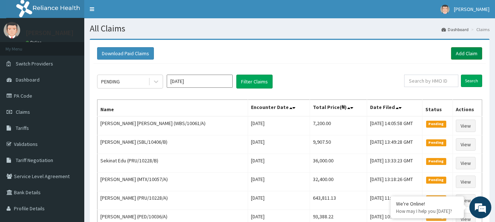
click at [467, 55] on link "Add Claim" at bounding box center [466, 53] width 31 height 12
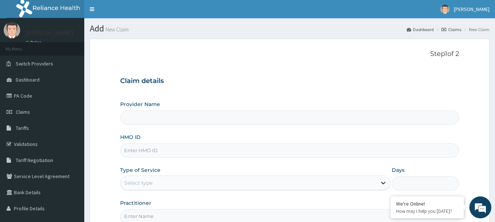
type input "R-Jolad Hospital Nig. Ltd"
click at [226, 153] on input "HMO ID" at bounding box center [289, 151] width 339 height 14
click at [179, 150] on input "HMO ID" at bounding box center [289, 151] width 339 height 14
paste input "GCA/10074/A"
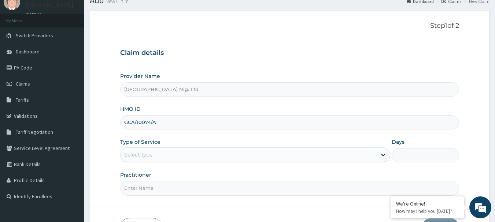
scroll to position [73, 0]
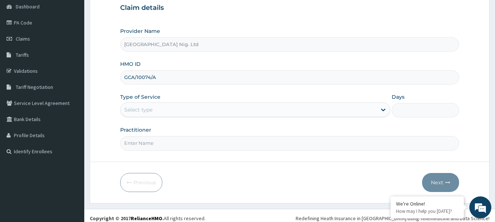
type input "GCA/10074/A"
click at [367, 108] on div "Select type" at bounding box center [248, 110] width 256 height 12
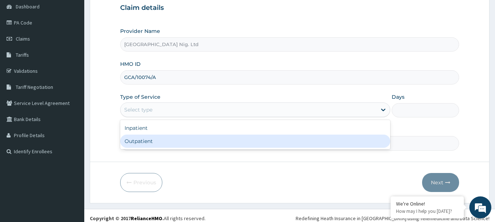
click at [242, 144] on div "Outpatient" at bounding box center [255, 141] width 270 height 13
type input "1"
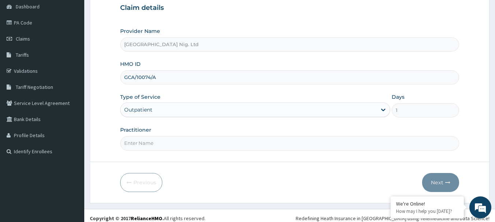
click at [185, 144] on input "Practitioner" at bounding box center [289, 143] width 339 height 14
paste input "Yusuf Mubarak"
type input "DR Yusuf Mubarak"
click at [443, 182] on button "Next" at bounding box center [440, 182] width 37 height 19
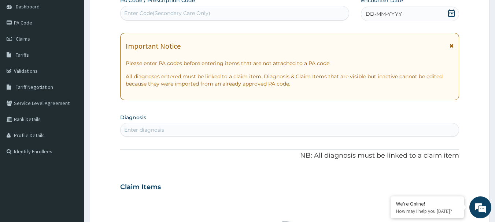
click at [226, 15] on div "Enter Code(Secondary Care Only)" at bounding box center [234, 13] width 228 height 12
paste input "PA/D2834F"
type input "PA/D2834F"
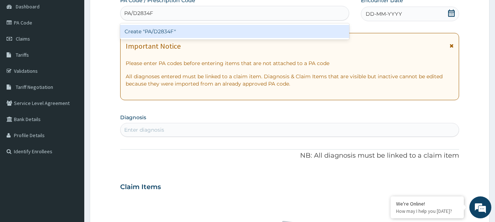
click at [208, 34] on div "Create "PA/D2834F"" at bounding box center [234, 31] width 229 height 13
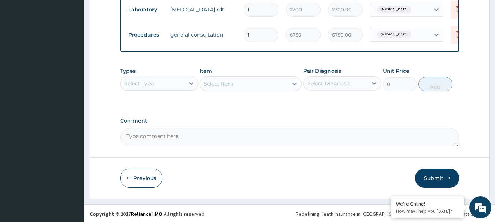
scroll to position [331, 0]
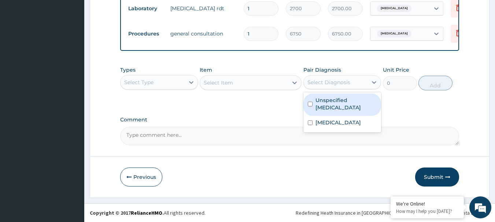
click at [360, 82] on div "Select Diagnosis" at bounding box center [335, 83] width 64 height 12
click at [332, 103] on label "Unspecified [MEDICAL_DATA]" at bounding box center [346, 104] width 62 height 15
checkbox input "true"
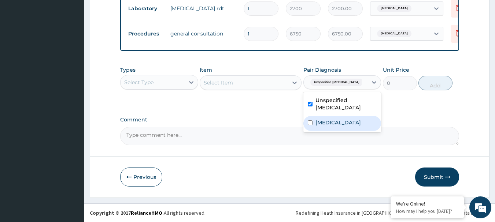
click at [329, 121] on label "[MEDICAL_DATA]" at bounding box center [337, 122] width 45 height 7
checkbox input "true"
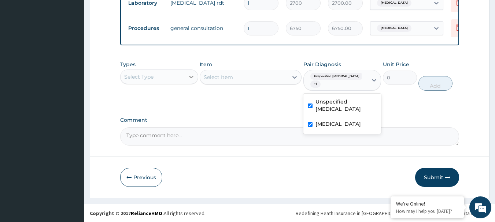
click at [188, 81] on icon at bounding box center [190, 76] width 7 height 7
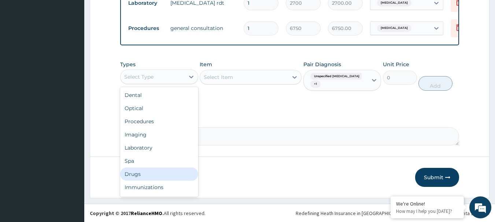
click at [140, 181] on div "Drugs" at bounding box center [159, 174] width 78 height 13
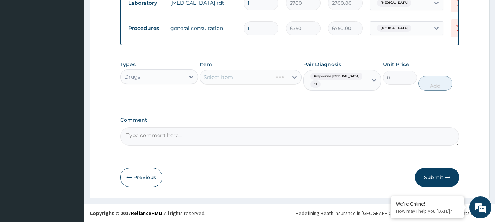
click at [246, 84] on div "Select Item" at bounding box center [251, 77] width 102 height 15
click at [284, 83] on div "Select Item" at bounding box center [251, 77] width 102 height 15
click at [294, 81] on div "Select Item" at bounding box center [251, 77] width 102 height 15
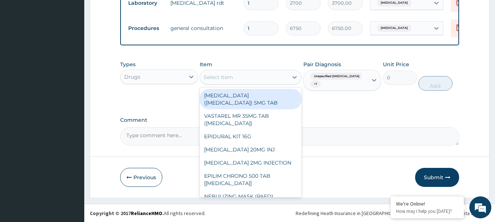
click at [261, 83] on div "Select Item" at bounding box center [244, 77] width 88 height 12
paste input "PARACETAMOL 500MG TAB x 1000"
type input "PARACETAMOL 500MG TAB x 1000"
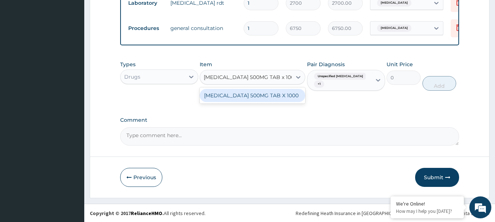
scroll to position [0, 10]
click at [257, 99] on div "PARACETAMOL 500MG TAB X 1000" at bounding box center [252, 95] width 105 height 13
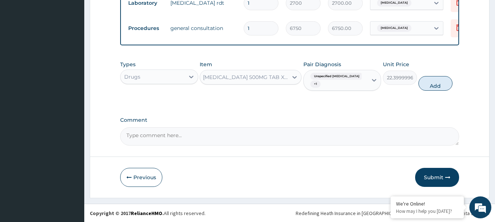
scroll to position [0, 1]
click at [444, 89] on button "Add" at bounding box center [435, 83] width 34 height 15
type input "0"
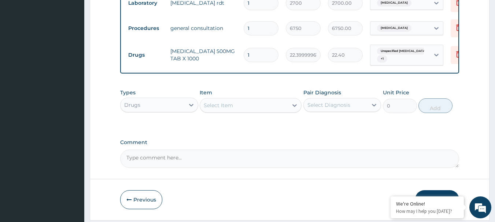
scroll to position [0, 0]
click at [256, 54] on input "1" at bounding box center [260, 55] width 35 height 14
type input "13"
type input "291.20"
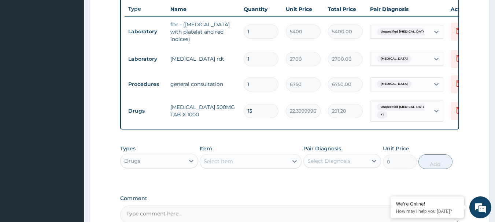
scroll to position [258, 0]
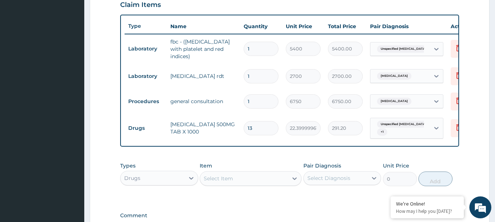
type input "13"
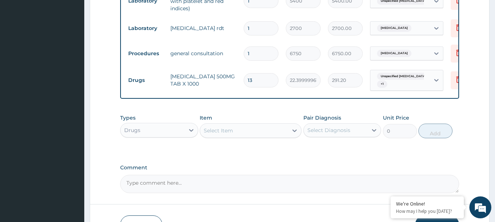
scroll to position [359, 0]
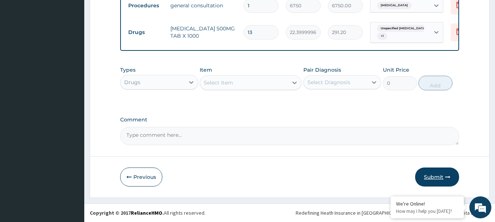
click at [431, 175] on button "Submit" at bounding box center [437, 177] width 44 height 19
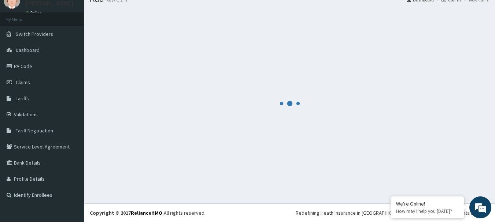
scroll to position [30, 0]
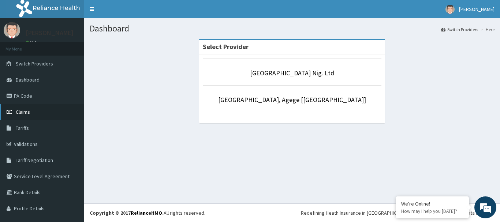
click at [25, 112] on span "Claims" at bounding box center [23, 112] width 14 height 7
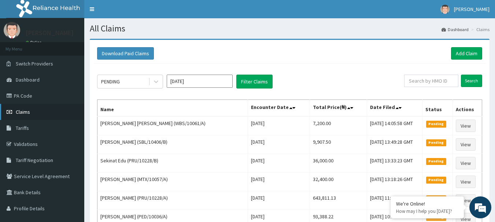
click at [24, 111] on span "Claims" at bounding box center [23, 112] width 14 height 7
click at [469, 54] on link "Add Claim" at bounding box center [466, 53] width 31 height 12
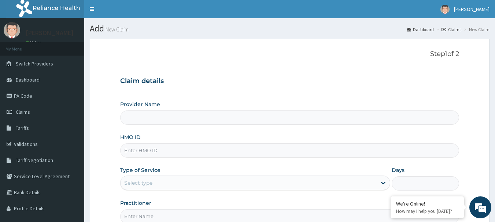
click at [195, 120] on input "Provider Name" at bounding box center [289, 118] width 339 height 14
type input "[GEOGRAPHIC_DATA] Nig. Ltd"
click at [194, 152] on input "HMO ID" at bounding box center [289, 151] width 339 height 14
paste input "SULAIMON MARIAM OKE"
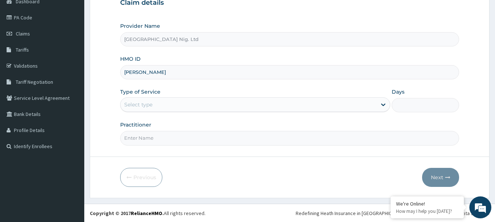
scroll to position [79, 0]
type input "SULAIMON MARIAM OKE"
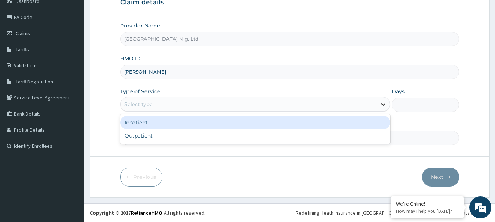
click at [380, 105] on icon at bounding box center [382, 104] width 7 height 7
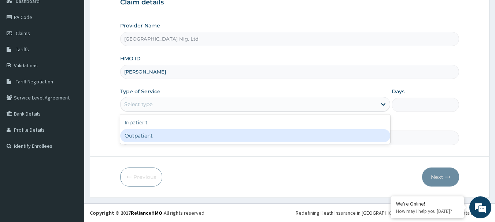
drag, startPoint x: 243, startPoint y: 134, endPoint x: 245, endPoint y: 142, distance: 7.9
click at [243, 135] on div "Outpatient" at bounding box center [255, 135] width 270 height 13
type input "1"
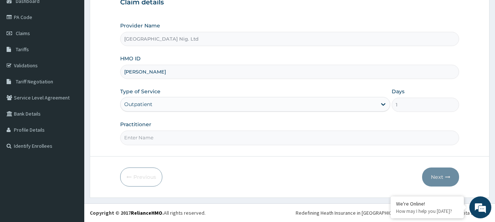
scroll to position [0, 0]
click at [174, 139] on input "Practitioner" at bounding box center [289, 138] width 339 height 14
paste input "Sylvanus Chibuike"
type input "DR Sylvanus Chibuike"
click at [437, 180] on button "Next" at bounding box center [440, 177] width 37 height 19
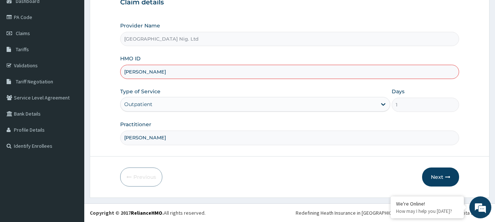
click at [195, 70] on input "SULAIMON MARIAM OKE" at bounding box center [289, 72] width 339 height 14
type input "S"
paste input "NEL/10040/C"
type input "NEL/10040/C"
click at [435, 176] on button "Next" at bounding box center [440, 177] width 37 height 19
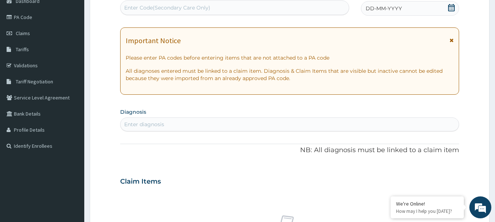
click at [237, 8] on div "Enter Code(Secondary Care Only)" at bounding box center [234, 8] width 228 height 12
paste input "PA/5FA5FC"
type input "PA/5FA5FC"
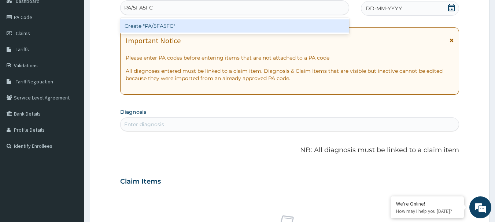
click at [211, 23] on div "Create "PA/5FA5FC"" at bounding box center [234, 25] width 229 height 13
